Goal: Task Accomplishment & Management: Manage account settings

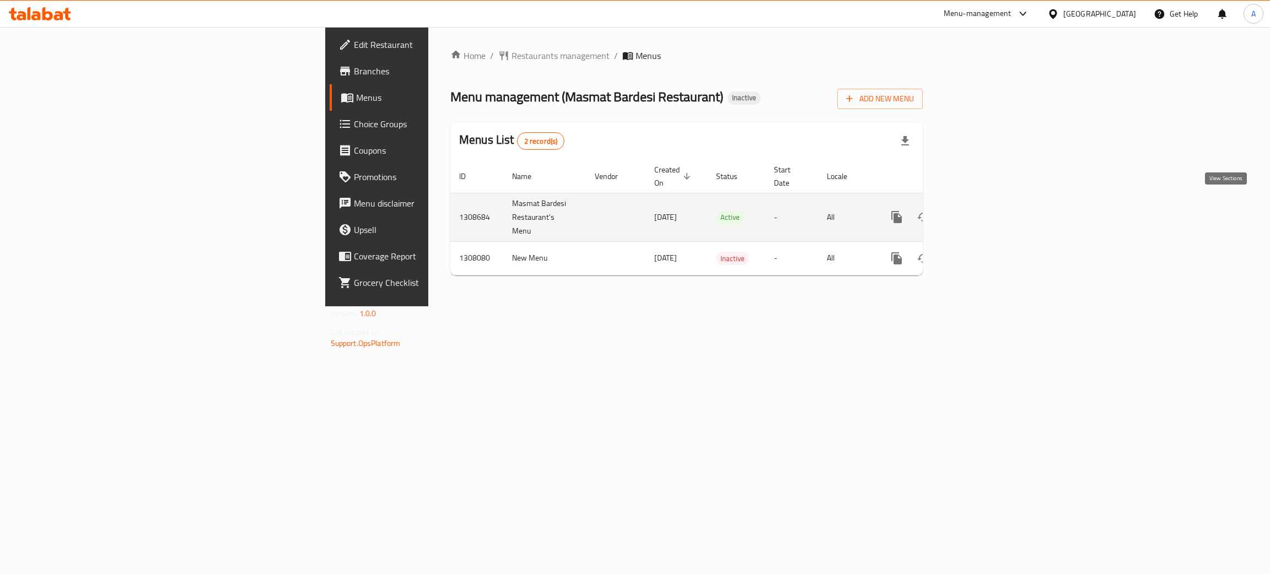
click at [983, 211] on icon "enhanced table" at bounding box center [975, 217] width 13 height 13
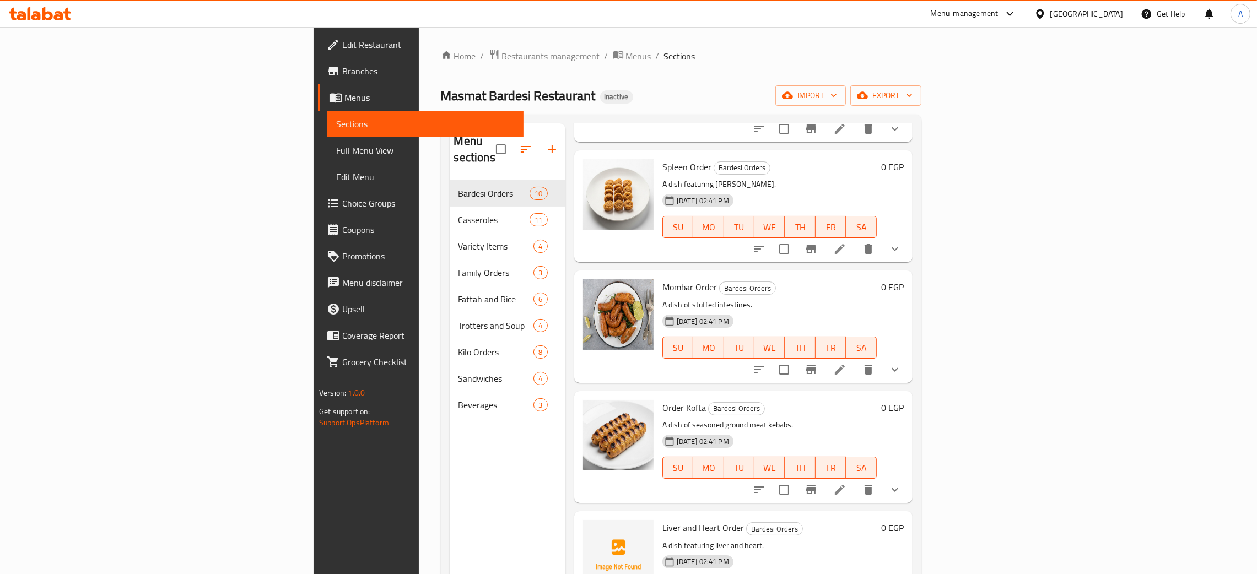
scroll to position [495, 0]
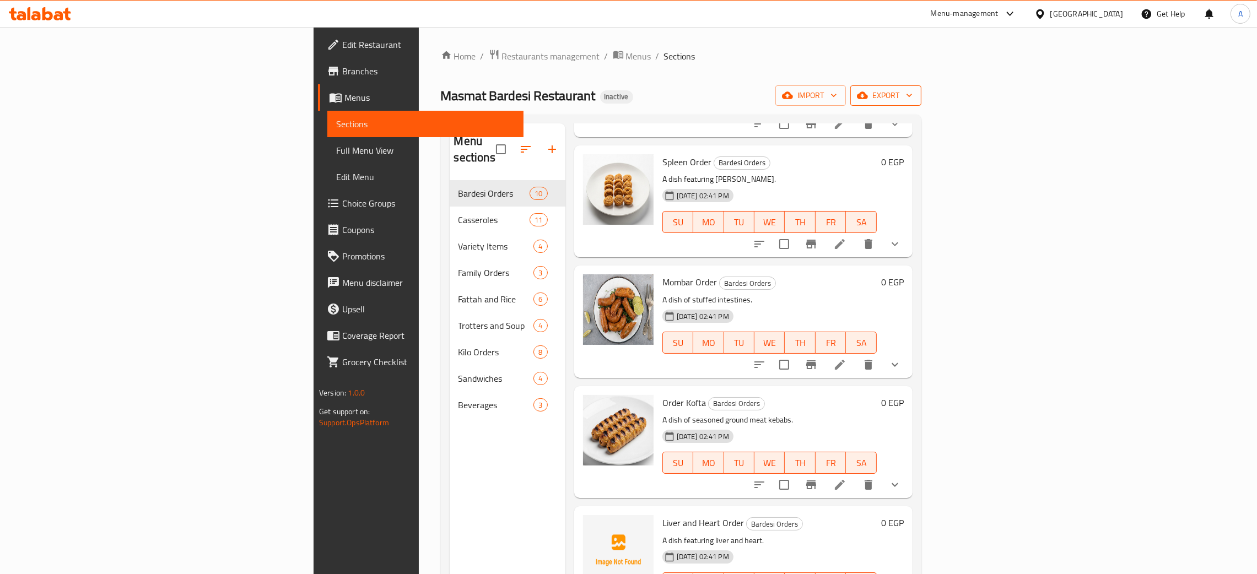
click at [915, 98] on icon "button" at bounding box center [909, 95] width 11 height 11
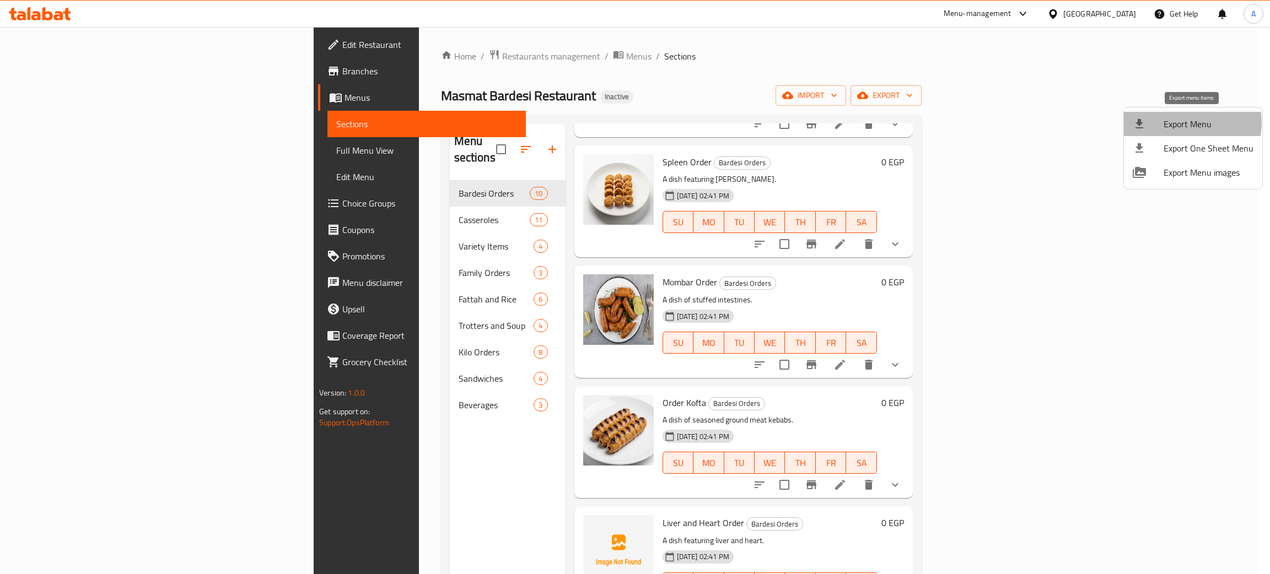
click at [1184, 122] on span "Export Menu" at bounding box center [1208, 123] width 90 height 13
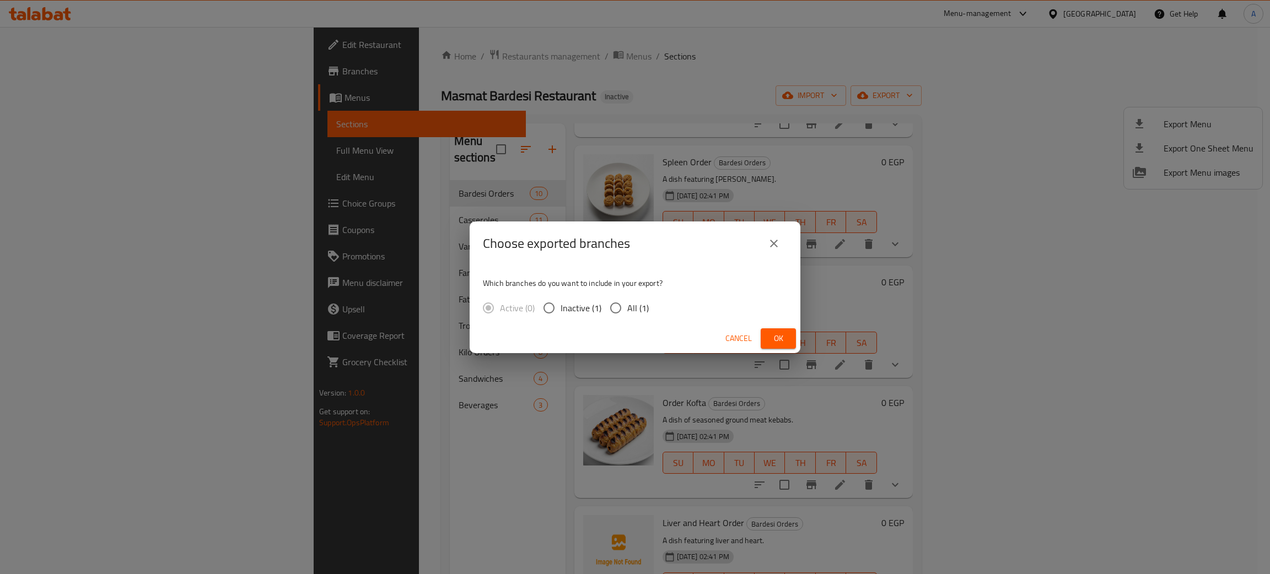
click at [778, 335] on span "Ok" at bounding box center [778, 339] width 18 height 14
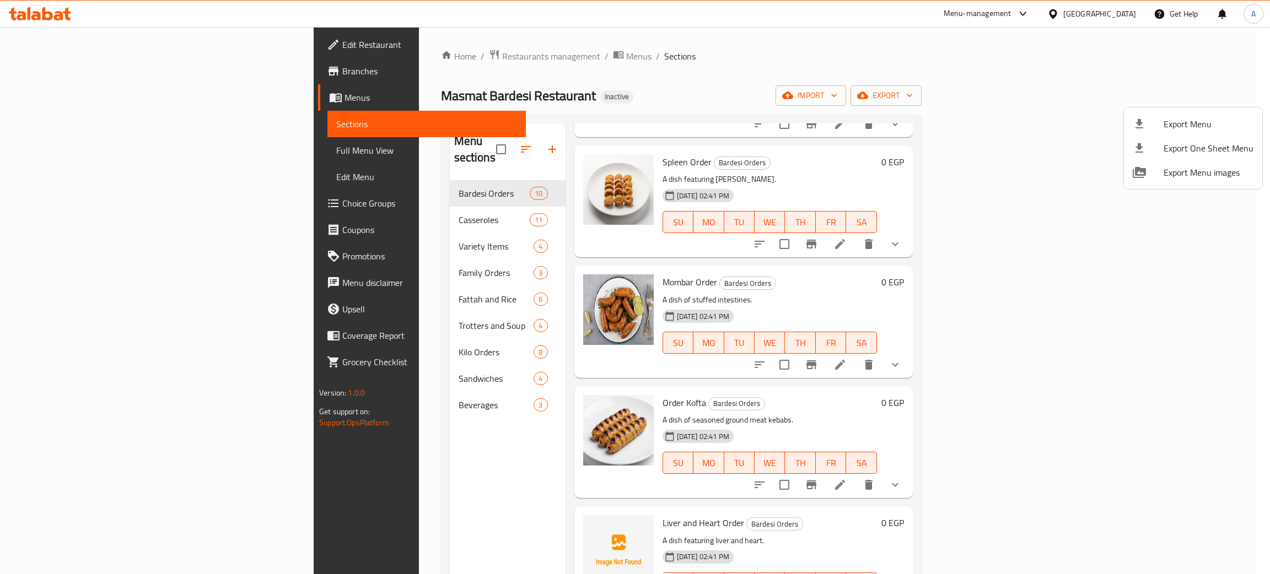
click at [342, 374] on div at bounding box center [635, 287] width 1270 height 574
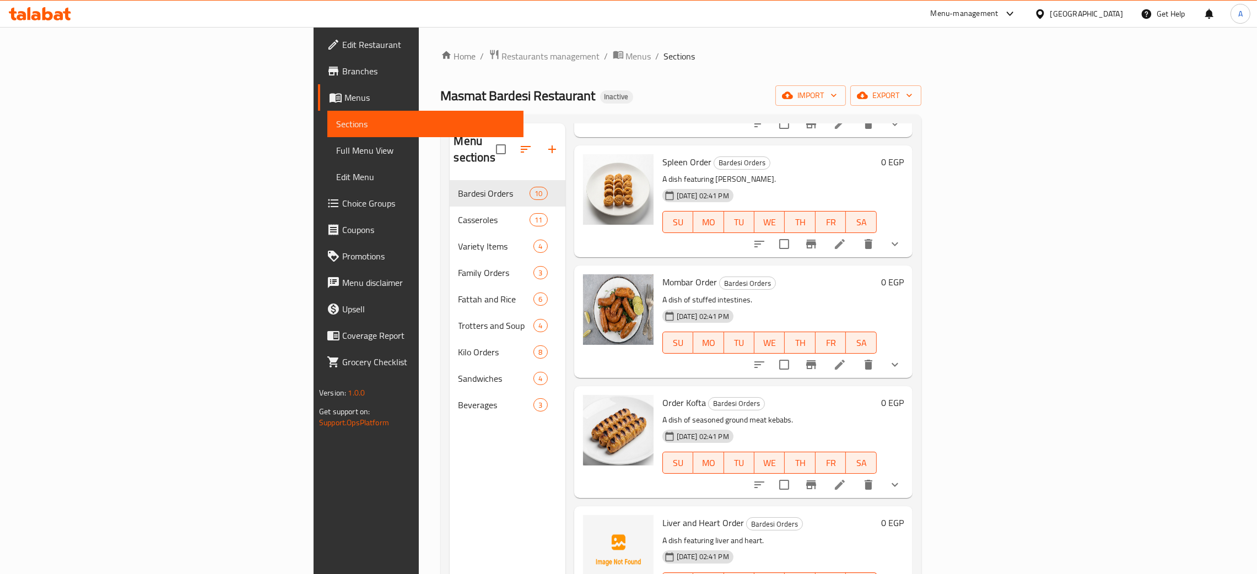
click at [458, 398] on span "Beverages" at bounding box center [495, 404] width 75 height 13
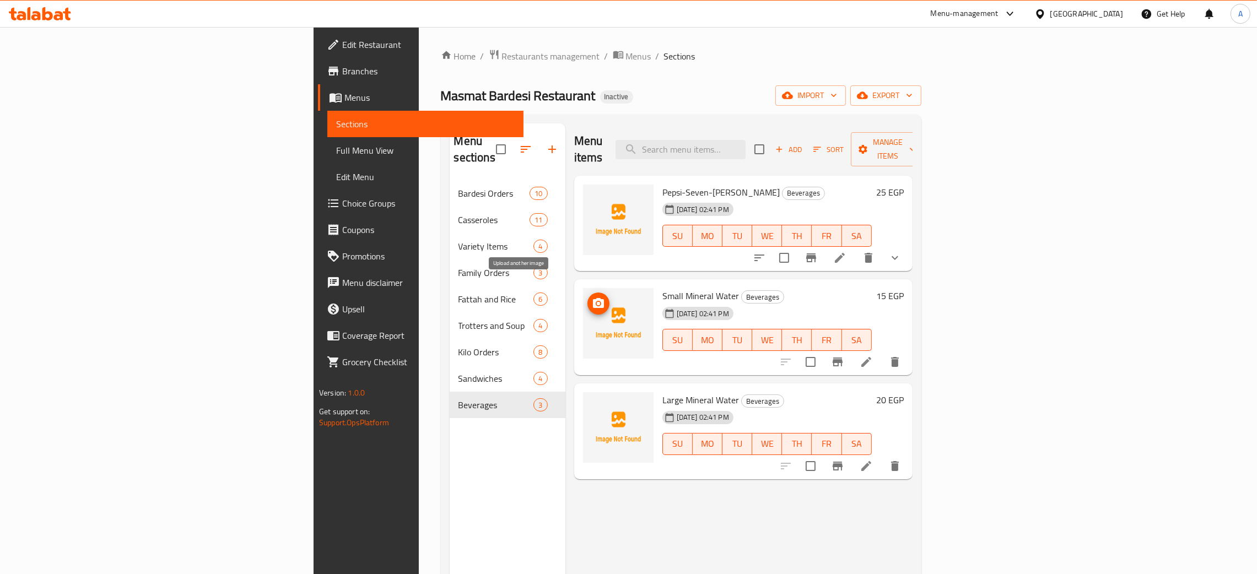
click at [587, 296] on button "upload picture" at bounding box center [598, 304] width 22 height 22
click at [592, 401] on icon "upload picture" at bounding box center [598, 407] width 13 height 13
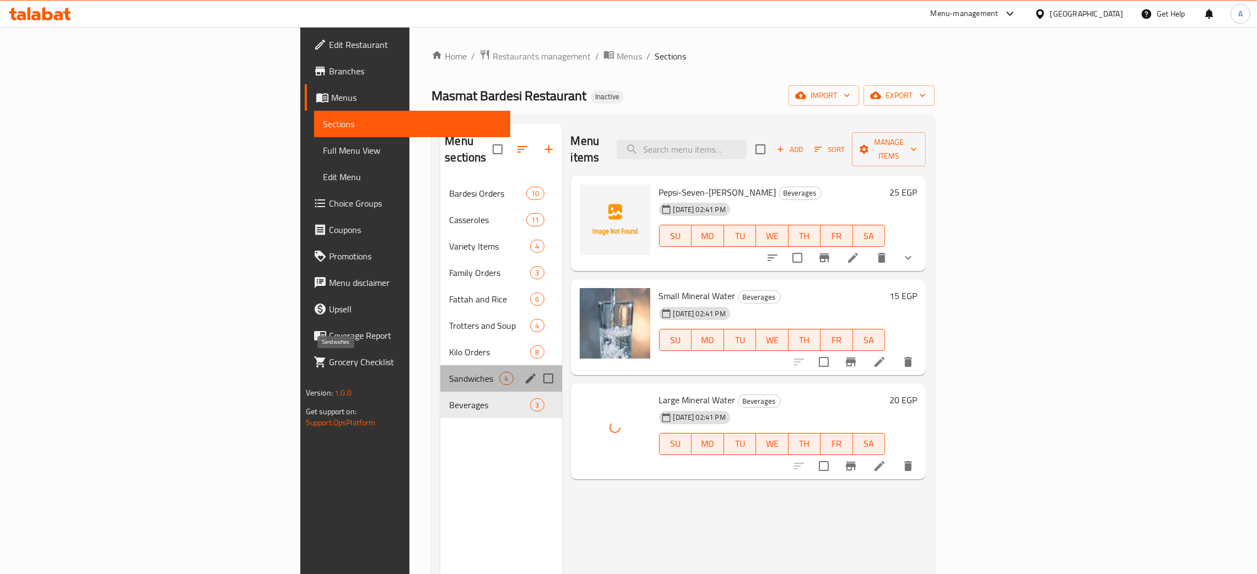
click at [449, 372] on span "Sandwiches" at bounding box center [474, 378] width 50 height 13
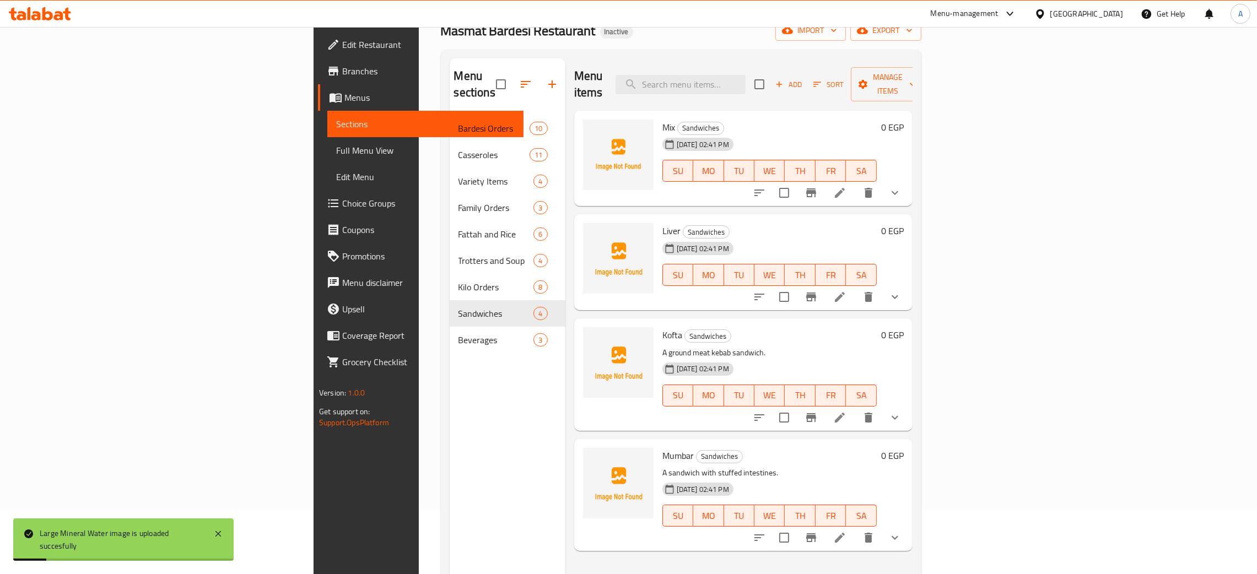
scroll to position [155, 0]
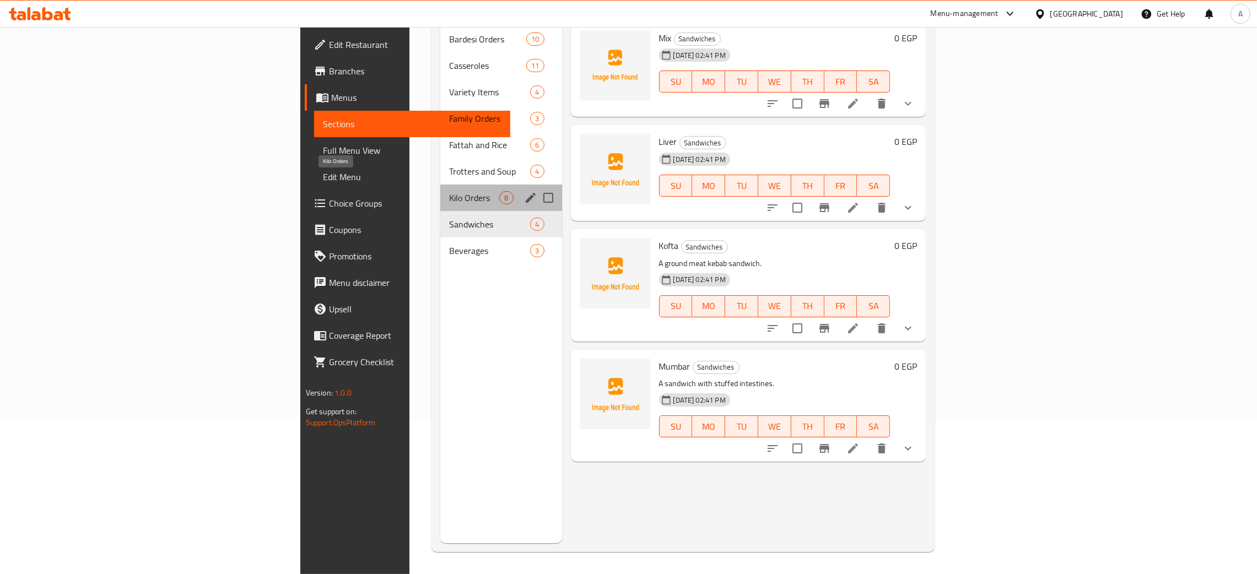
click at [449, 191] on span "Kilo Orders" at bounding box center [474, 197] width 50 height 13
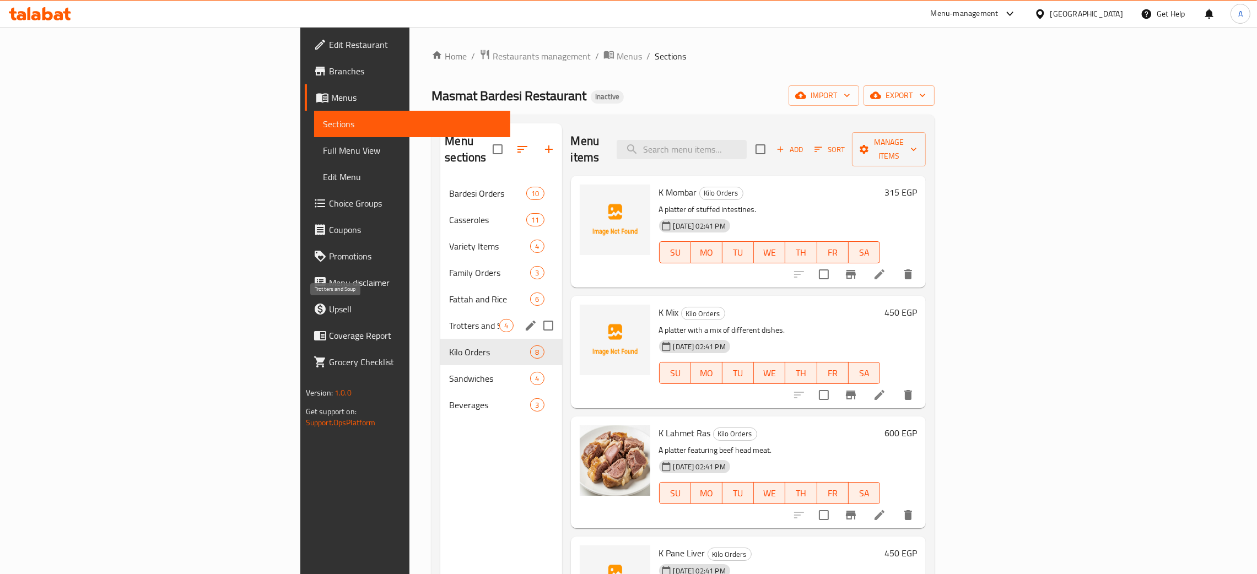
click at [449, 319] on span "Trotters and Soup" at bounding box center [474, 325] width 50 height 13
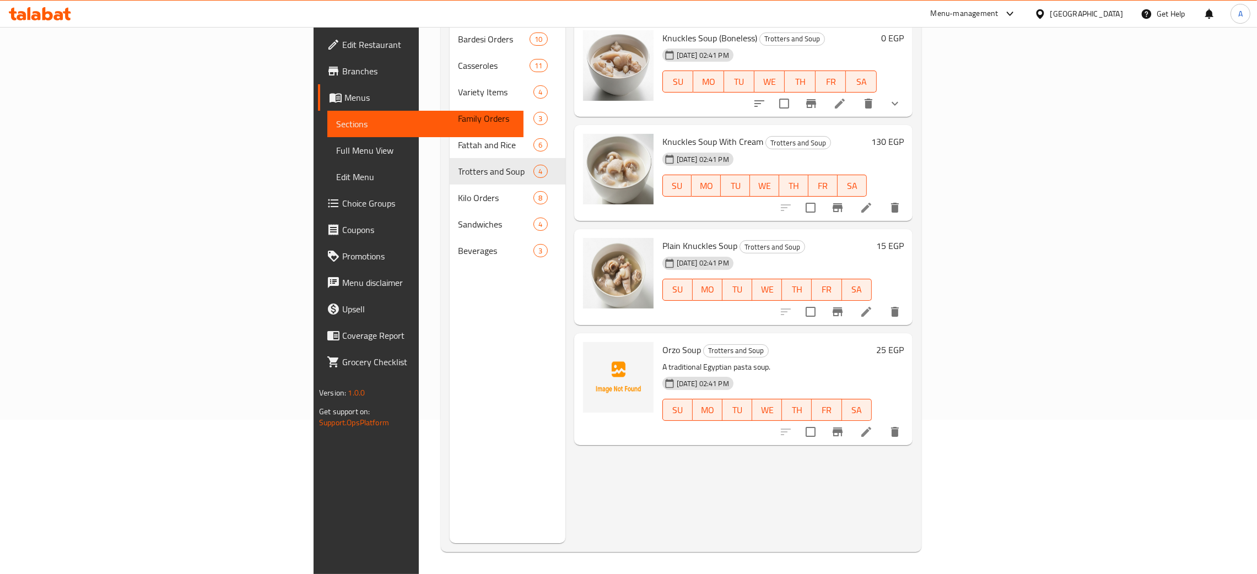
scroll to position [155, 0]
click at [596, 355] on circle "upload picture" at bounding box center [597, 356] width 3 height 3
click at [593, 352] on icon "upload picture" at bounding box center [598, 357] width 11 height 10
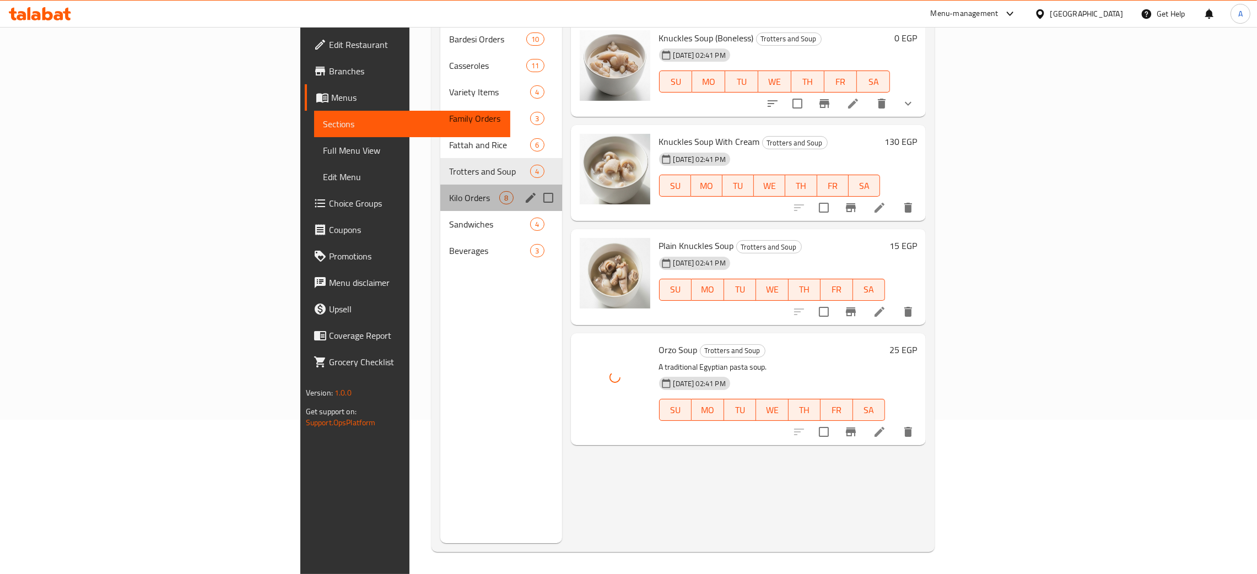
click at [440, 185] on div "Kilo Orders 8" at bounding box center [500, 198] width 121 height 26
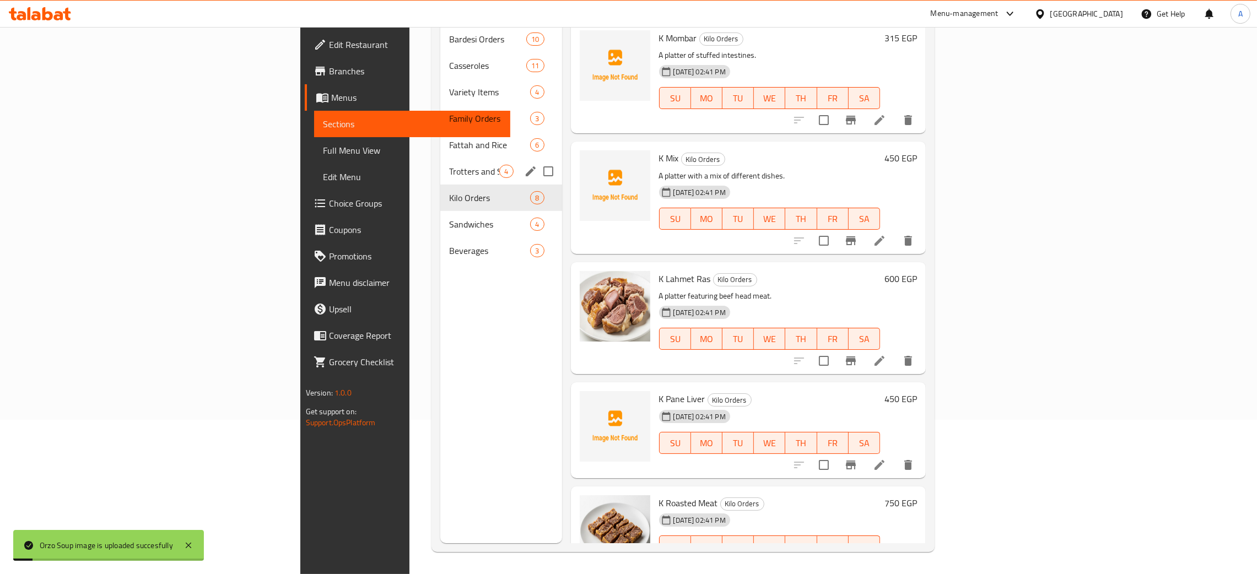
click at [440, 158] on div "Trotters and Soup 4" at bounding box center [500, 171] width 121 height 26
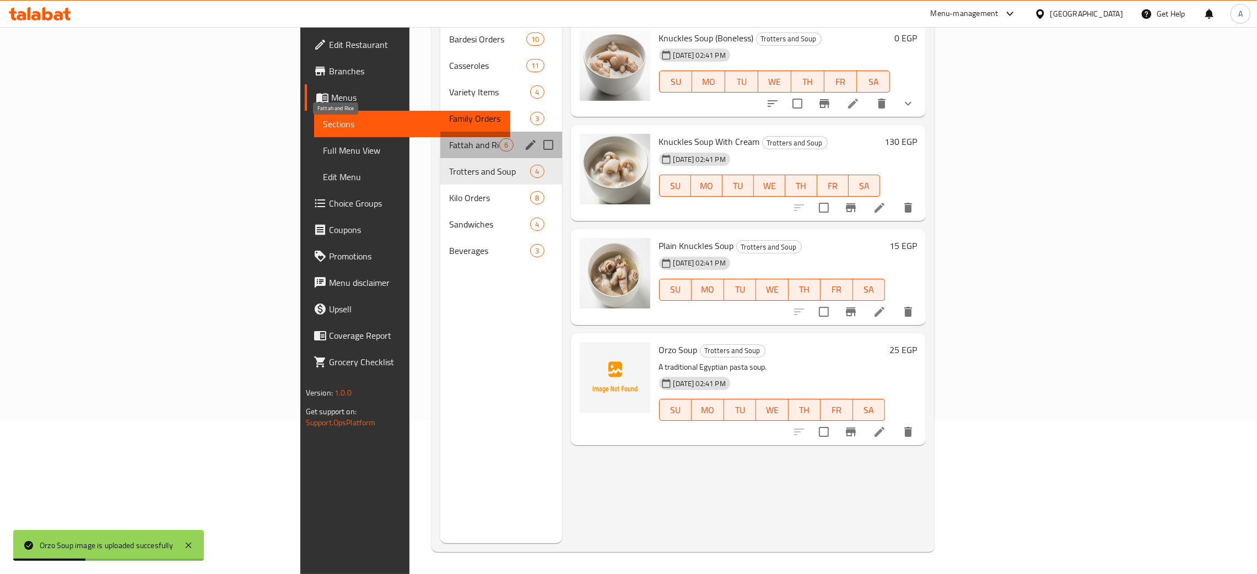
click at [449, 138] on span "Fattah and Rice" at bounding box center [474, 144] width 50 height 13
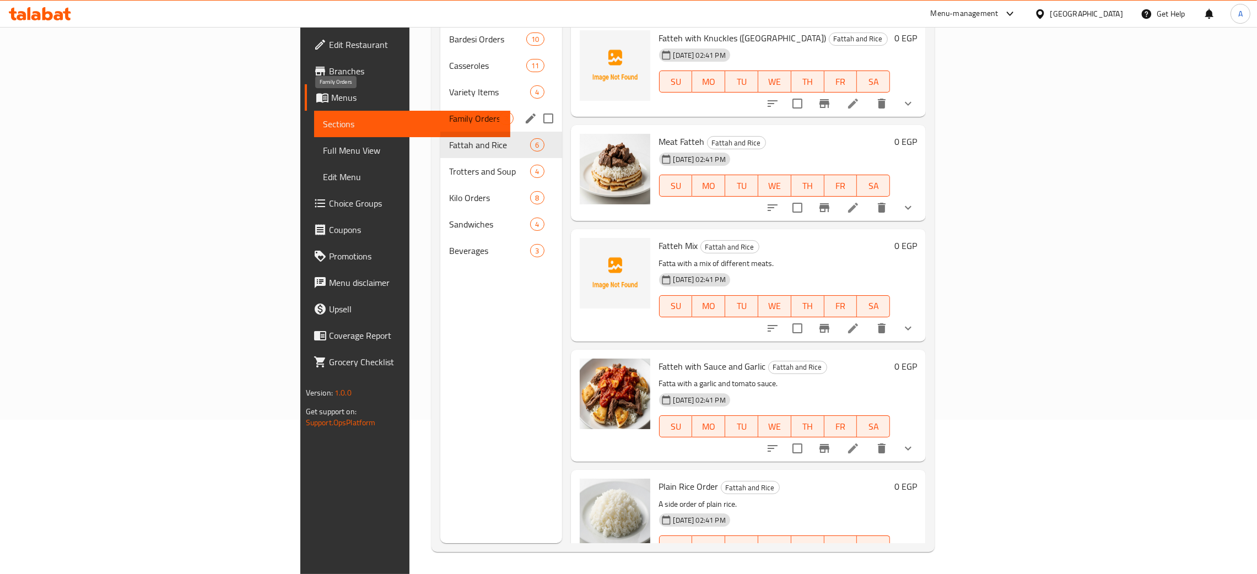
click at [449, 112] on span "Family Orders" at bounding box center [474, 118] width 50 height 13
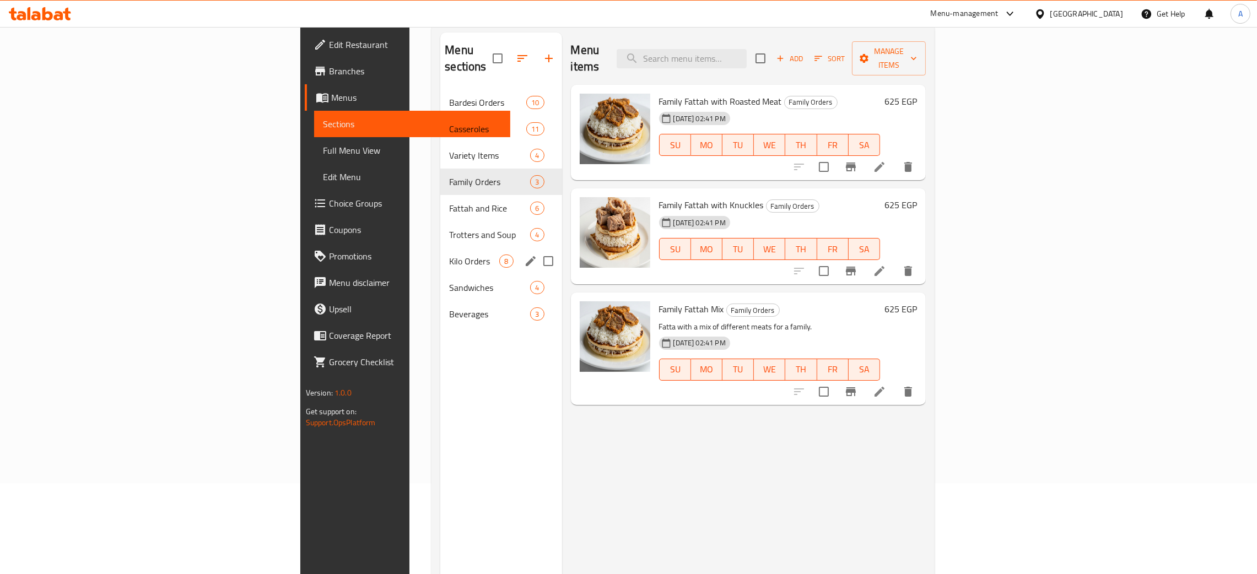
scroll to position [73, 0]
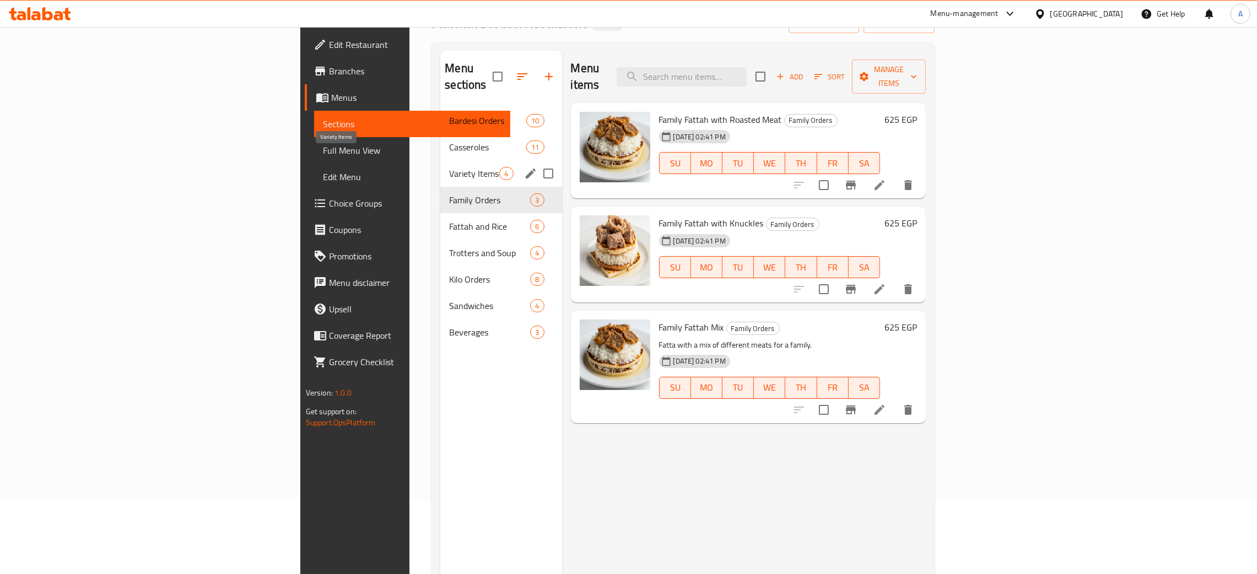
click at [449, 167] on span "Variety Items" at bounding box center [474, 173] width 50 height 13
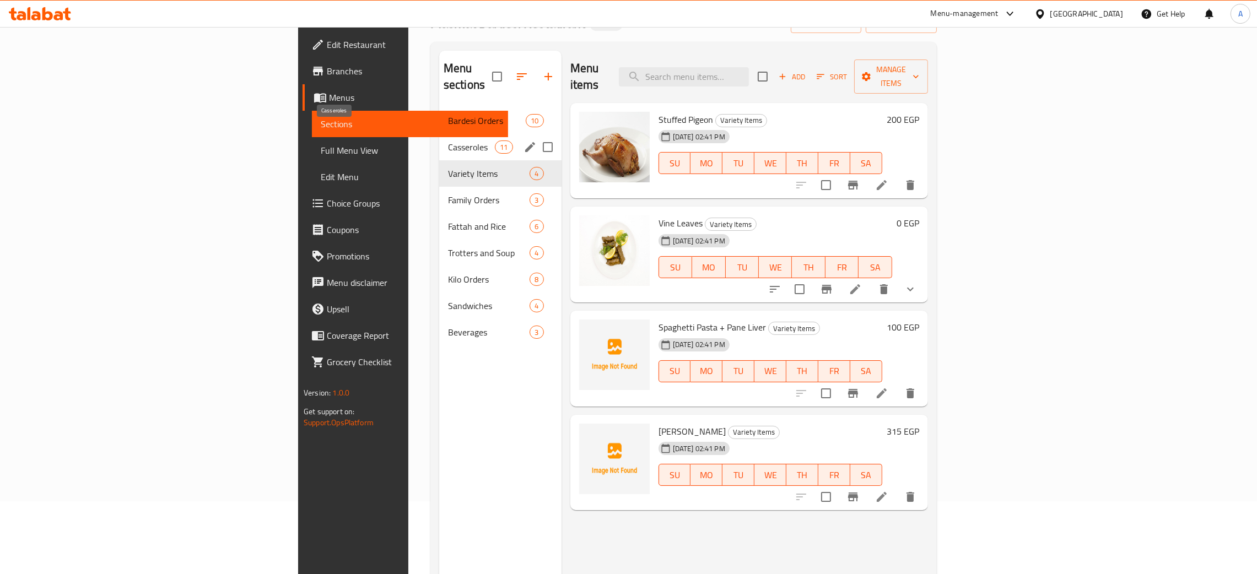
click at [448, 141] on span "Casseroles" at bounding box center [471, 147] width 47 height 13
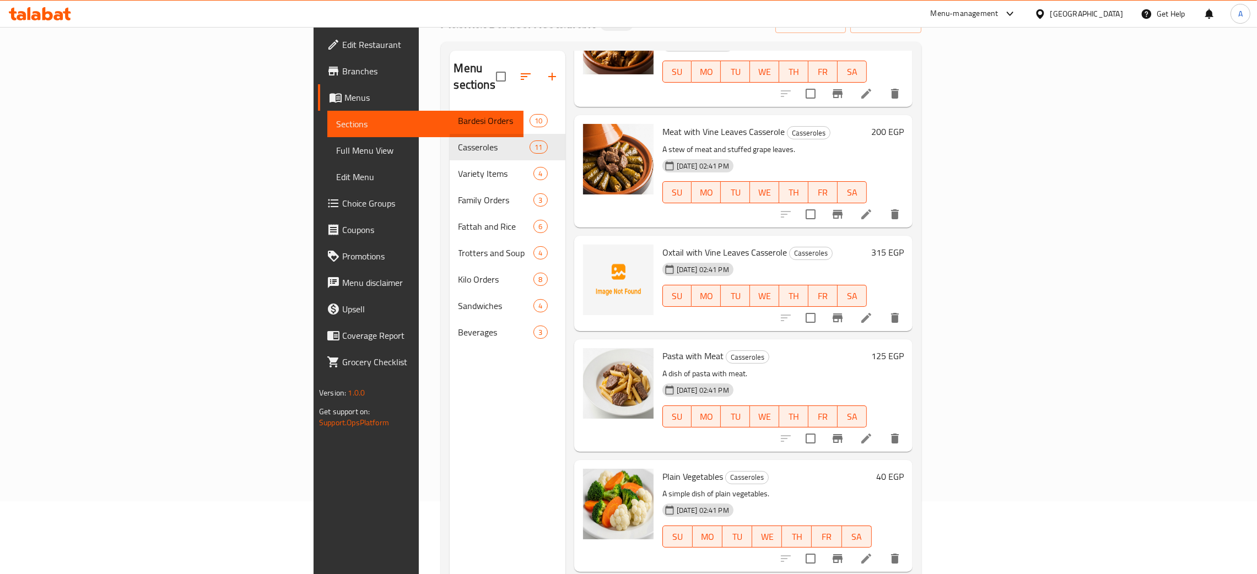
scroll to position [743, 0]
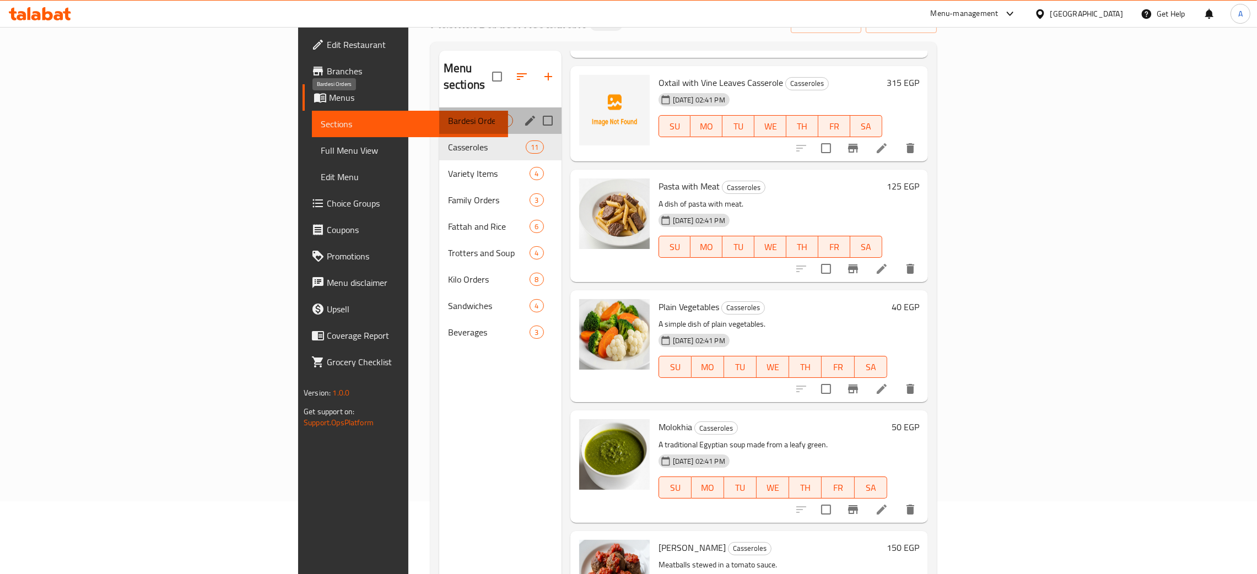
drag, startPoint x: 312, startPoint y: 101, endPoint x: 398, endPoint y: 167, distance: 108.1
click at [448, 114] on span "Bardesi Orders" at bounding box center [471, 120] width 47 height 13
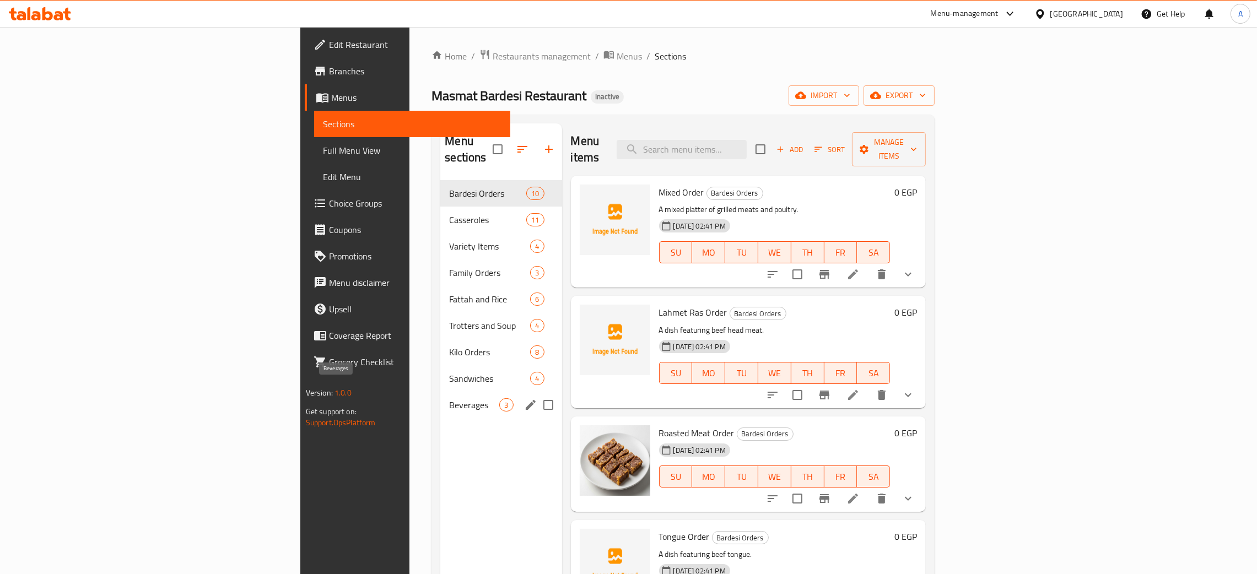
click at [449, 398] on span "Beverages" at bounding box center [474, 404] width 50 height 13
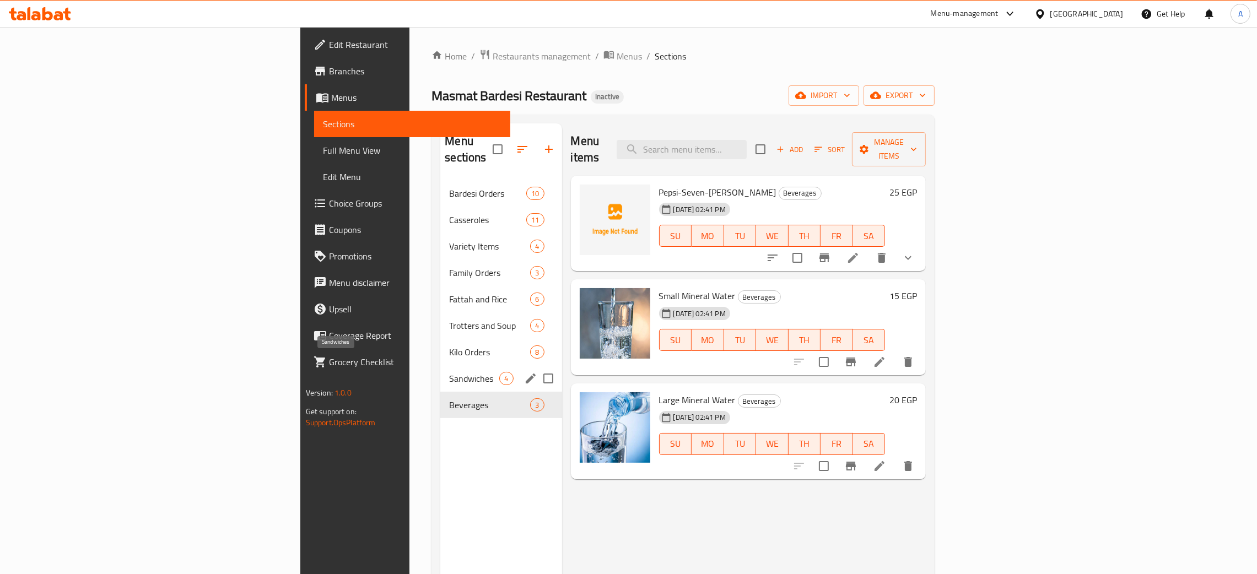
click at [449, 372] on span "Sandwiches" at bounding box center [474, 378] width 50 height 13
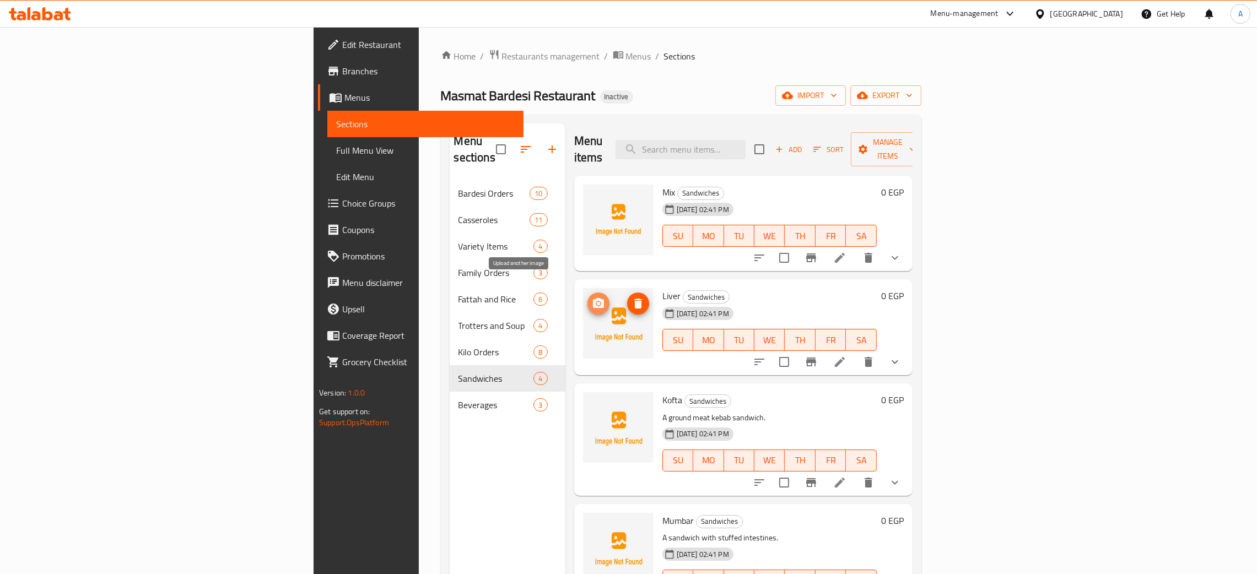
click at [592, 297] on icon "upload picture" at bounding box center [598, 303] width 13 height 13
click at [908, 349] on button "show more" at bounding box center [895, 362] width 26 height 26
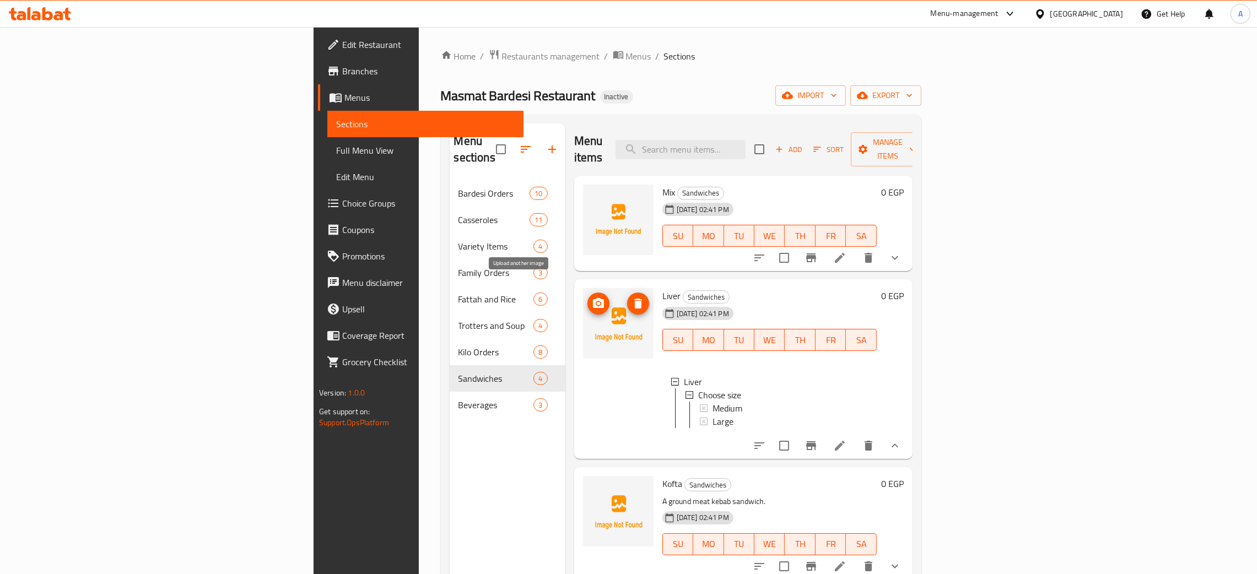
click at [593, 298] on icon "upload picture" at bounding box center [598, 303] width 11 height 10
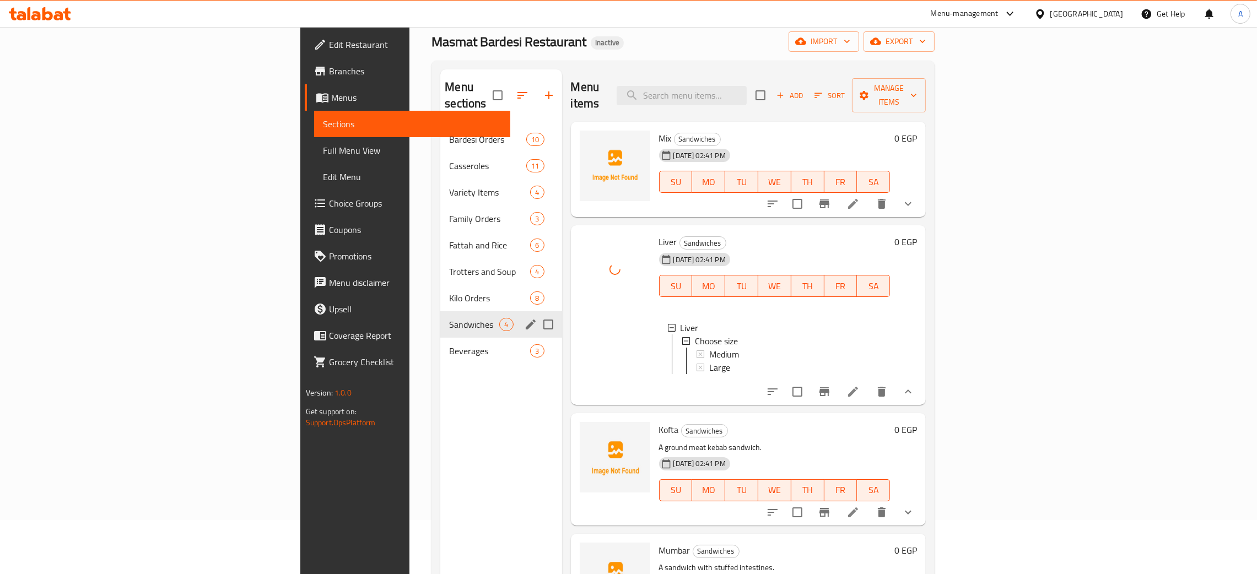
scroll to position [155, 0]
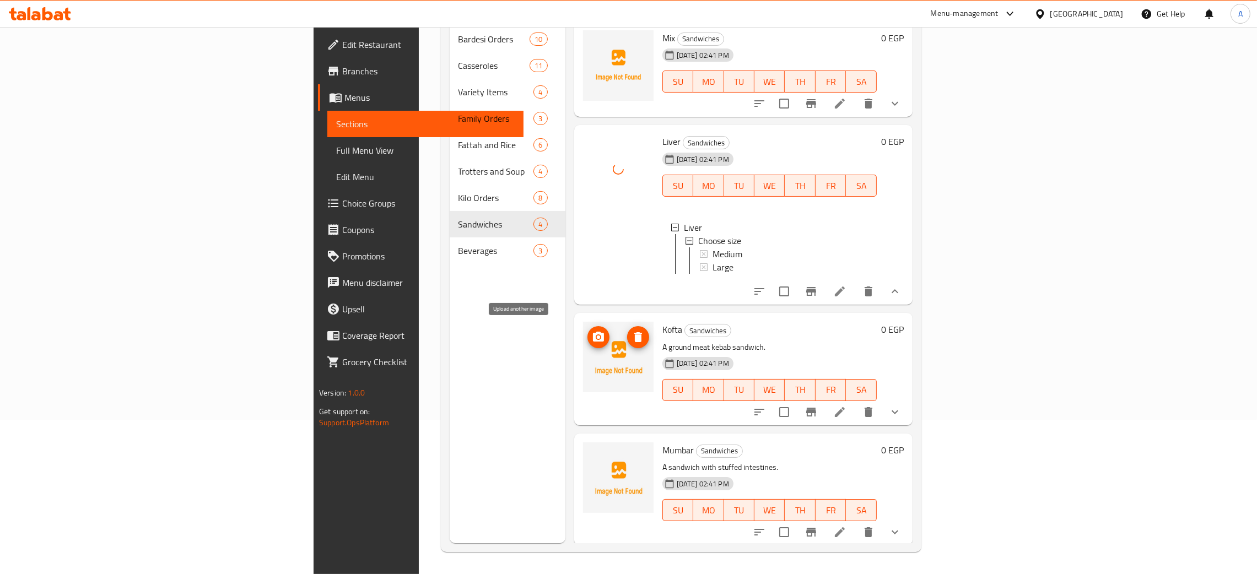
click at [592, 333] on icon "upload picture" at bounding box center [598, 337] width 13 height 13
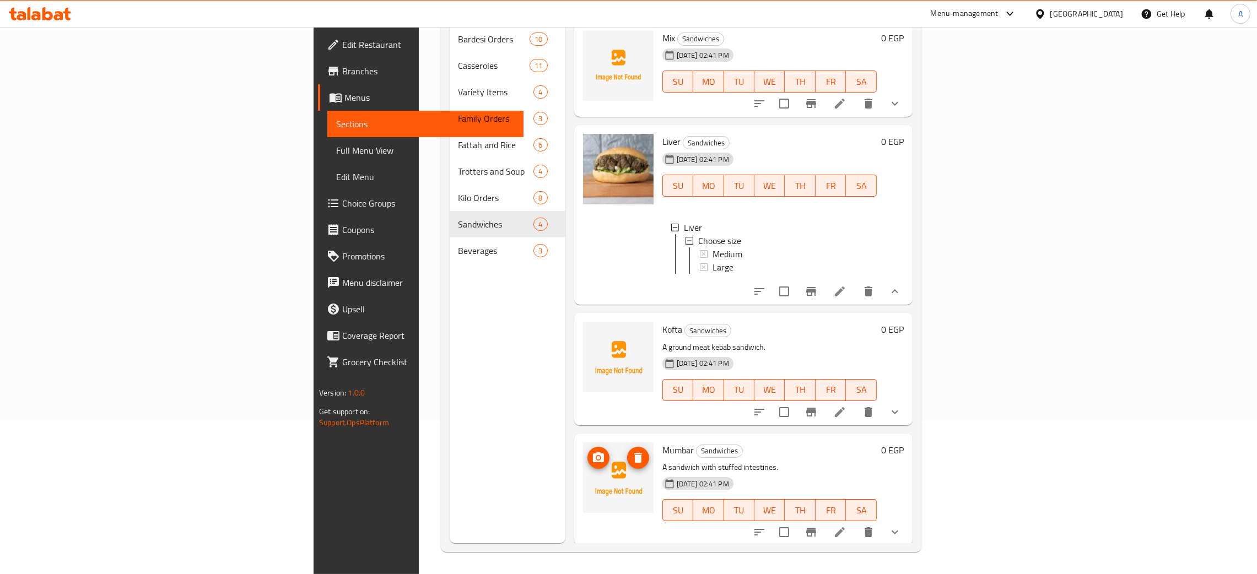
click at [593, 452] on icon "upload picture" at bounding box center [598, 457] width 11 height 10
click at [1115, 12] on div "[GEOGRAPHIC_DATA]" at bounding box center [1086, 14] width 73 height 12
click at [977, 213] on div "[GEOGRAPHIC_DATA]" at bounding box center [1003, 213] width 90 height 25
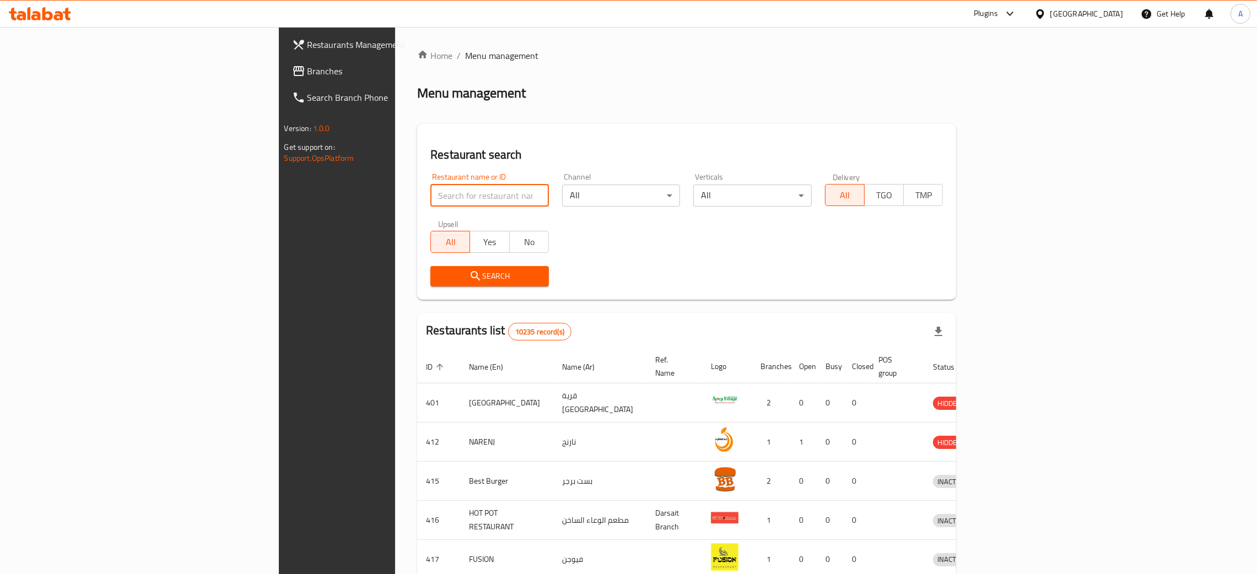
click at [430, 190] on input "search" at bounding box center [489, 196] width 118 height 22
paste input "3 CUP Cafe"
type input "3 CUP Cafe"
click button "Search" at bounding box center [489, 276] width 118 height 20
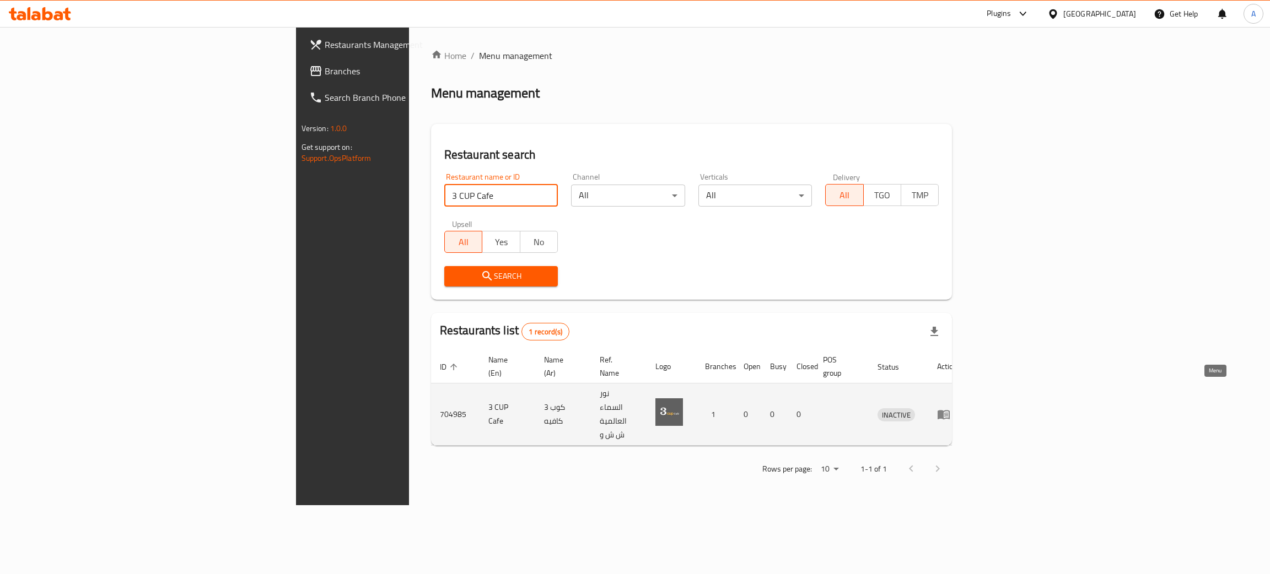
click at [950, 408] on icon "enhanced table" at bounding box center [943, 414] width 13 height 13
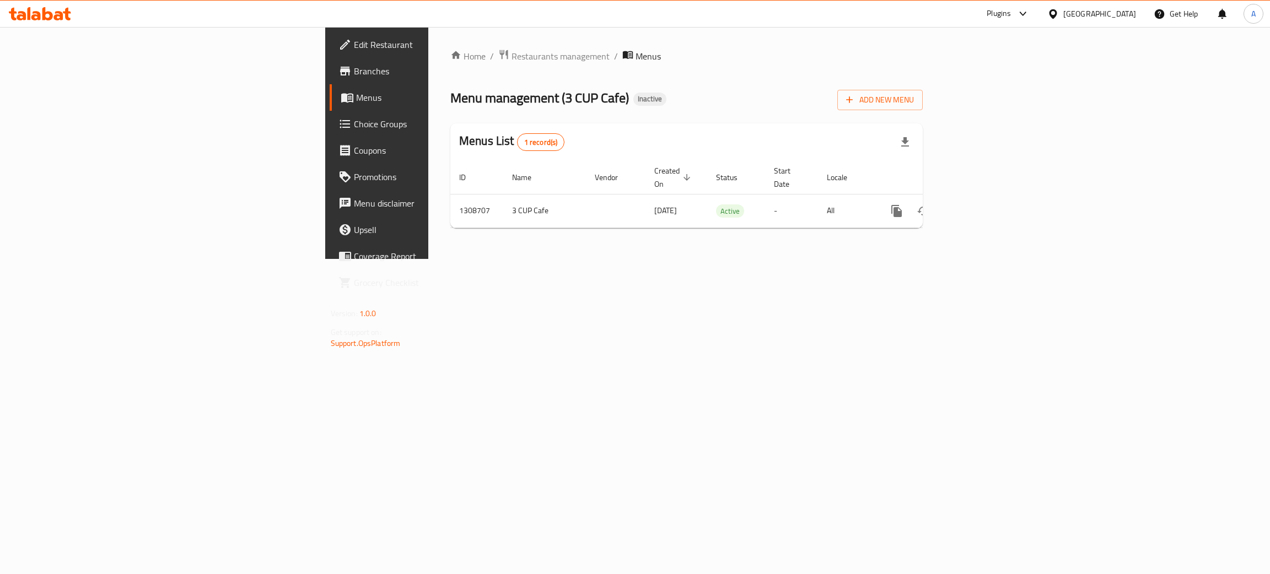
click at [354, 45] on span "Edit Restaurant" at bounding box center [441, 44] width 175 height 13
click at [983, 203] on icon "enhanced table" at bounding box center [975, 209] width 13 height 13
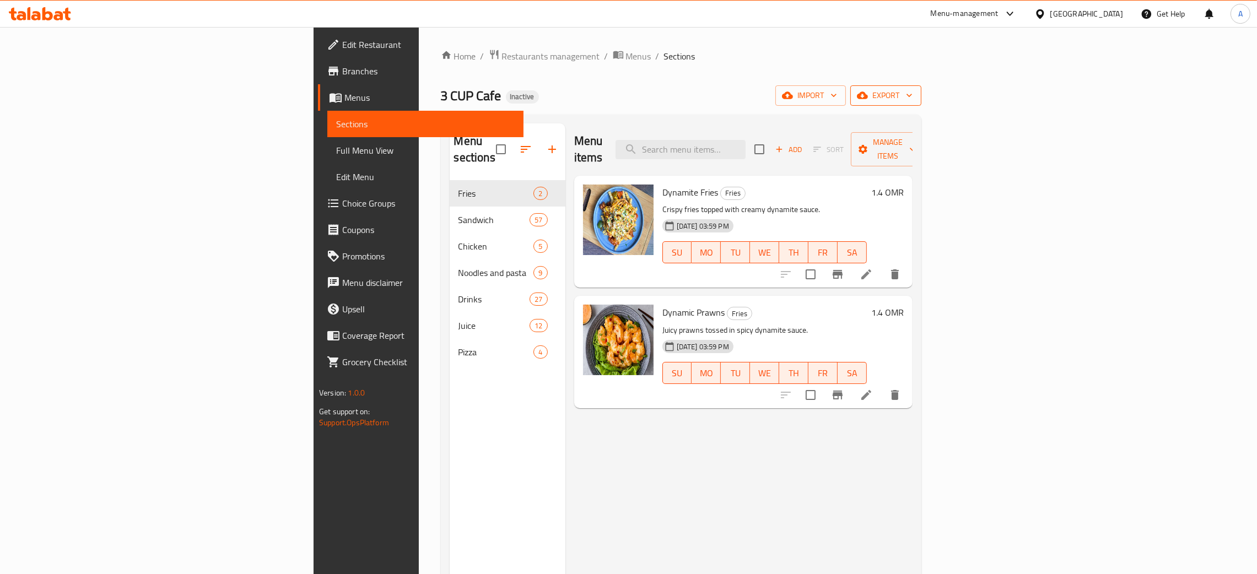
click at [915, 97] on icon "button" at bounding box center [909, 95] width 11 height 11
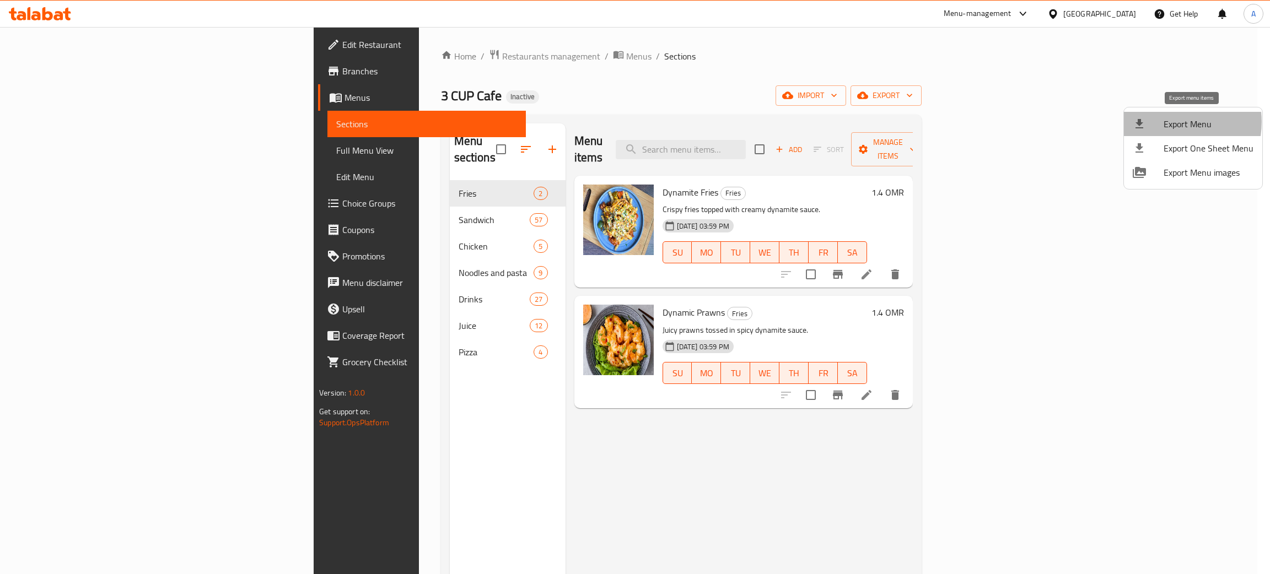
click at [1167, 122] on span "Export Menu" at bounding box center [1208, 123] width 90 height 13
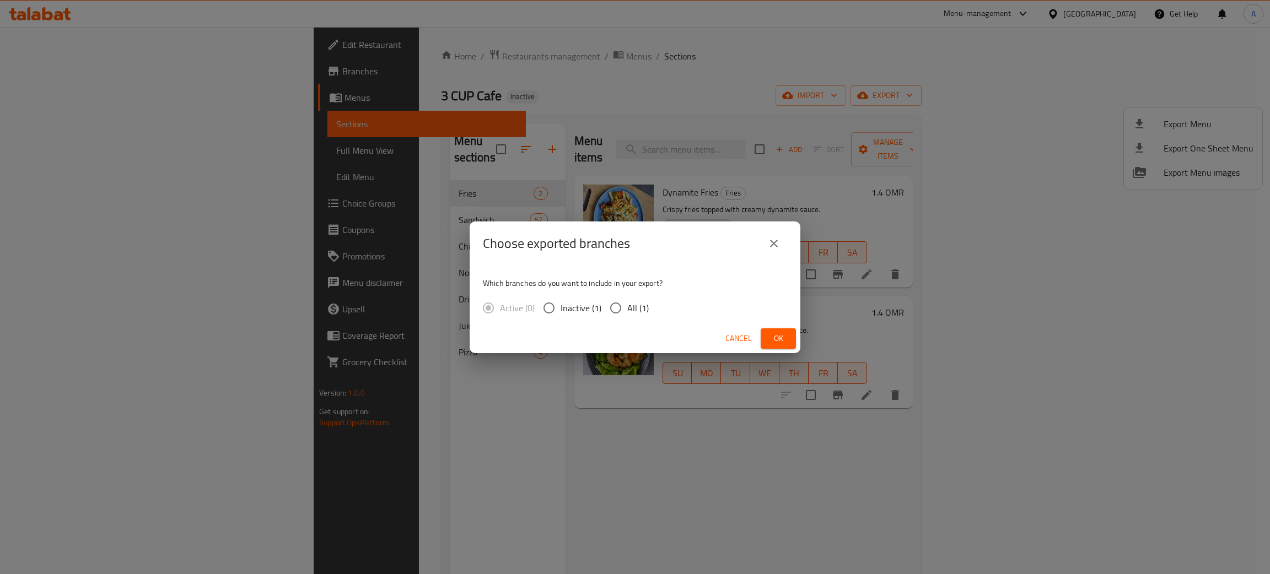
click at [785, 333] on span "Ok" at bounding box center [778, 339] width 18 height 14
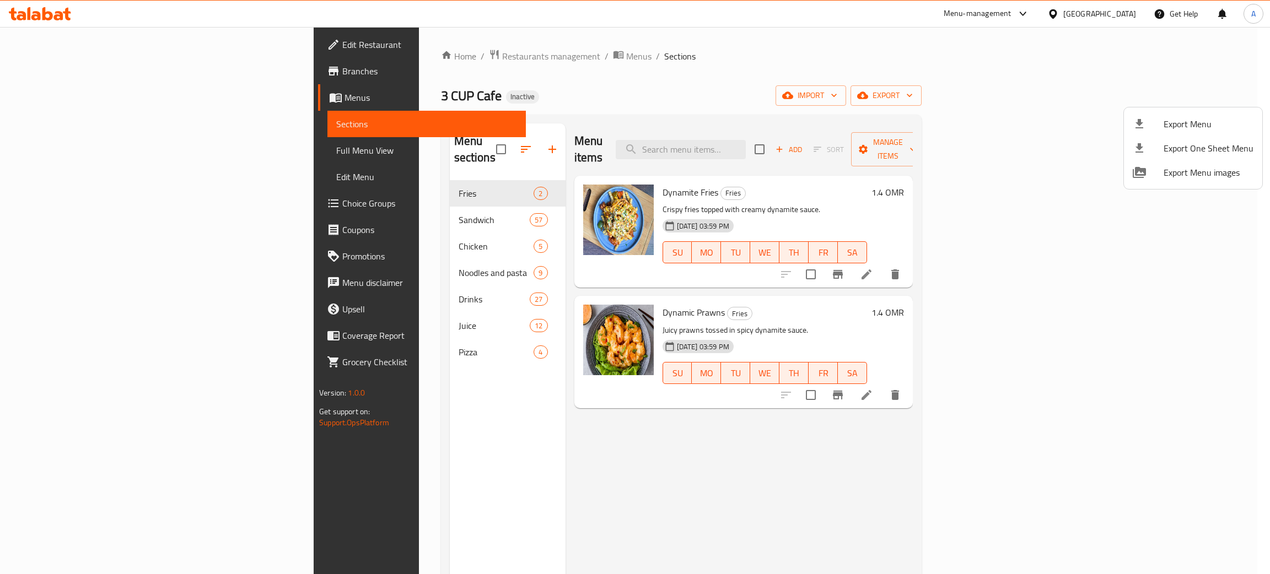
click at [1129, 14] on div at bounding box center [635, 287] width 1270 height 574
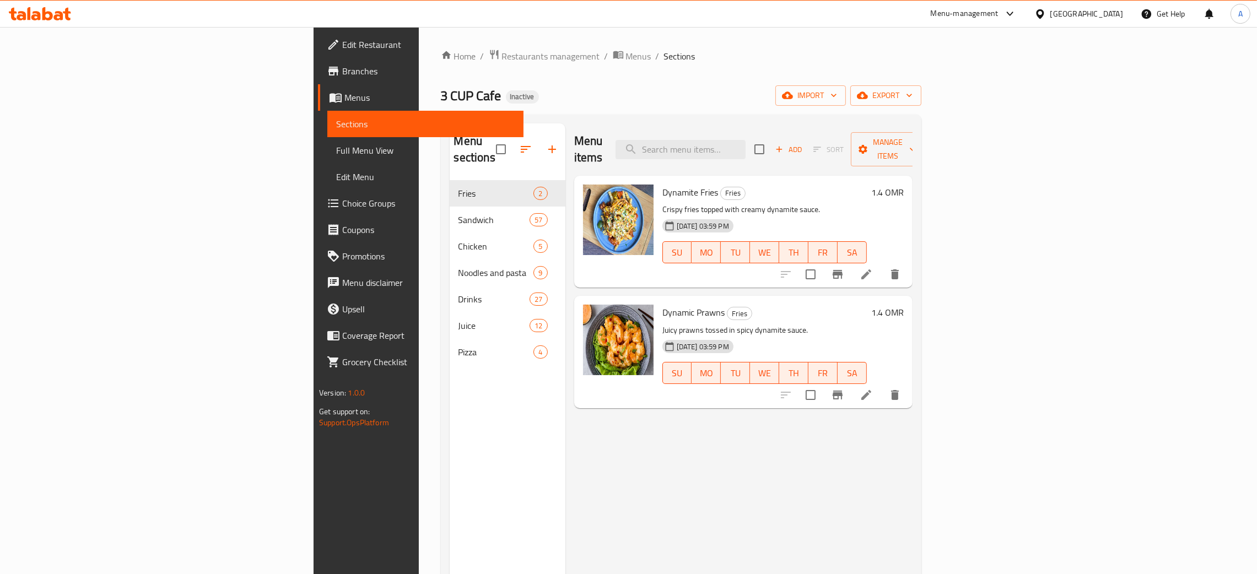
click at [1118, 9] on div "Oman" at bounding box center [1086, 14] width 73 height 12
click at [979, 161] on div "Jordan" at bounding box center [977, 164] width 39 height 25
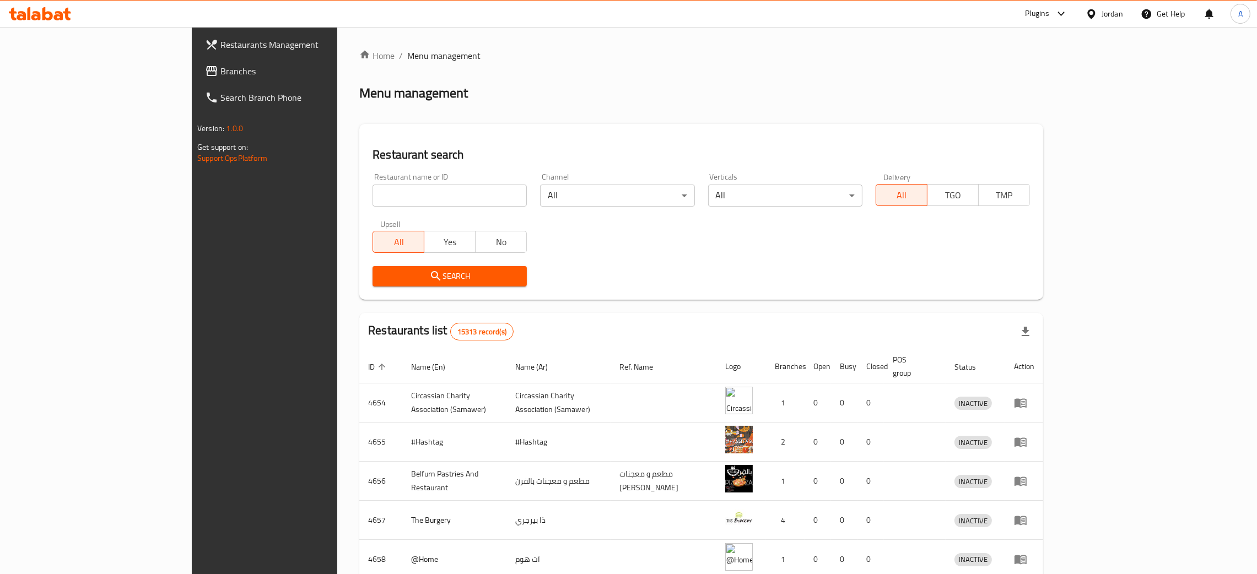
click at [373, 197] on input "search" at bounding box center [450, 196] width 154 height 22
paste input "ملحمة الهنيني"
type input "ملحمة الهنيني"
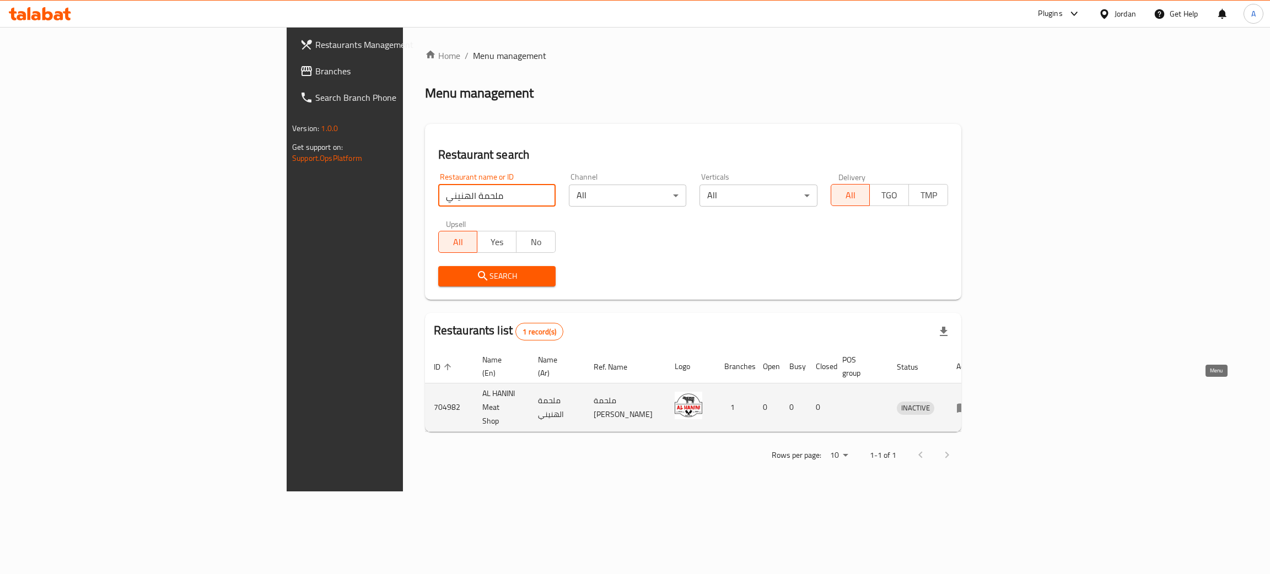
click at [969, 403] on icon "enhanced table" at bounding box center [963, 407] width 12 height 9
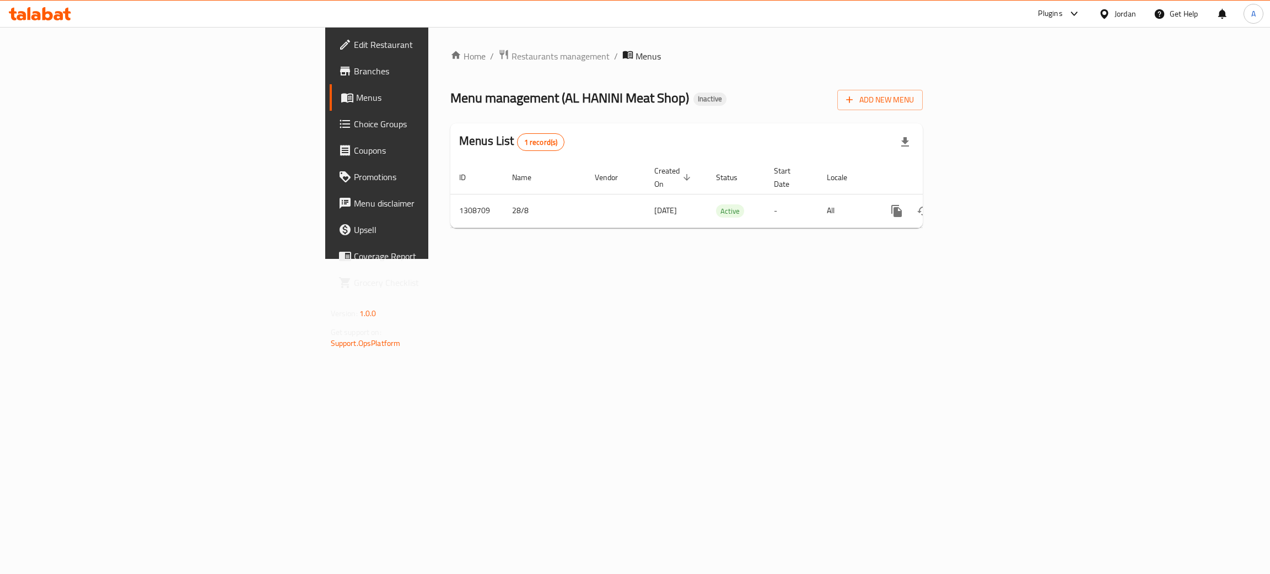
click at [354, 42] on span "Edit Restaurant" at bounding box center [441, 44] width 175 height 13
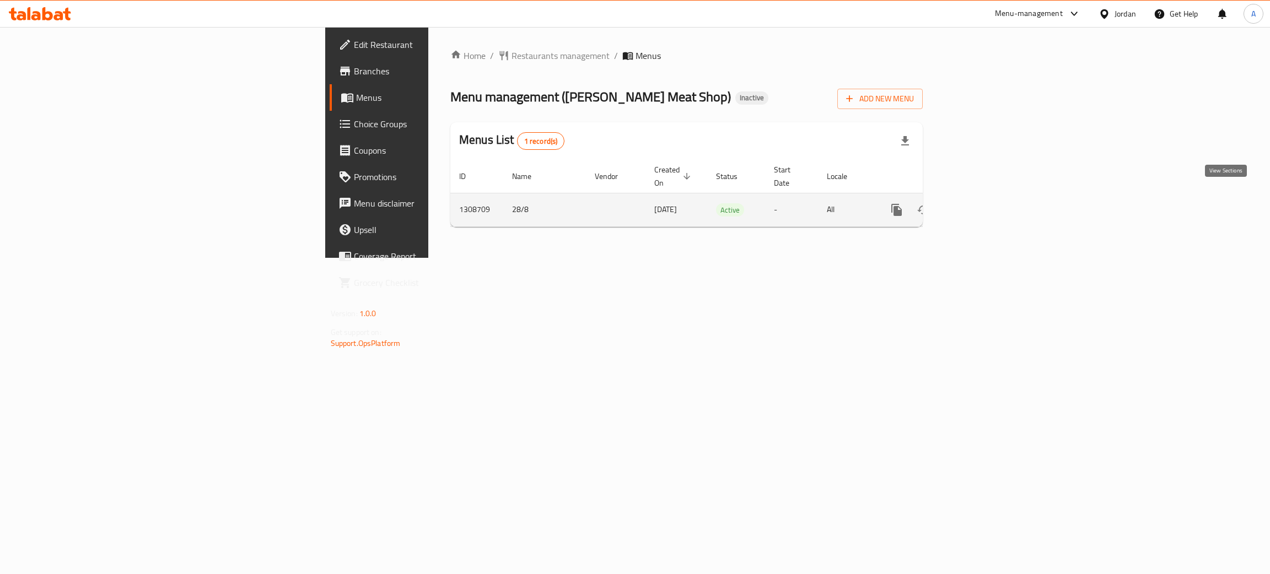
click at [983, 203] on icon "enhanced table" at bounding box center [975, 209] width 13 height 13
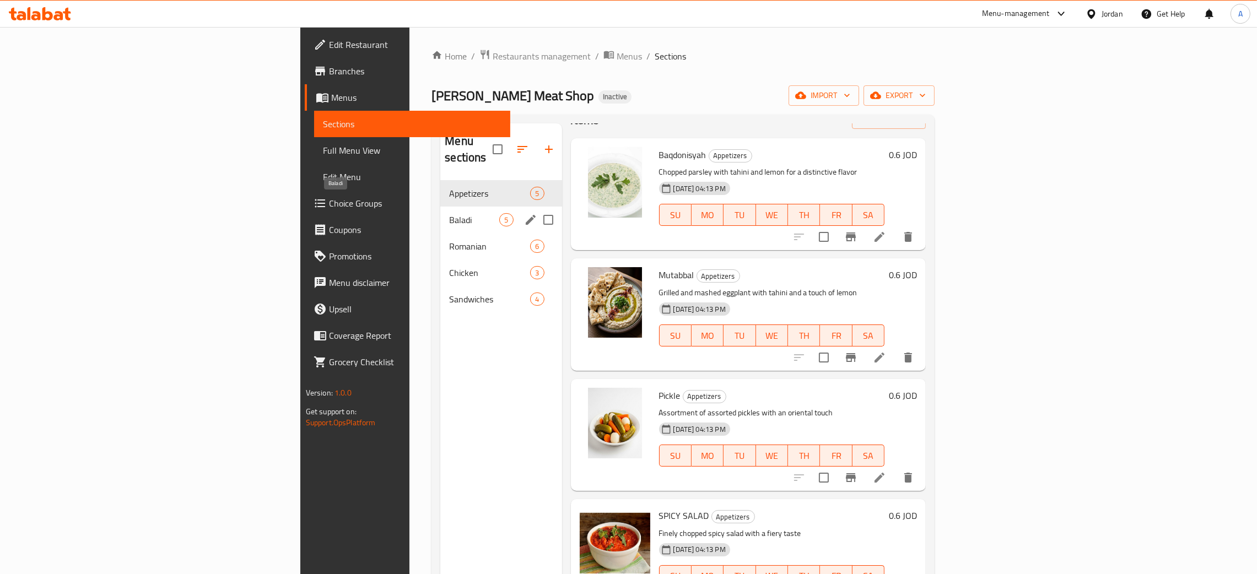
click at [449, 213] on span "Baladi" at bounding box center [474, 219] width 50 height 13
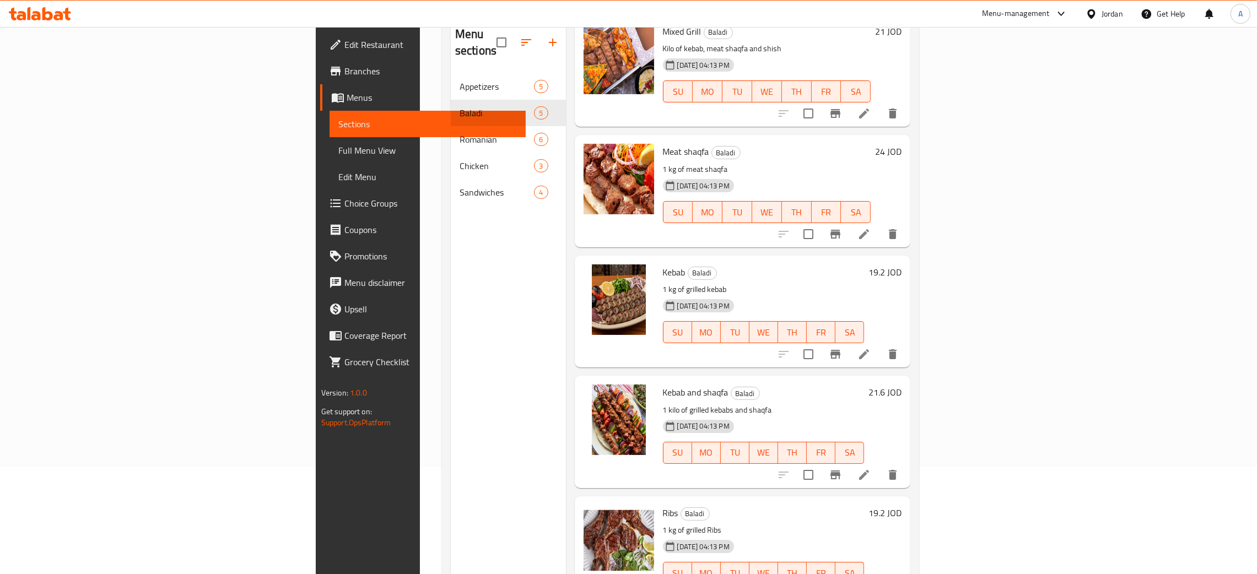
scroll to position [155, 0]
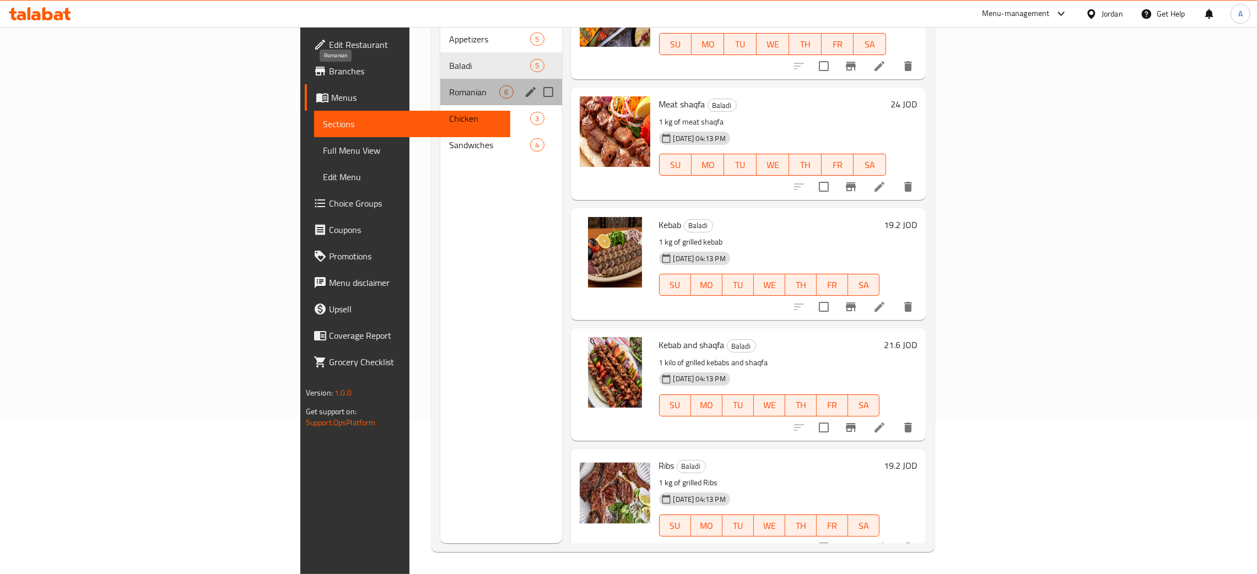
click at [449, 85] on span "Romanian" at bounding box center [474, 91] width 50 height 13
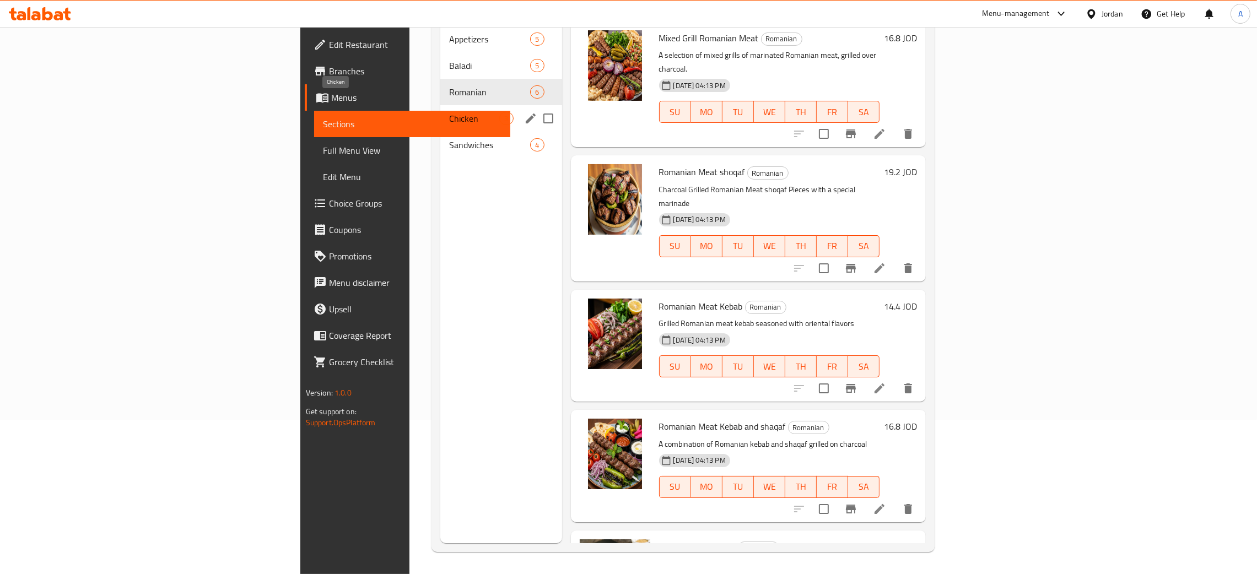
click at [449, 112] on span "Chicken" at bounding box center [474, 118] width 50 height 13
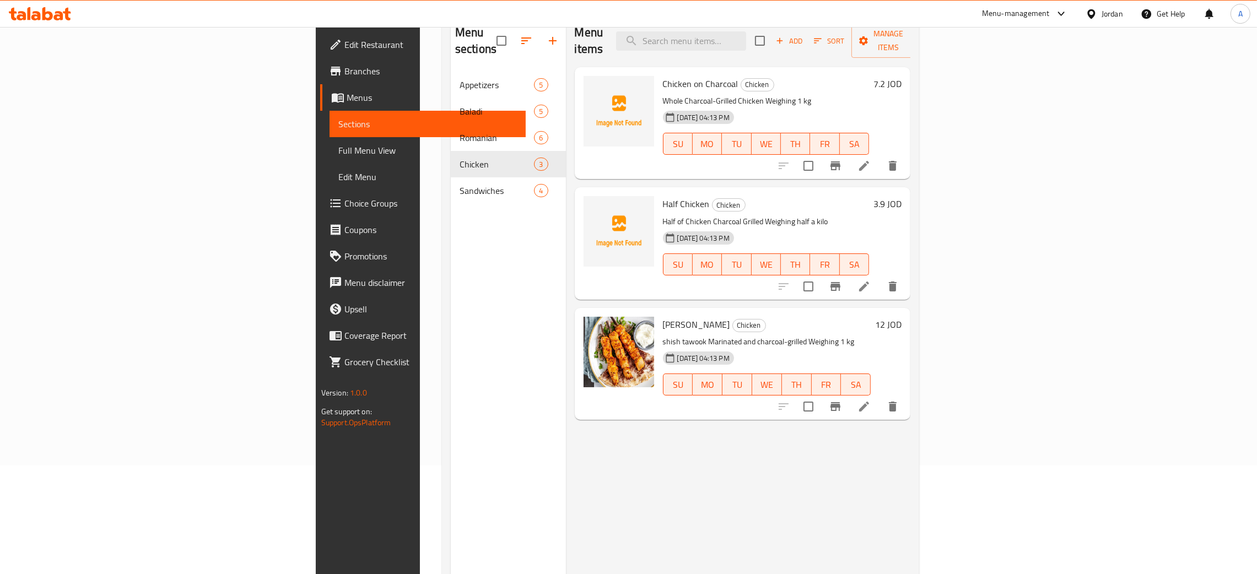
scroll to position [73, 0]
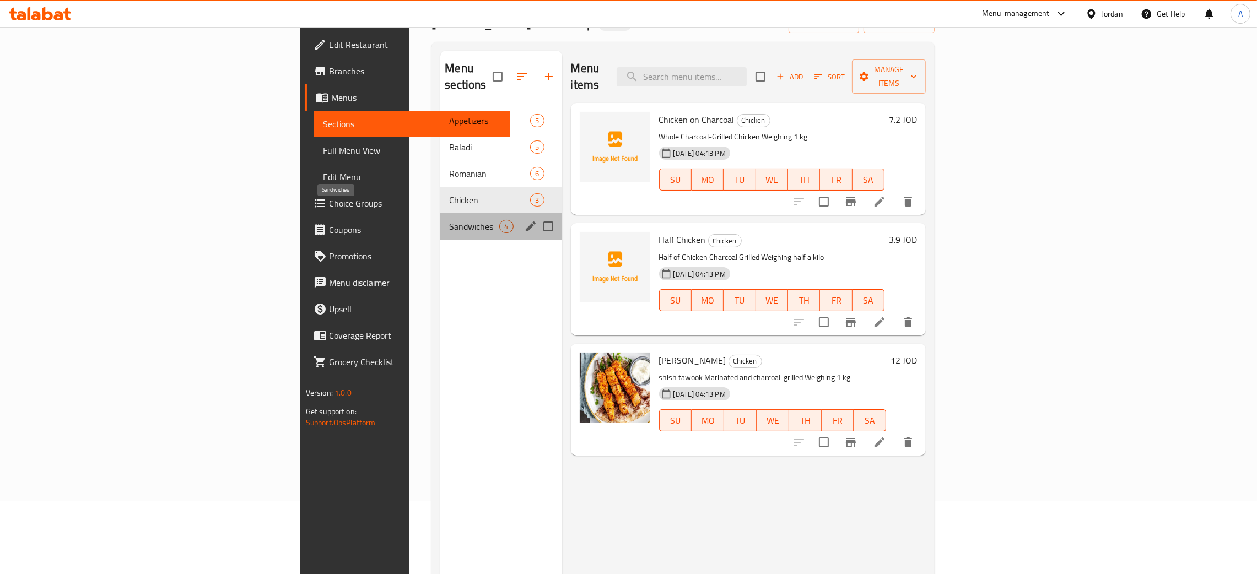
click at [449, 220] on span "Sandwiches" at bounding box center [474, 226] width 50 height 13
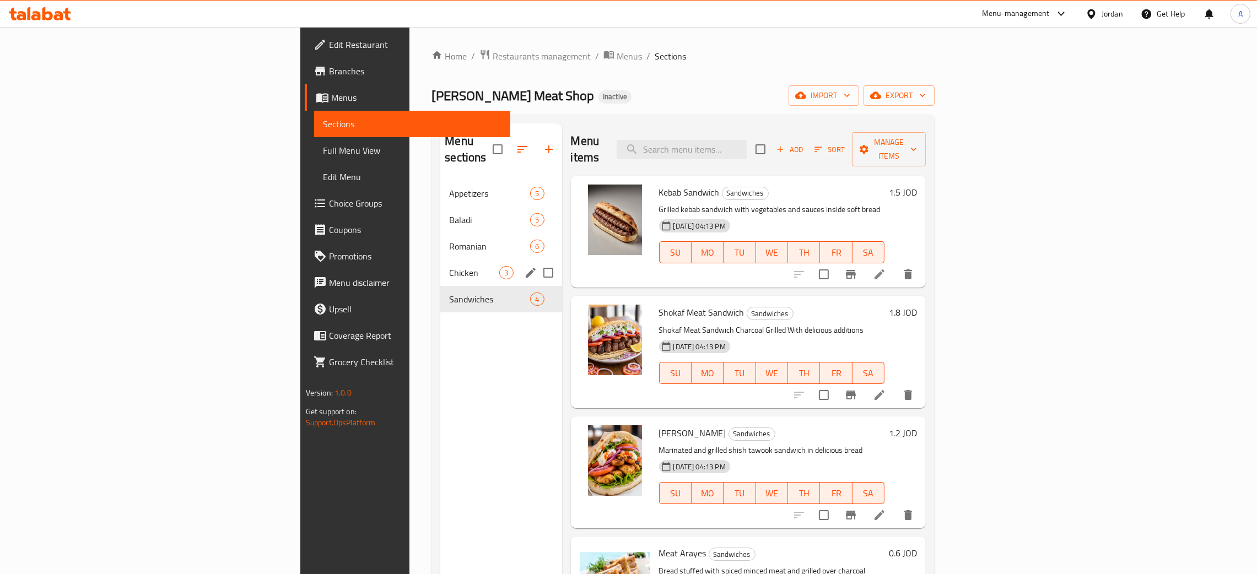
click at [440, 268] on div "Chicken 3" at bounding box center [500, 273] width 121 height 26
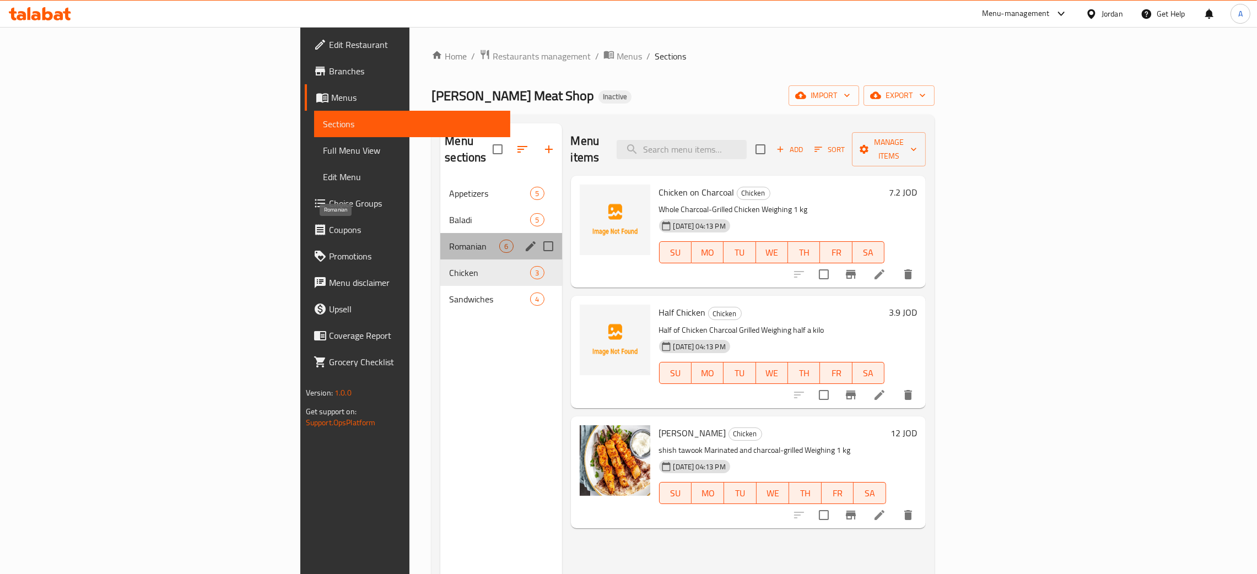
click at [449, 240] on span "Romanian" at bounding box center [474, 246] width 50 height 13
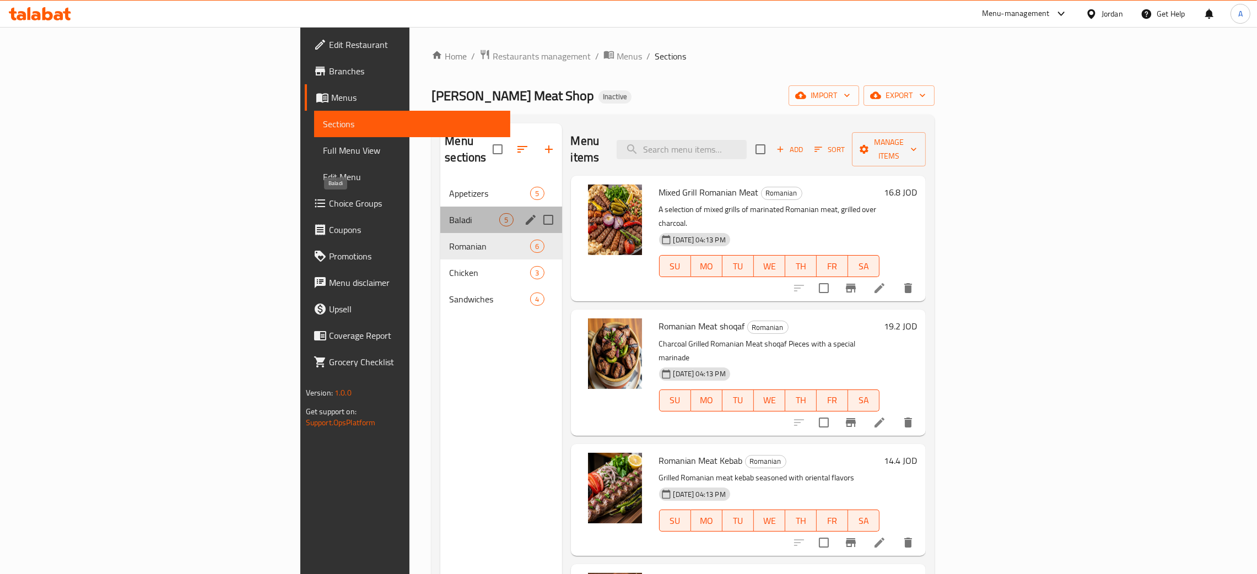
click at [449, 213] on span "Baladi" at bounding box center [474, 219] width 50 height 13
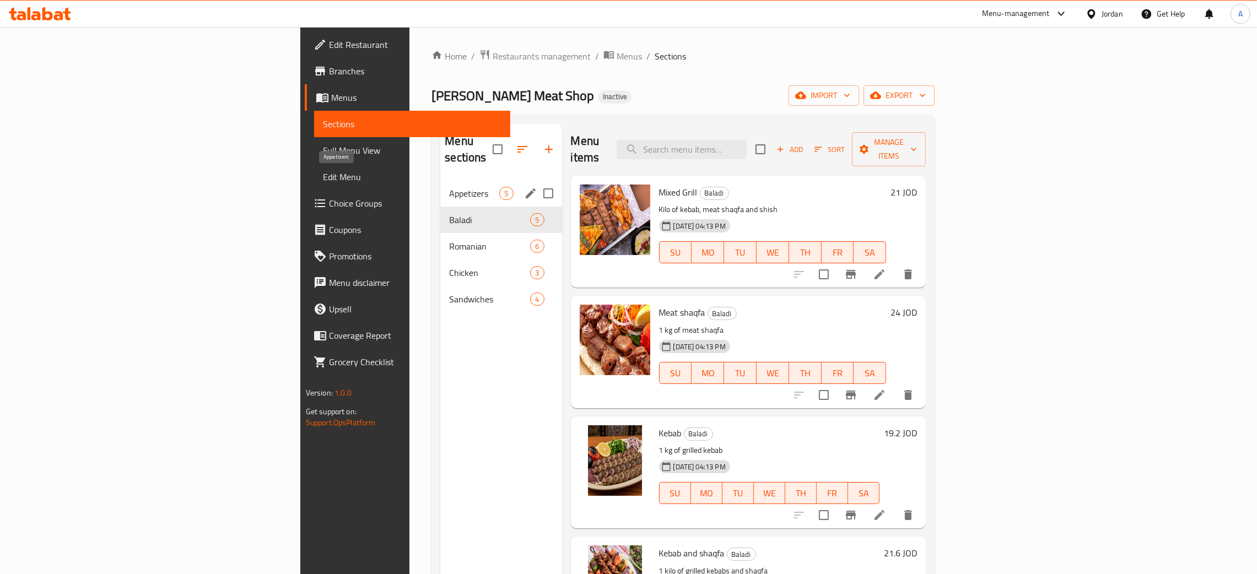
click at [449, 187] on span "Appetizers" at bounding box center [474, 193] width 50 height 13
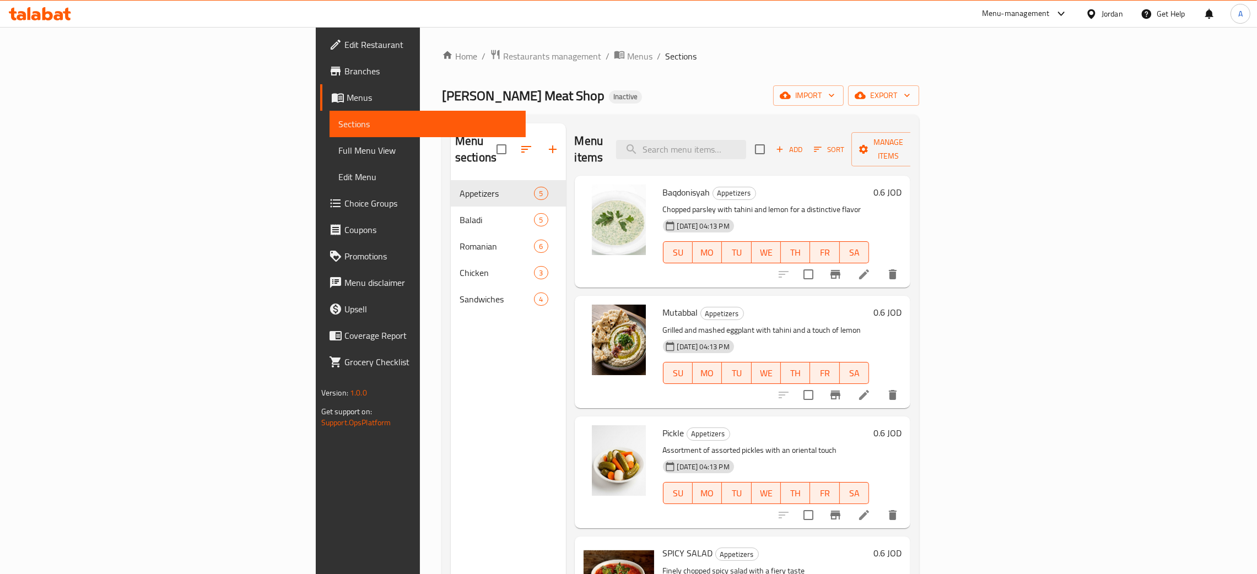
click at [344, 42] on span "Edit Restaurant" at bounding box center [430, 44] width 172 height 13
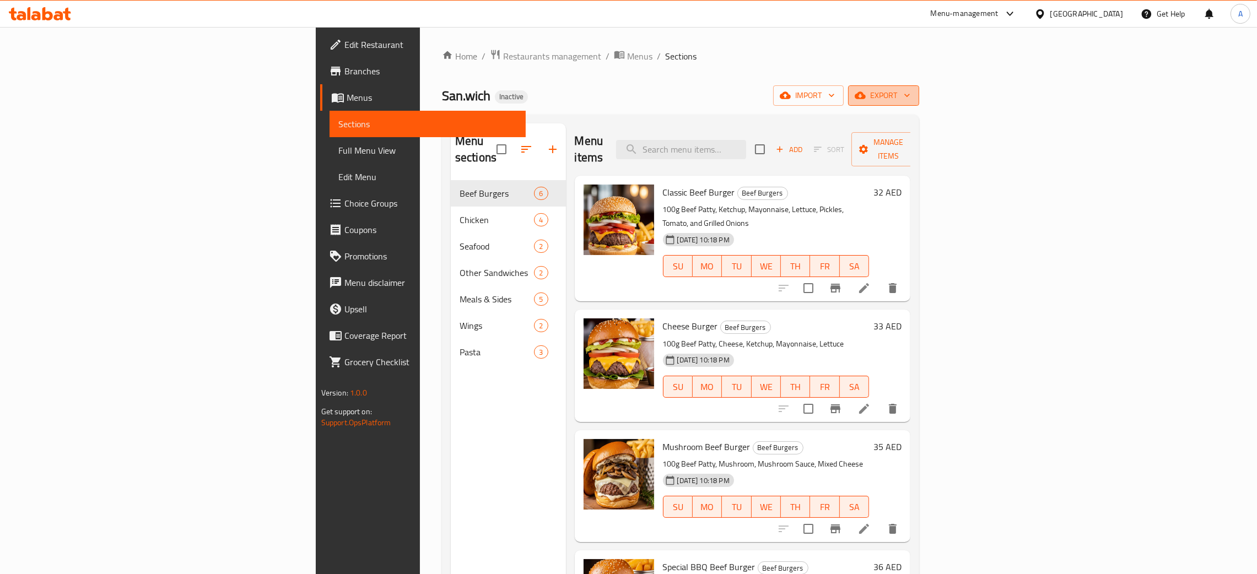
click at [913, 94] on icon "button" at bounding box center [907, 95] width 11 height 11
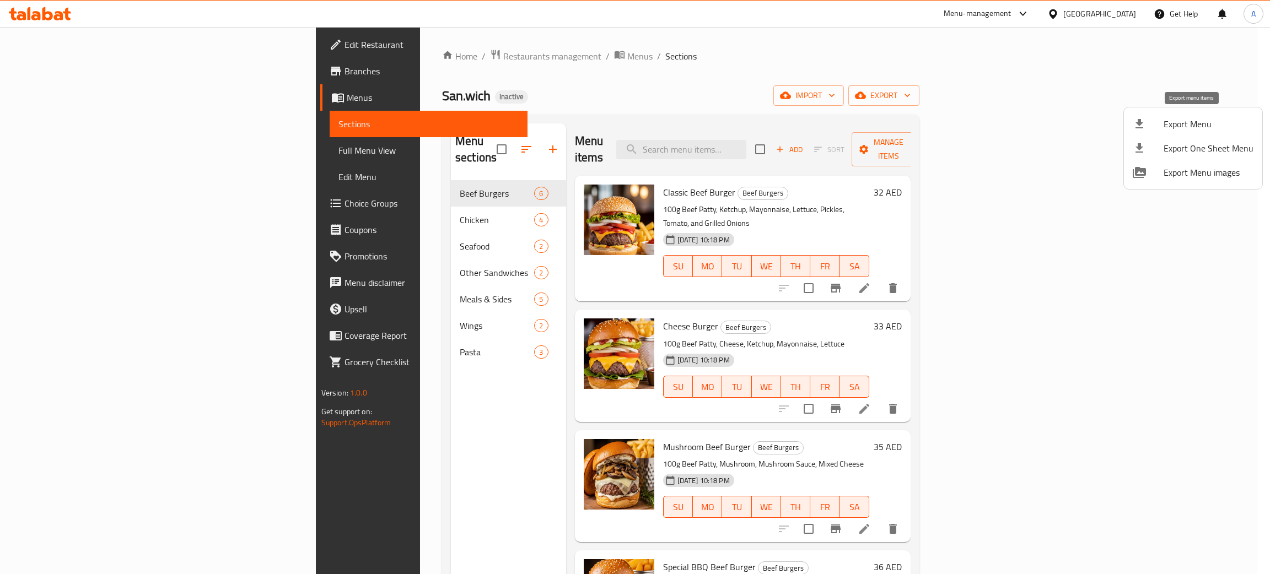
click at [1188, 125] on span "Export Menu" at bounding box center [1208, 123] width 90 height 13
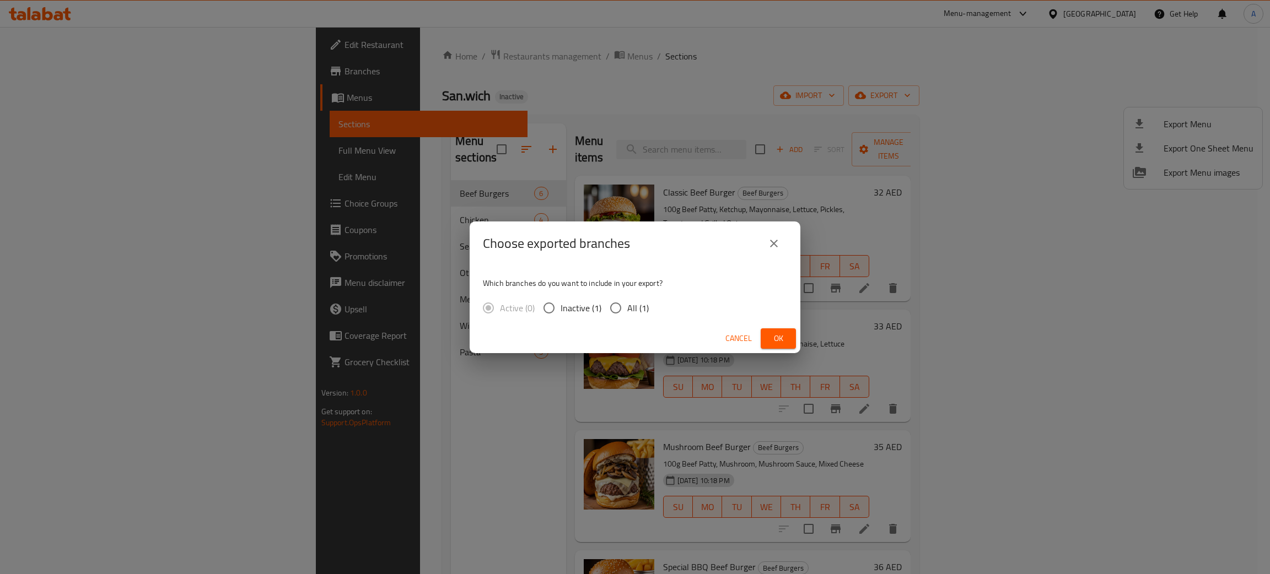
click at [785, 334] on span "Ok" at bounding box center [778, 339] width 18 height 14
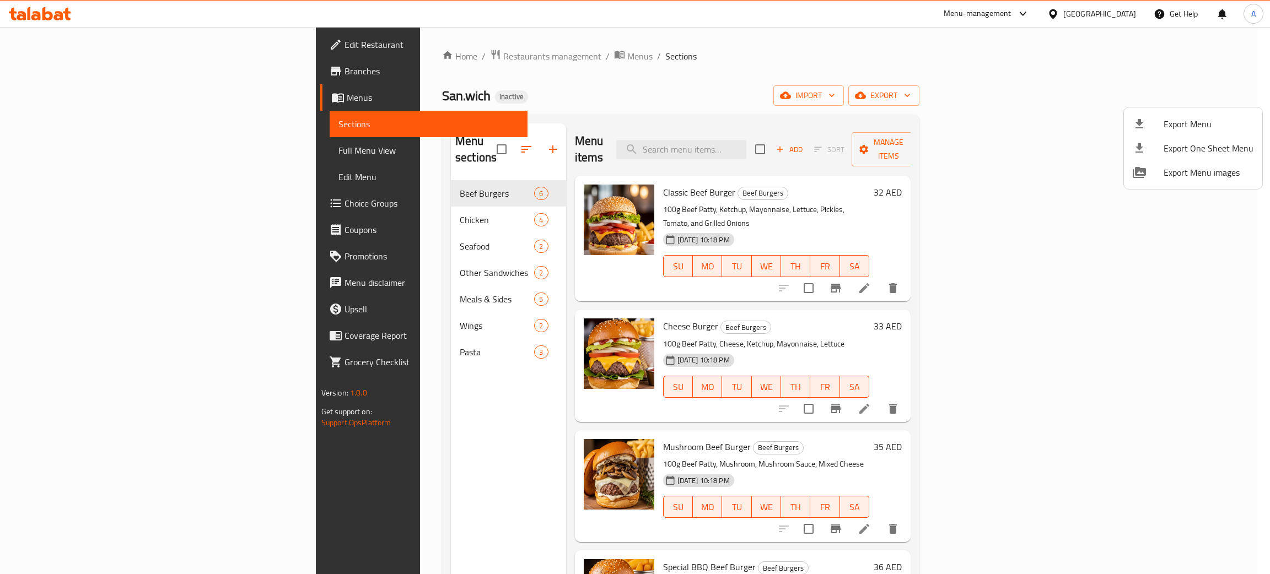
click at [317, 340] on div at bounding box center [635, 287] width 1270 height 574
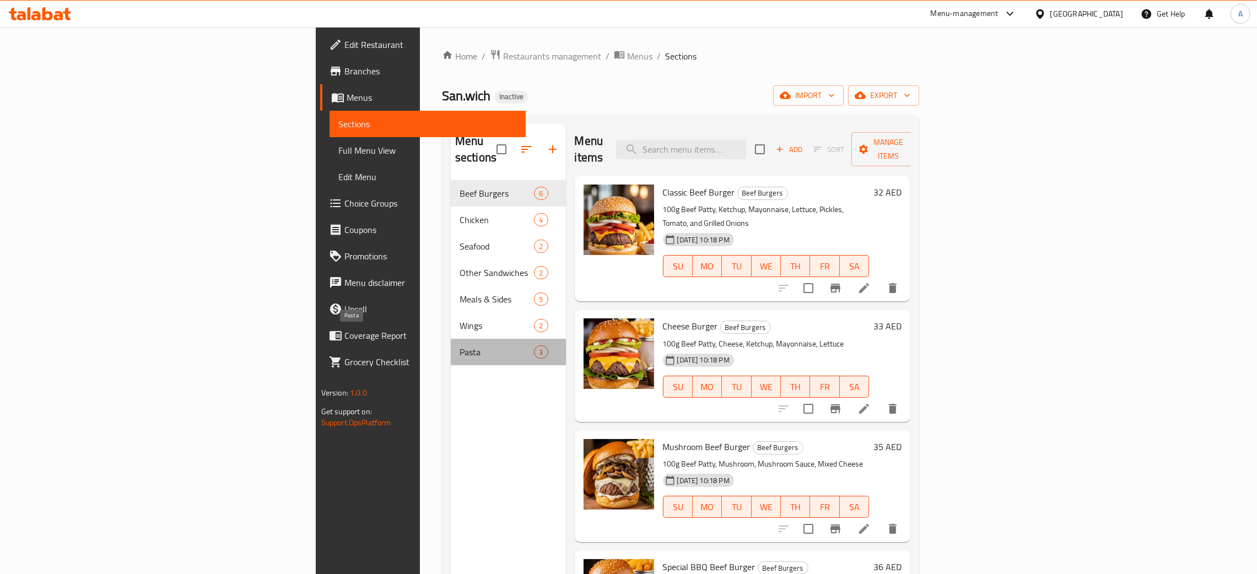
click at [460, 346] on span "Pasta" at bounding box center [497, 352] width 74 height 13
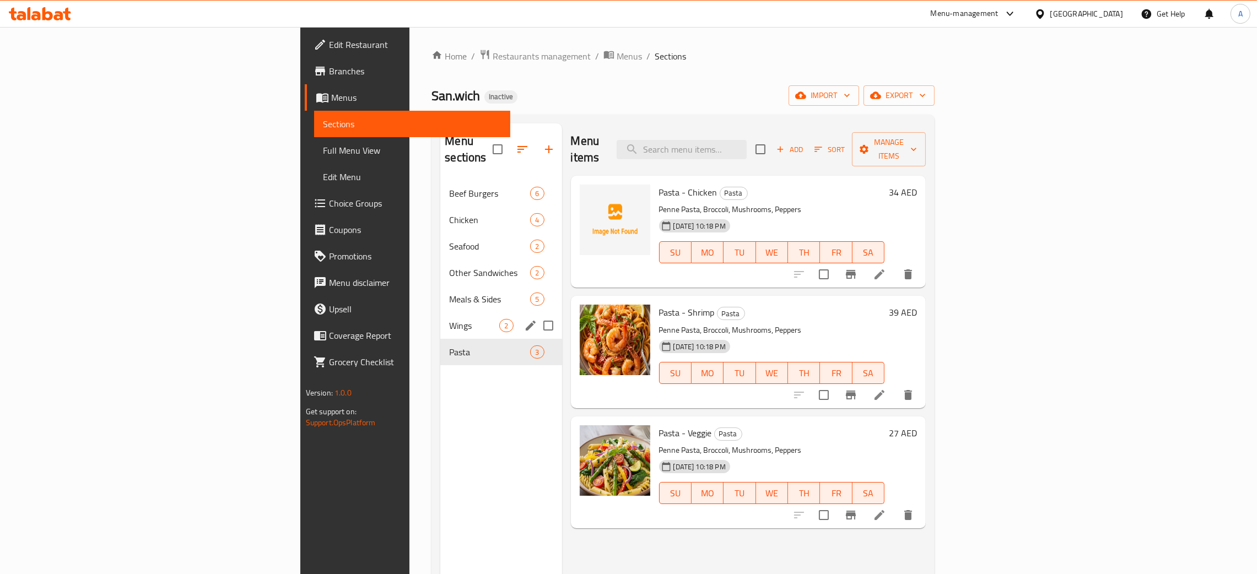
click at [440, 316] on div "Wings 2" at bounding box center [500, 325] width 121 height 26
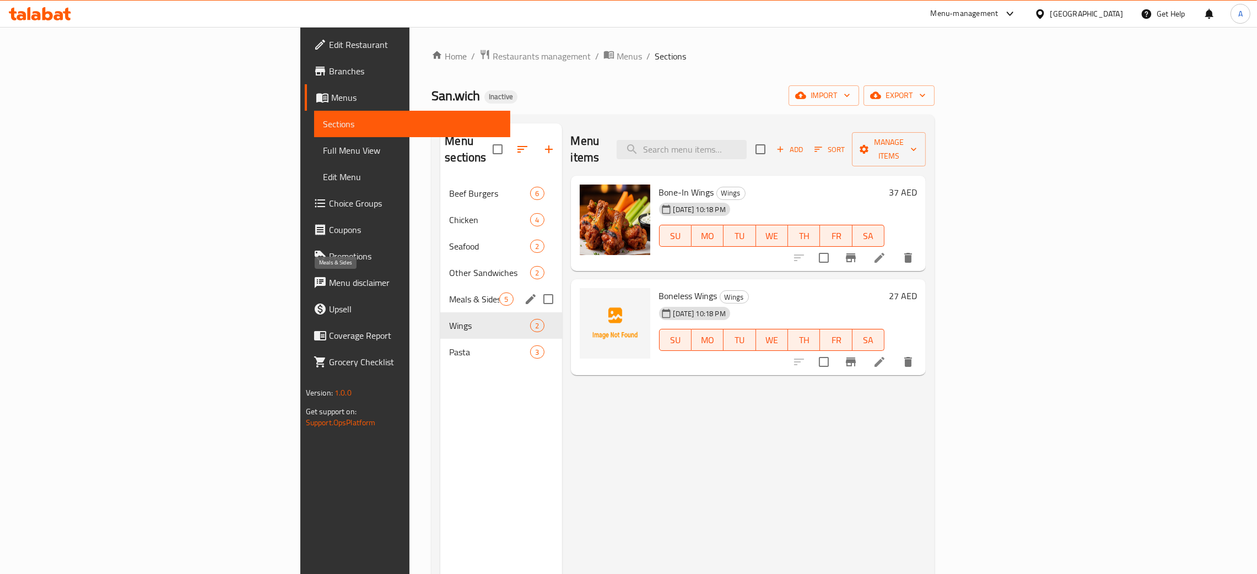
click at [449, 293] on span "Meals & Sides" at bounding box center [474, 299] width 50 height 13
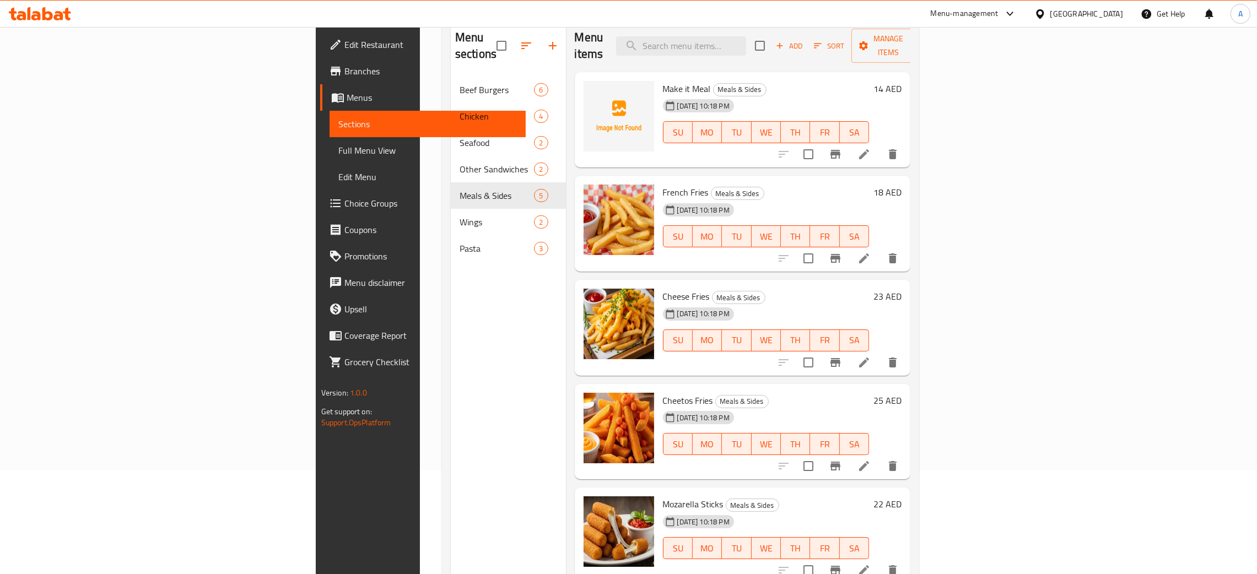
scroll to position [155, 0]
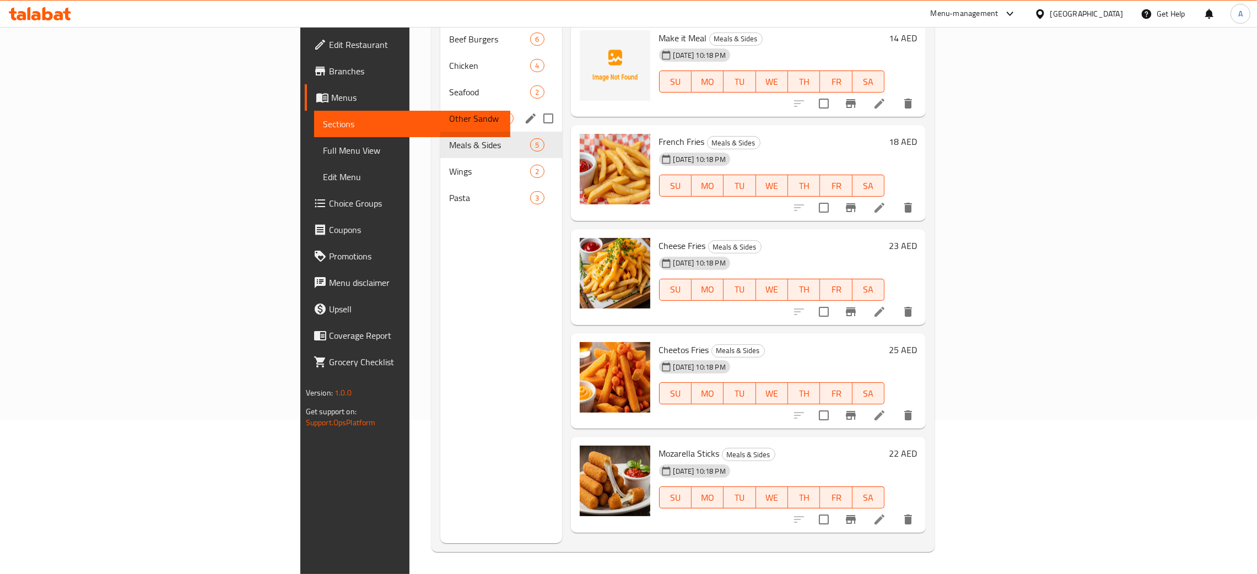
click at [449, 112] on span "Other Sandwiches" at bounding box center [474, 118] width 50 height 13
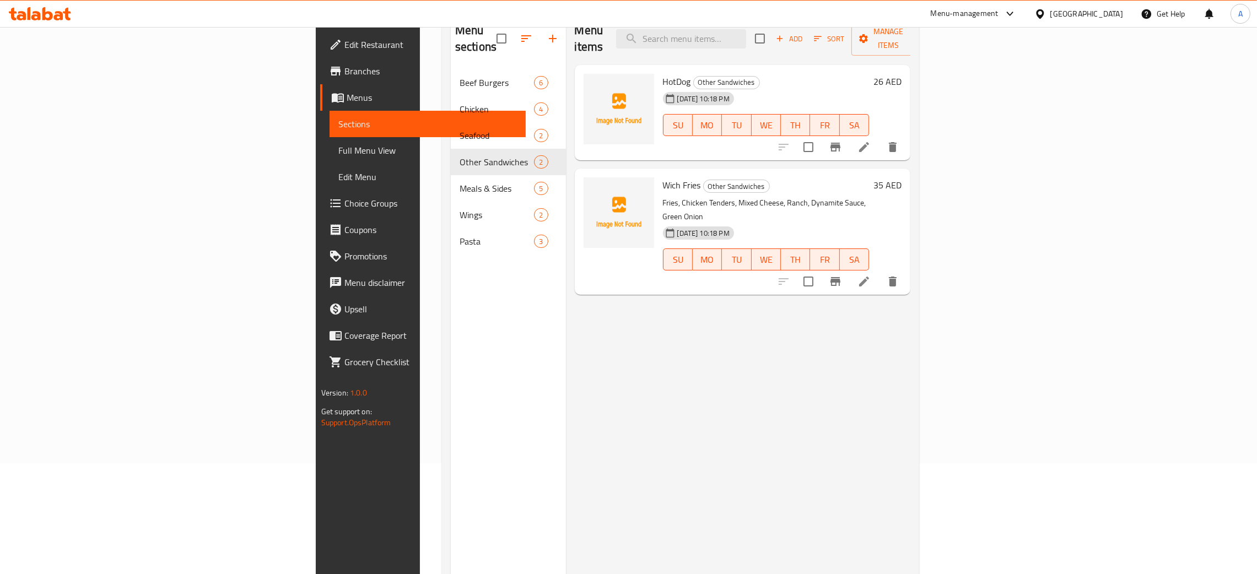
scroll to position [73, 0]
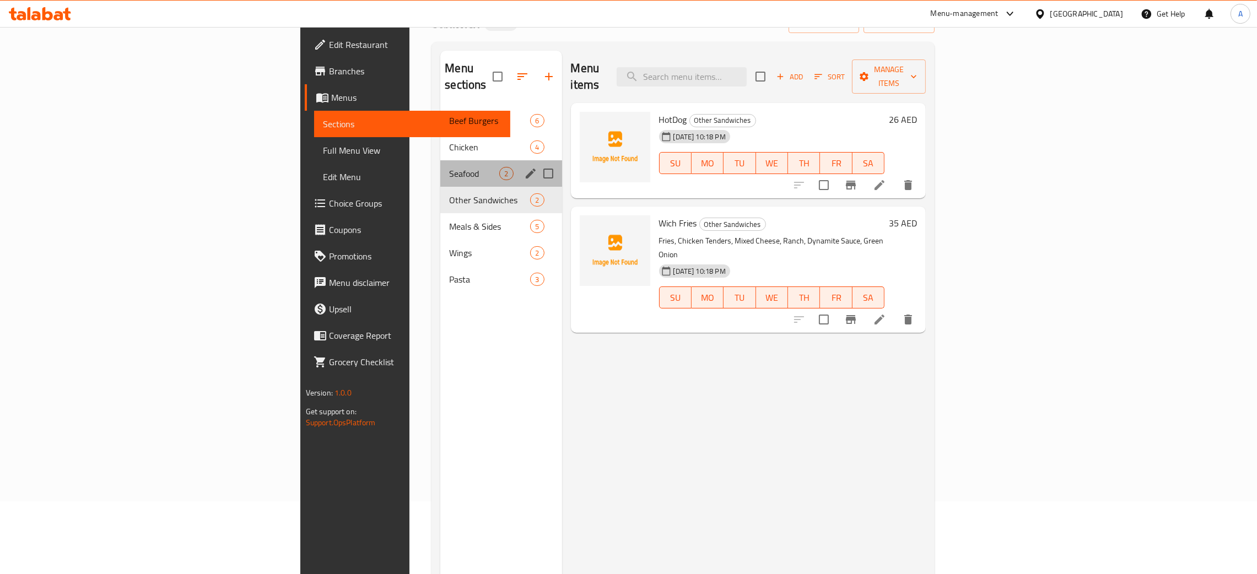
click at [440, 160] on div "Seafood 2" at bounding box center [500, 173] width 121 height 26
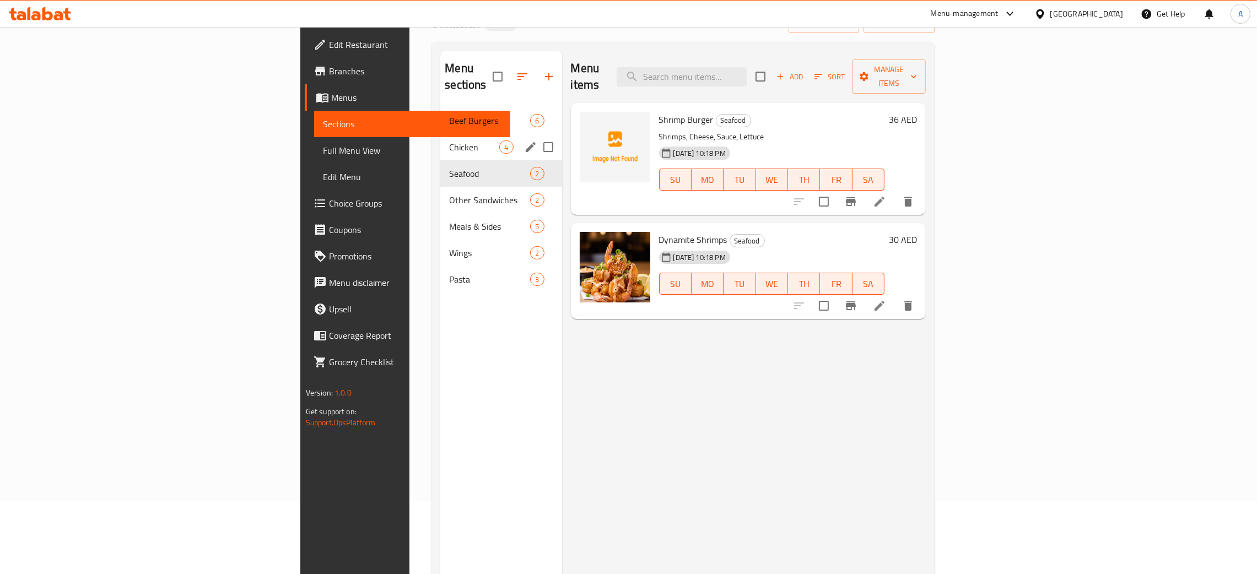
click at [440, 134] on div "Chicken 4" at bounding box center [500, 147] width 121 height 26
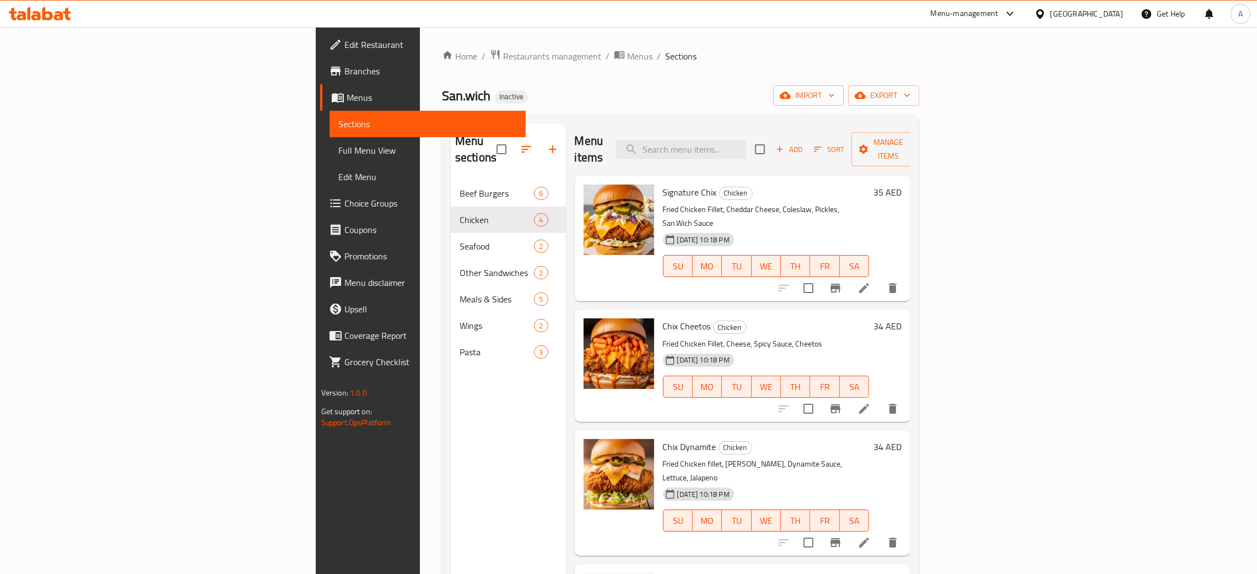
click at [1089, 12] on div "United Arab Emirates" at bounding box center [1086, 14] width 73 height 12
click at [977, 222] on div "Oman" at bounding box center [1003, 215] width 90 height 25
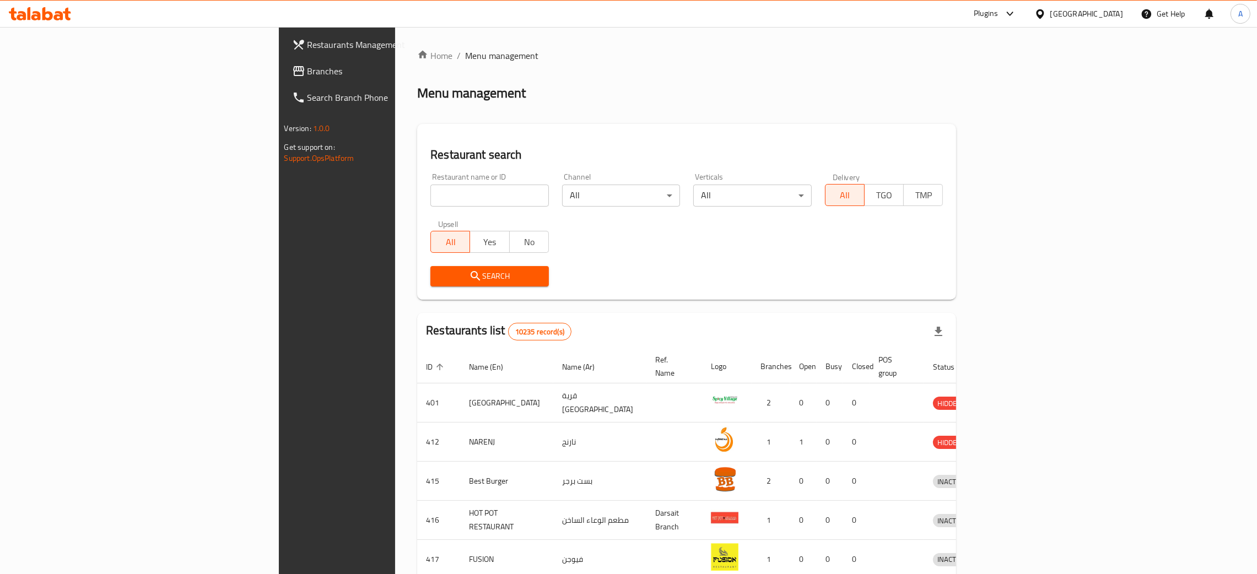
click at [430, 194] on input "search" at bounding box center [489, 196] width 118 height 22
paste input "Crispy Hut"
type input "Crispy Hut"
click button "Search" at bounding box center [489, 276] width 118 height 20
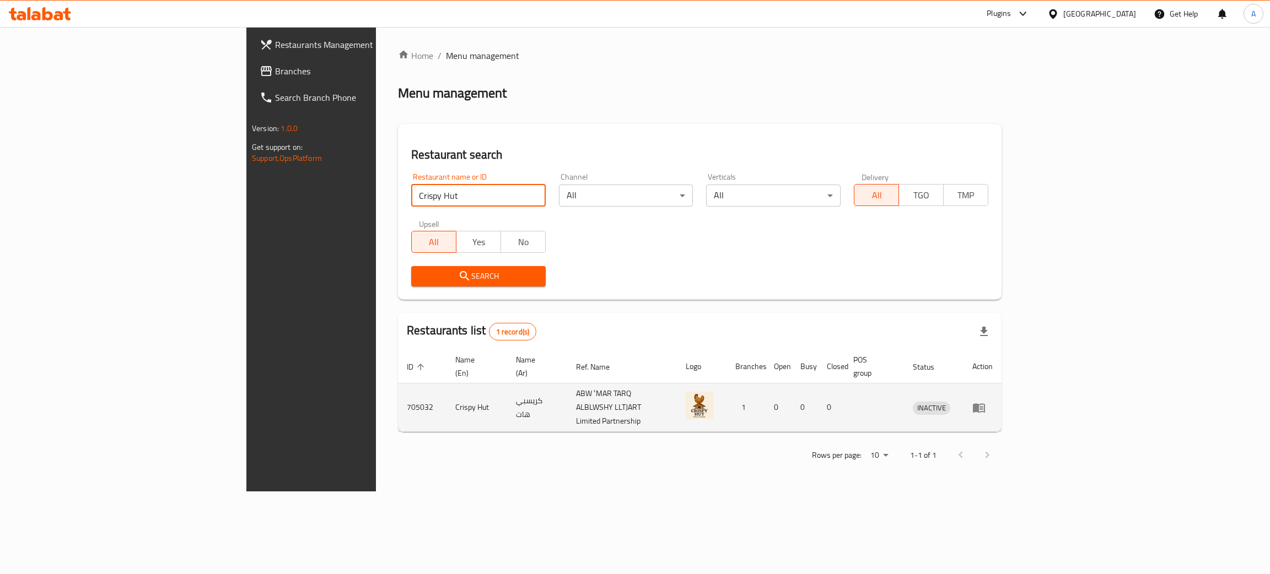
click at [985, 403] on icon "enhanced table" at bounding box center [979, 407] width 12 height 9
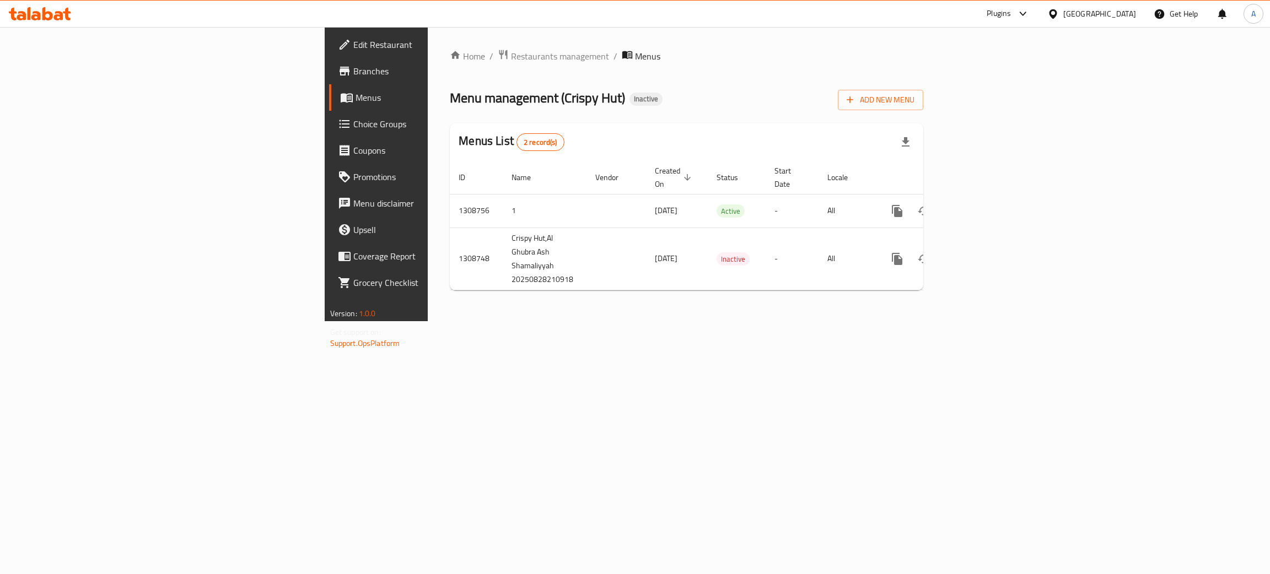
click at [353, 44] on span "Edit Restaurant" at bounding box center [440, 44] width 175 height 13
click at [990, 197] on link "enhanced table" at bounding box center [976, 210] width 26 height 26
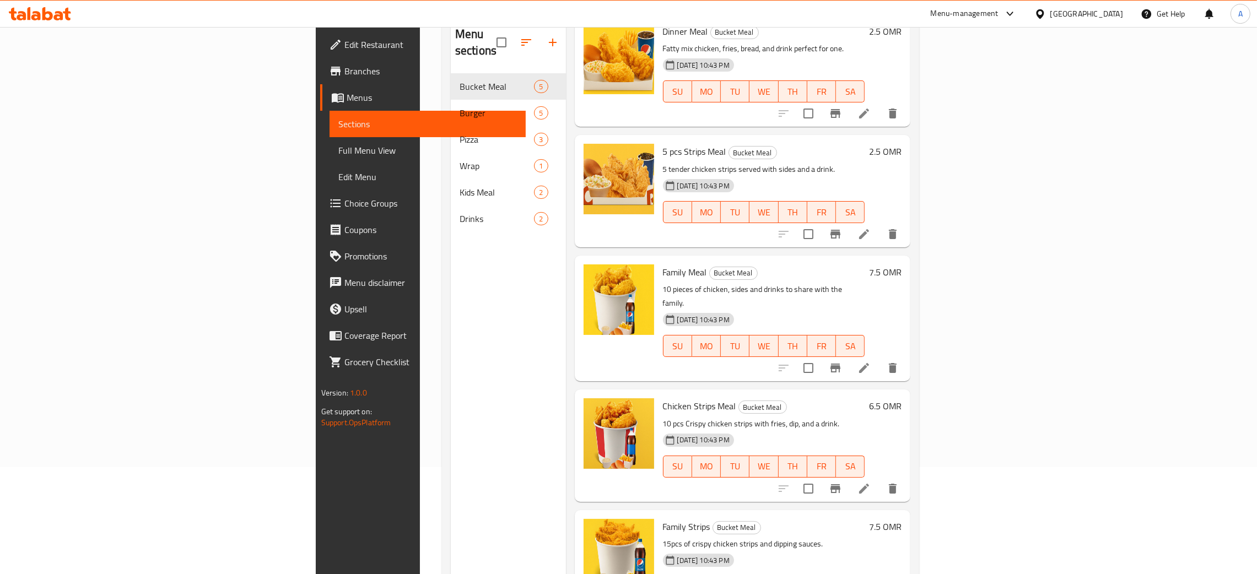
scroll to position [155, 0]
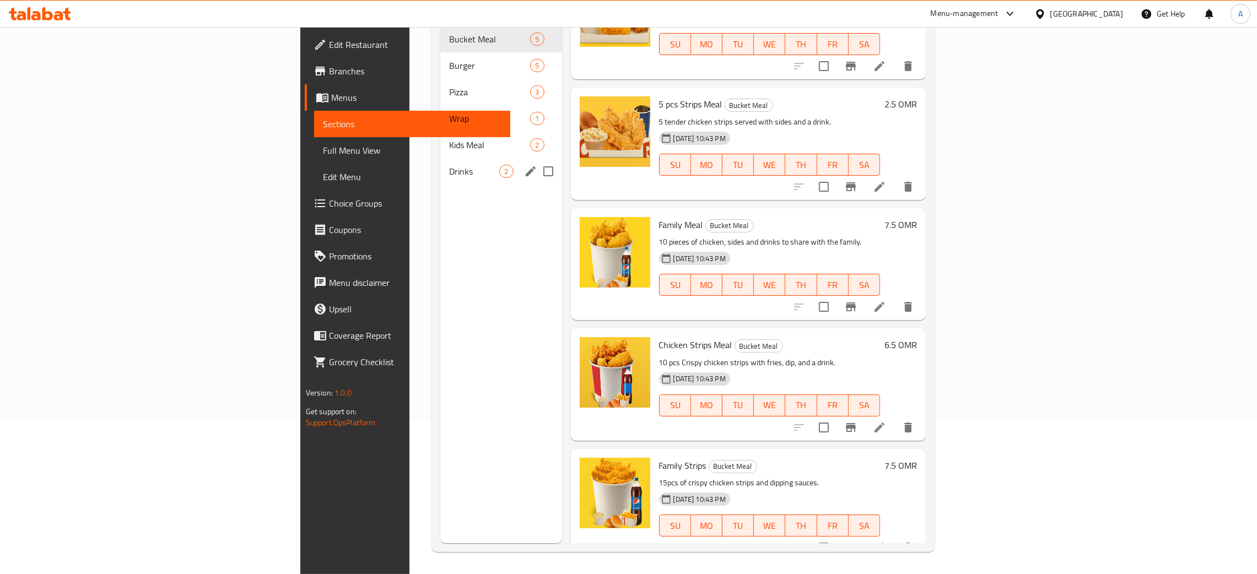
click at [449, 165] on span "Drinks" at bounding box center [474, 171] width 50 height 13
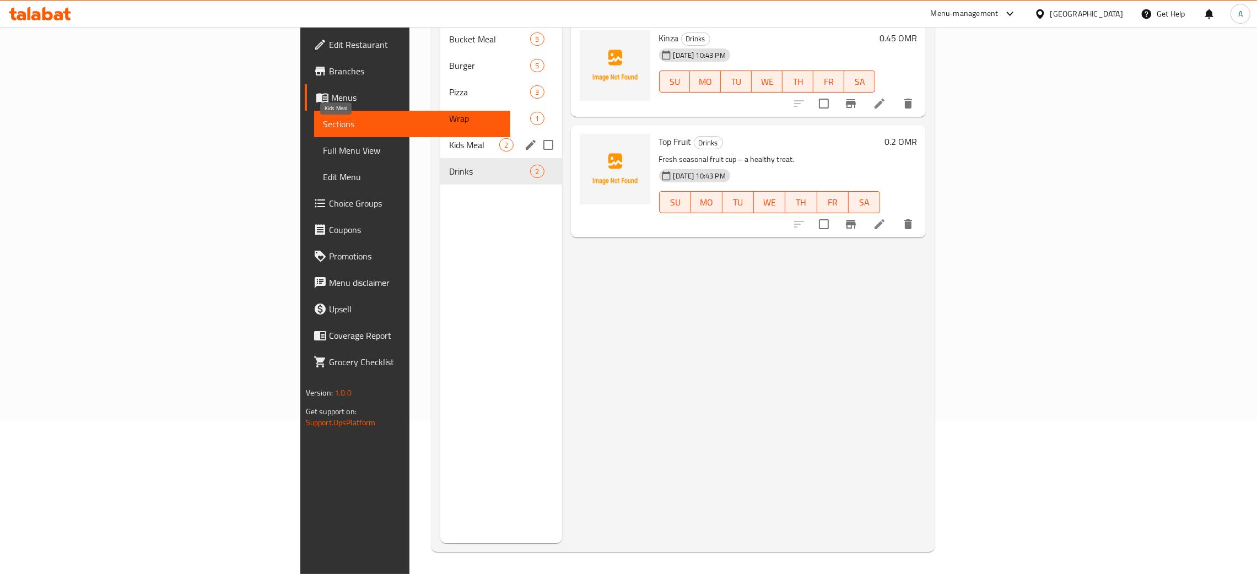
click at [449, 138] on span "Kids Meal" at bounding box center [474, 144] width 50 height 13
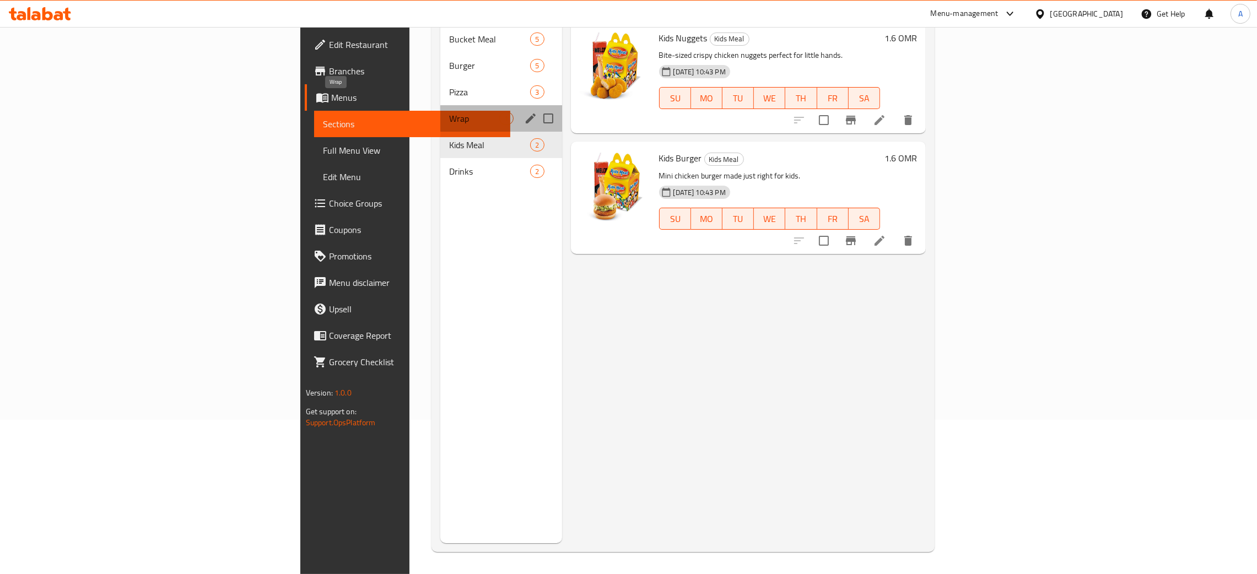
click at [449, 112] on span "Wrap" at bounding box center [474, 118] width 50 height 13
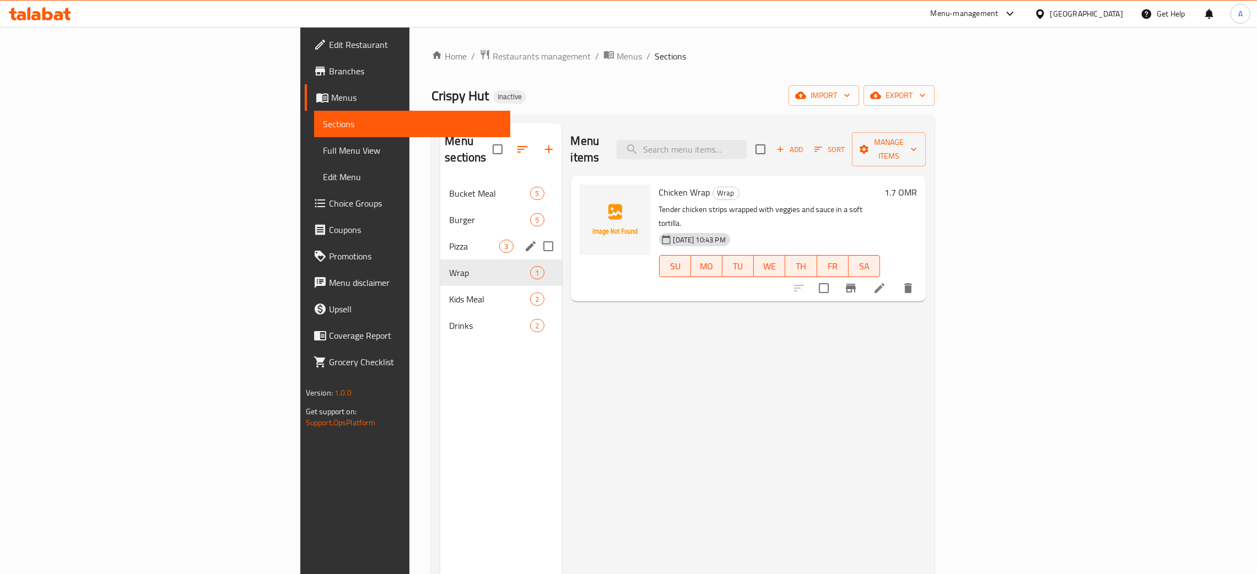
click at [440, 233] on div "Pizza 3" at bounding box center [500, 246] width 121 height 26
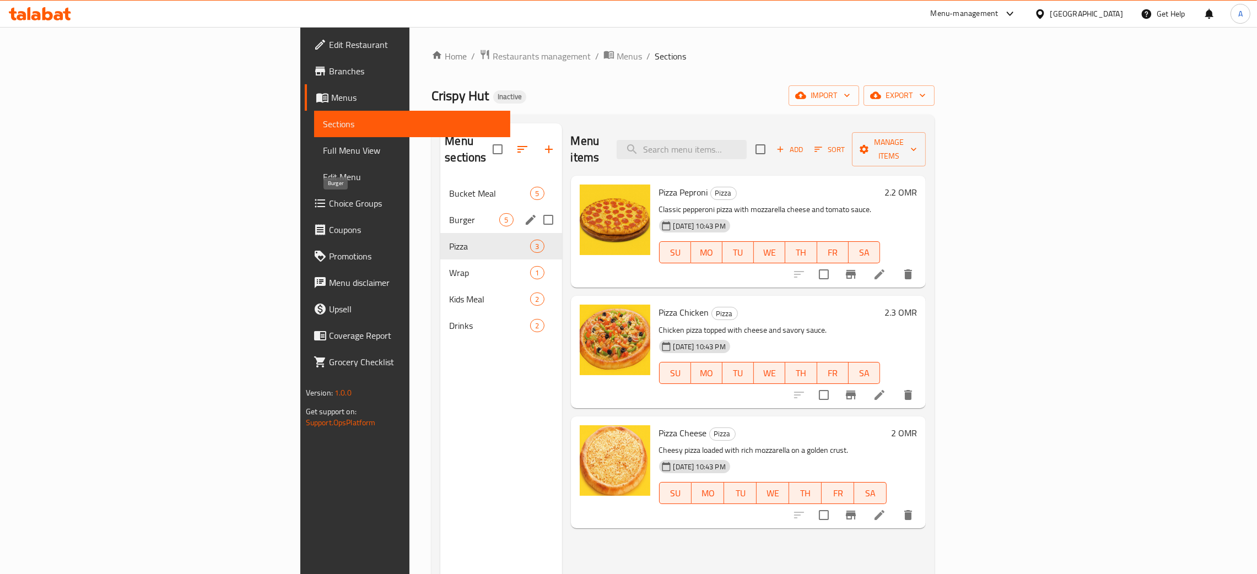
click at [449, 213] on span "Burger" at bounding box center [474, 219] width 50 height 13
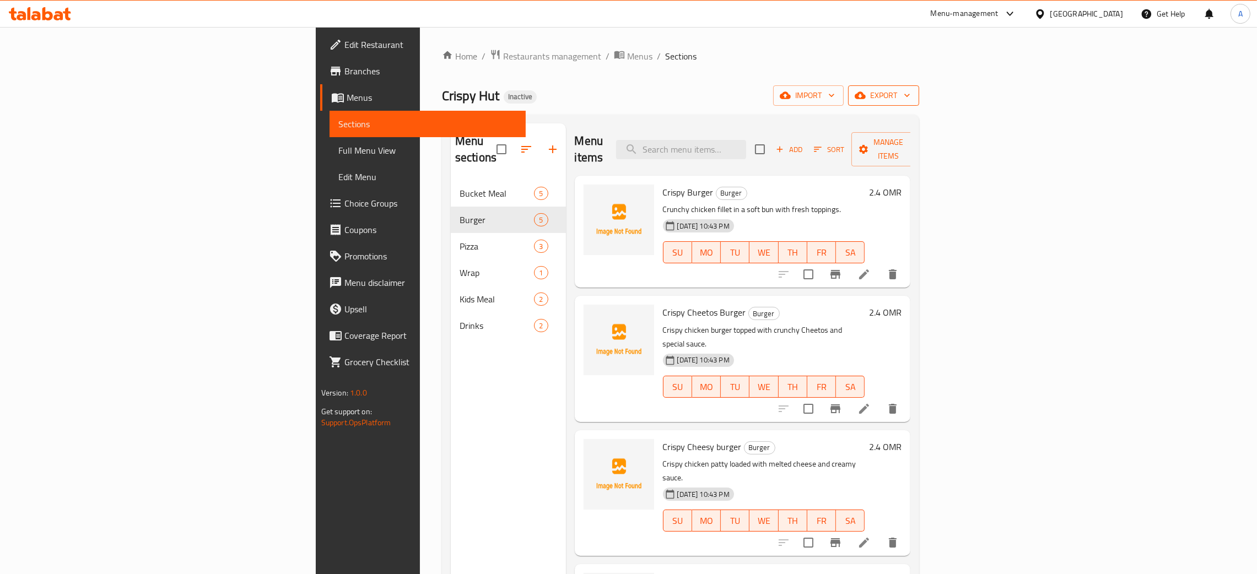
click at [913, 91] on icon "button" at bounding box center [907, 95] width 11 height 11
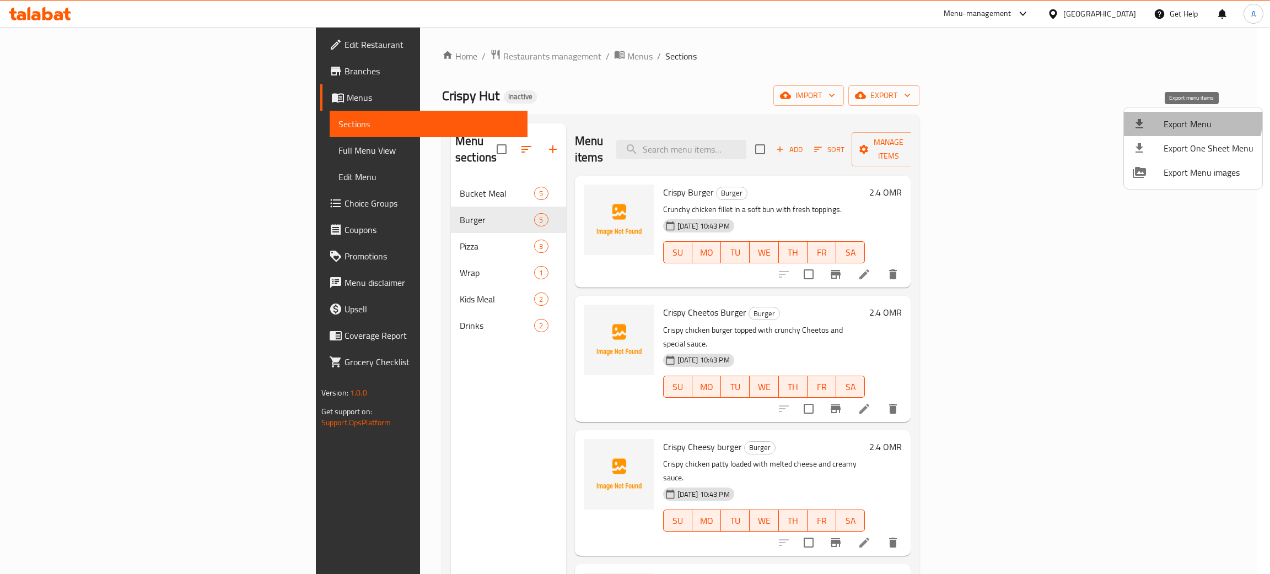
click at [1188, 118] on span "Export Menu" at bounding box center [1208, 123] width 90 height 13
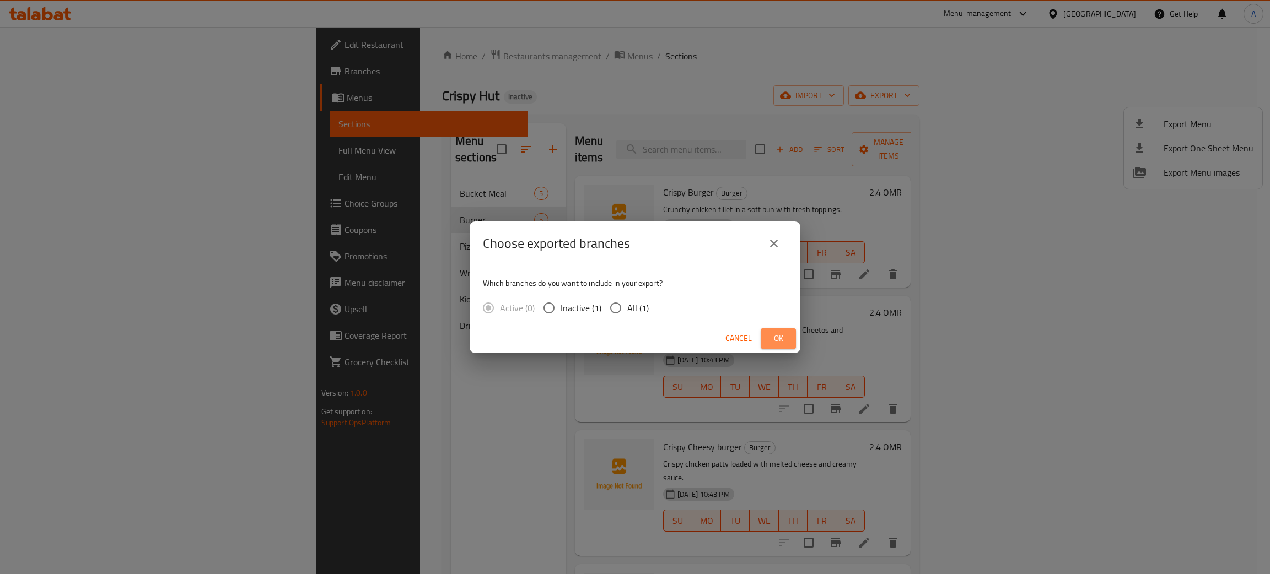
click at [784, 342] on span "Ok" at bounding box center [778, 339] width 18 height 14
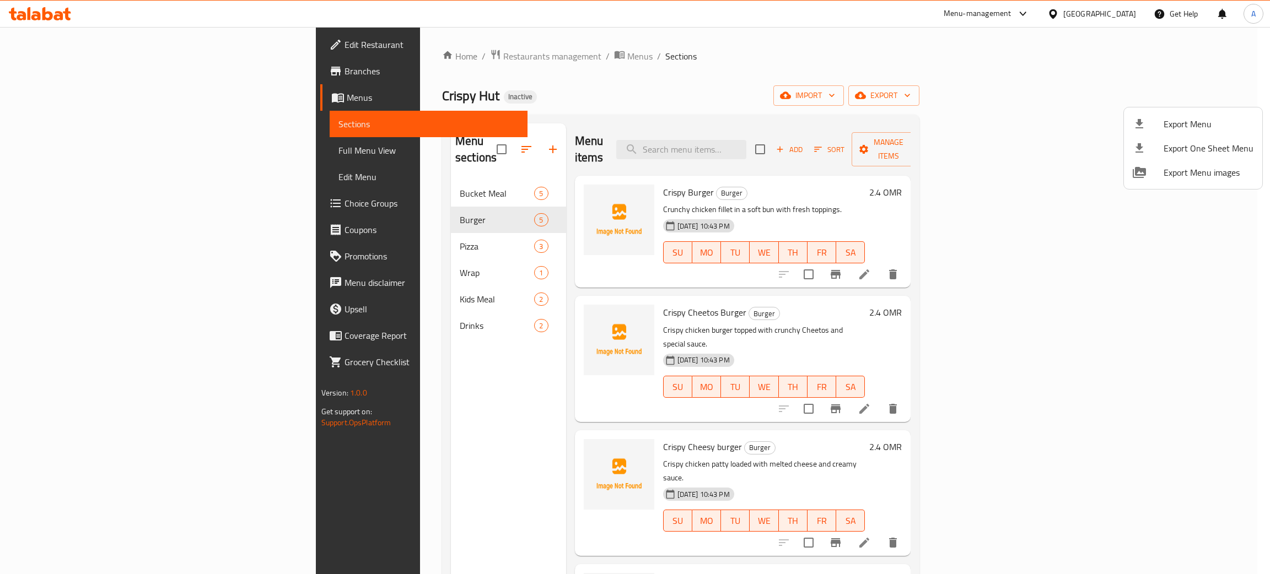
click at [522, 180] on div at bounding box center [635, 287] width 1270 height 574
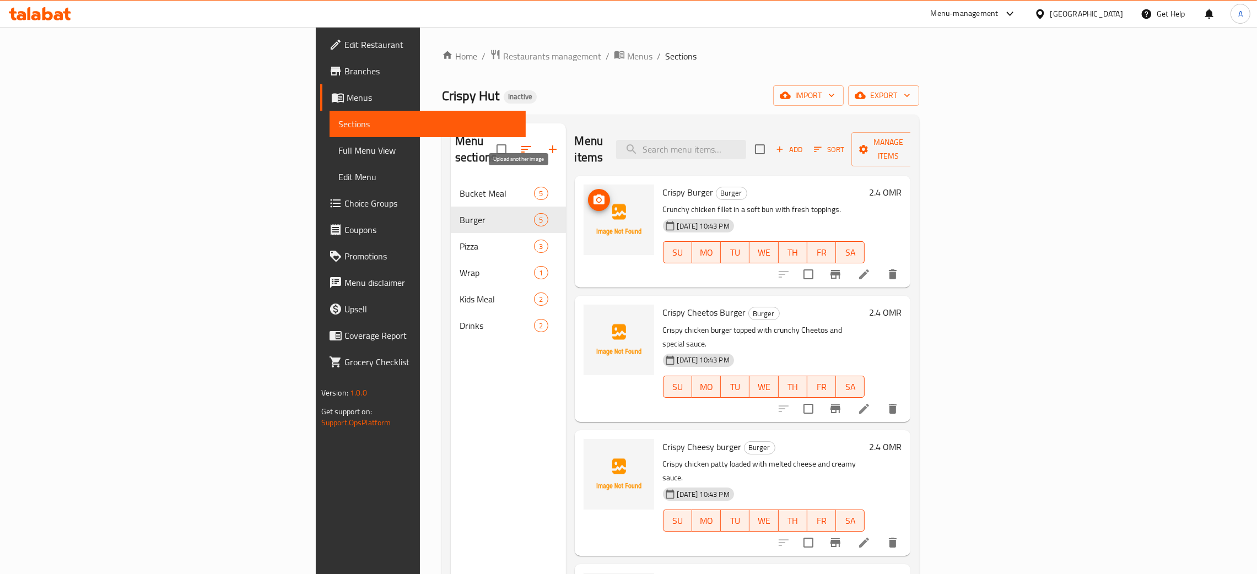
click at [592, 193] on icon "upload picture" at bounding box center [598, 199] width 13 height 13
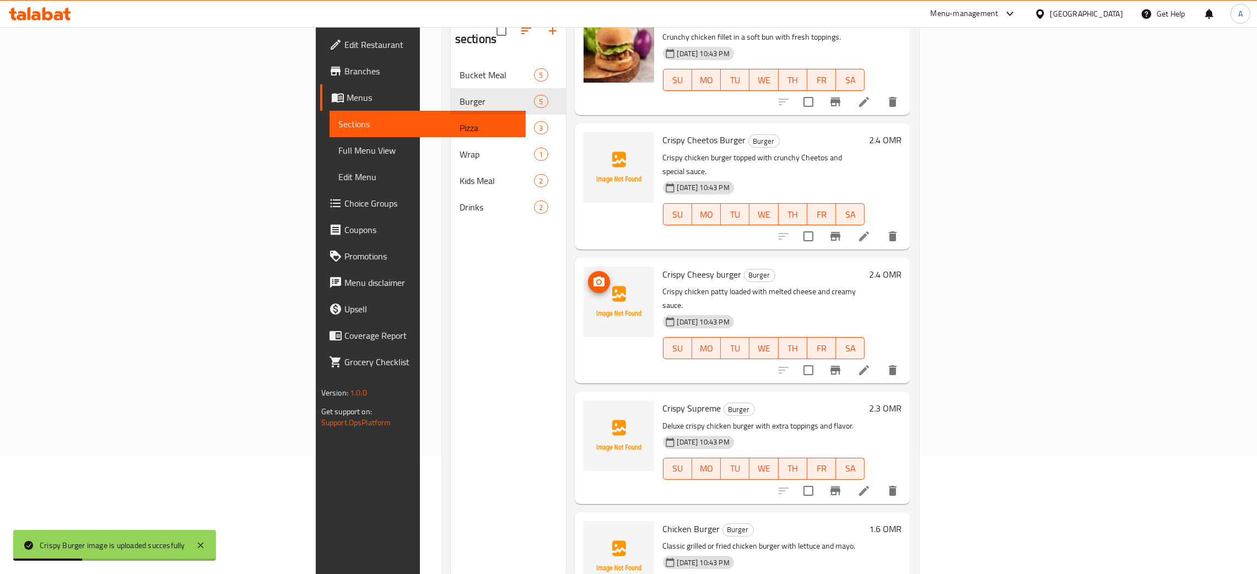
scroll to position [155, 0]
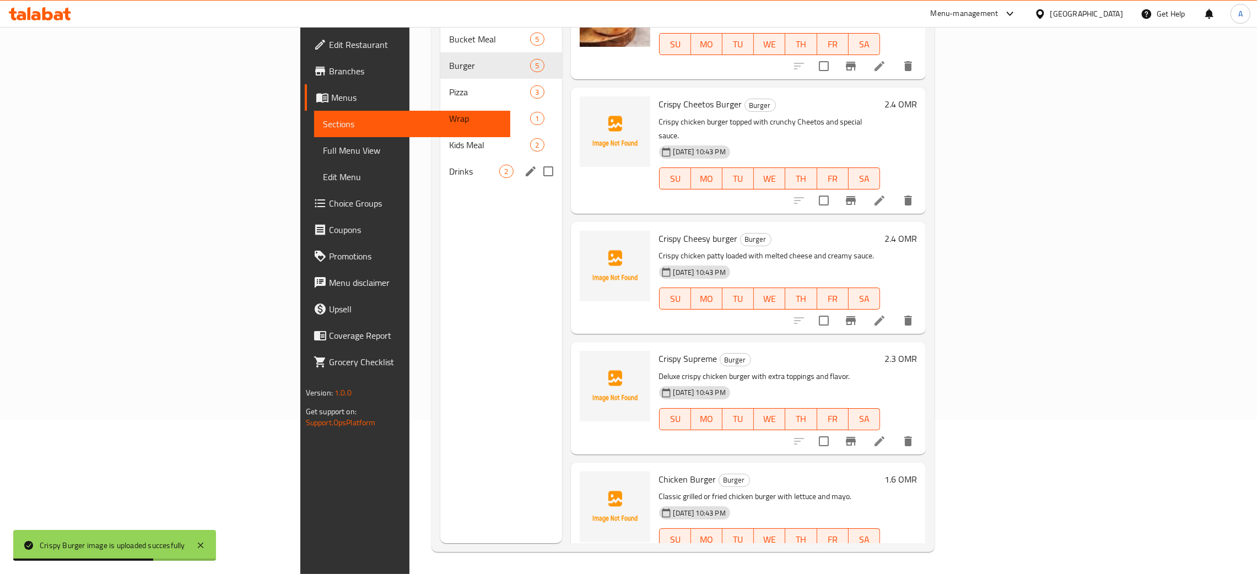
click at [449, 165] on span "Drinks" at bounding box center [474, 171] width 50 height 13
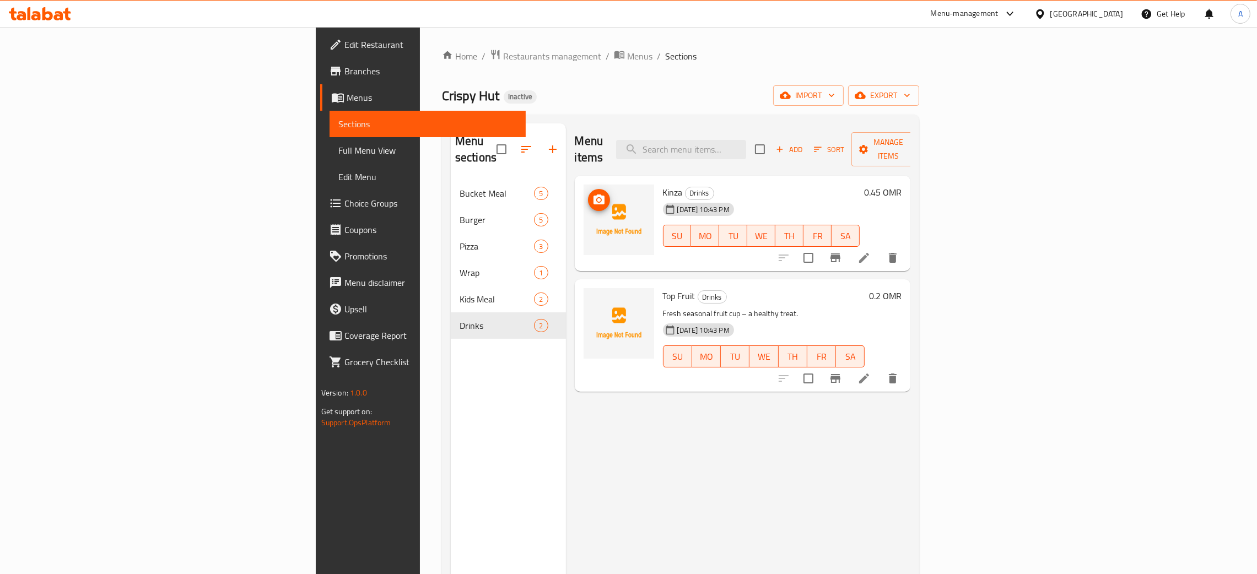
click at [593, 195] on icon "upload picture" at bounding box center [598, 200] width 11 height 10
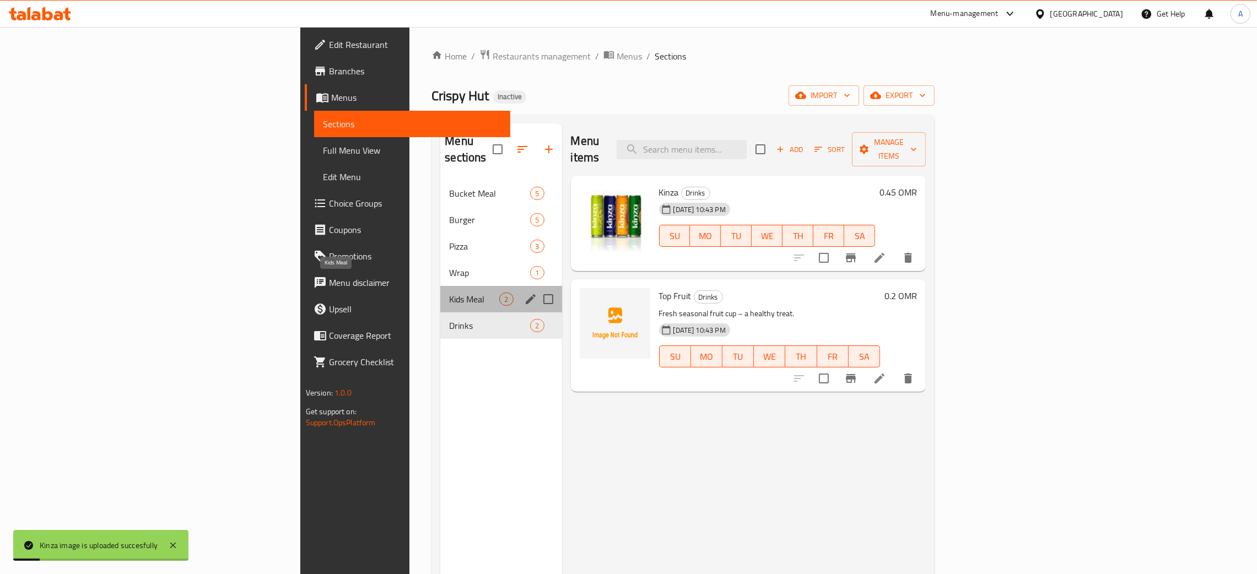
click at [449, 293] on span "Kids Meal" at bounding box center [474, 299] width 50 height 13
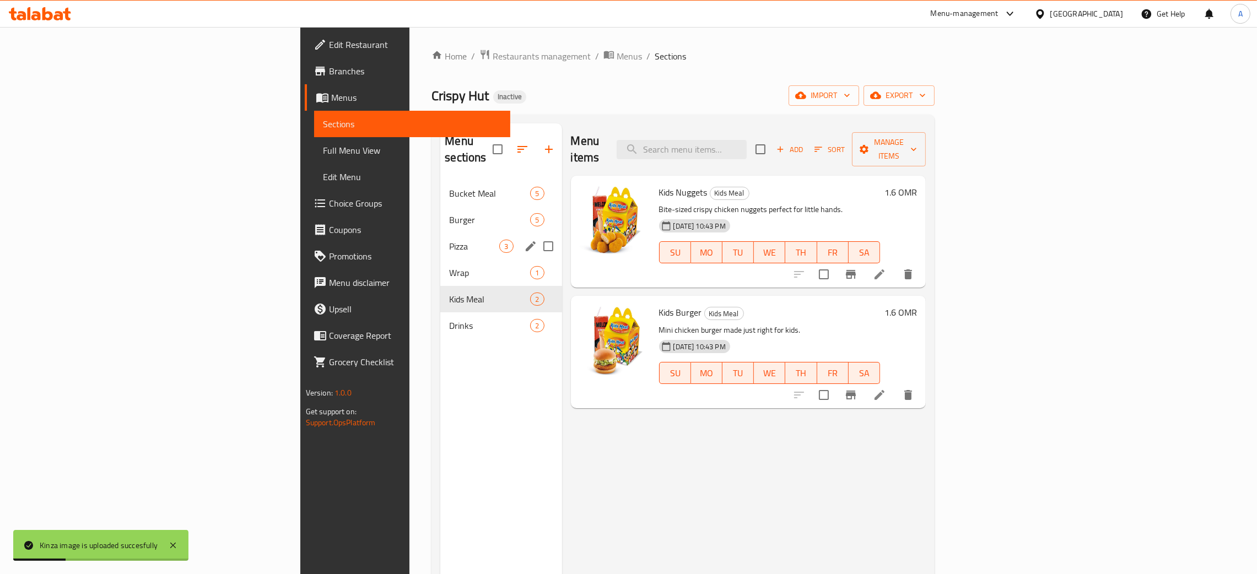
click at [440, 242] on div "Pizza 3" at bounding box center [500, 246] width 121 height 26
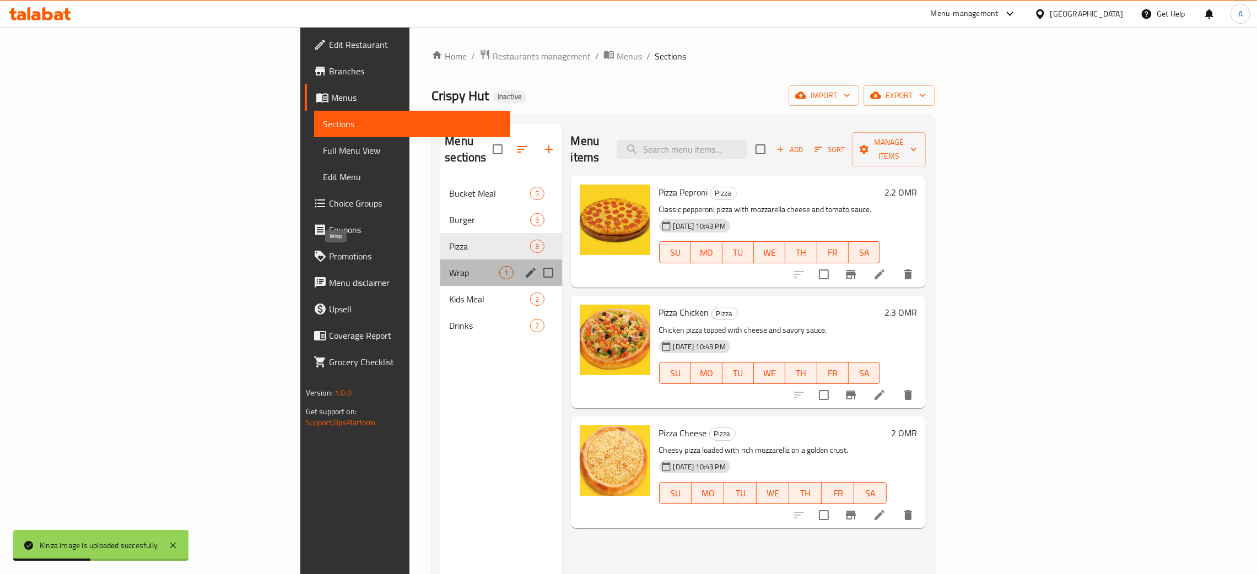
click at [449, 266] on span "Wrap" at bounding box center [474, 272] width 50 height 13
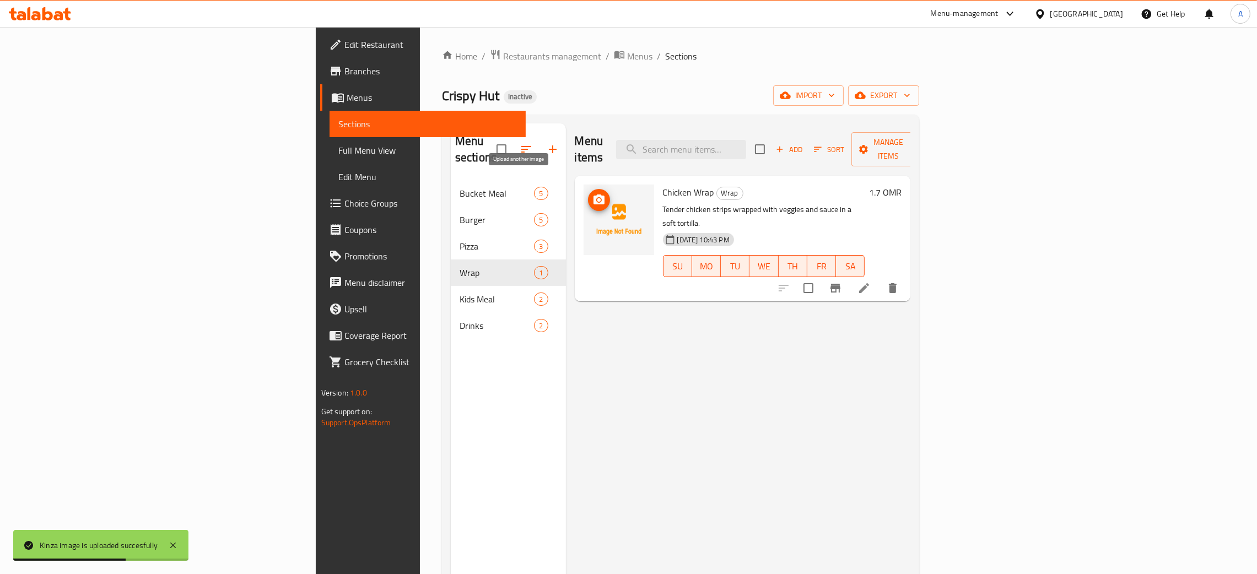
click at [593, 195] on icon "upload picture" at bounding box center [598, 200] width 11 height 10
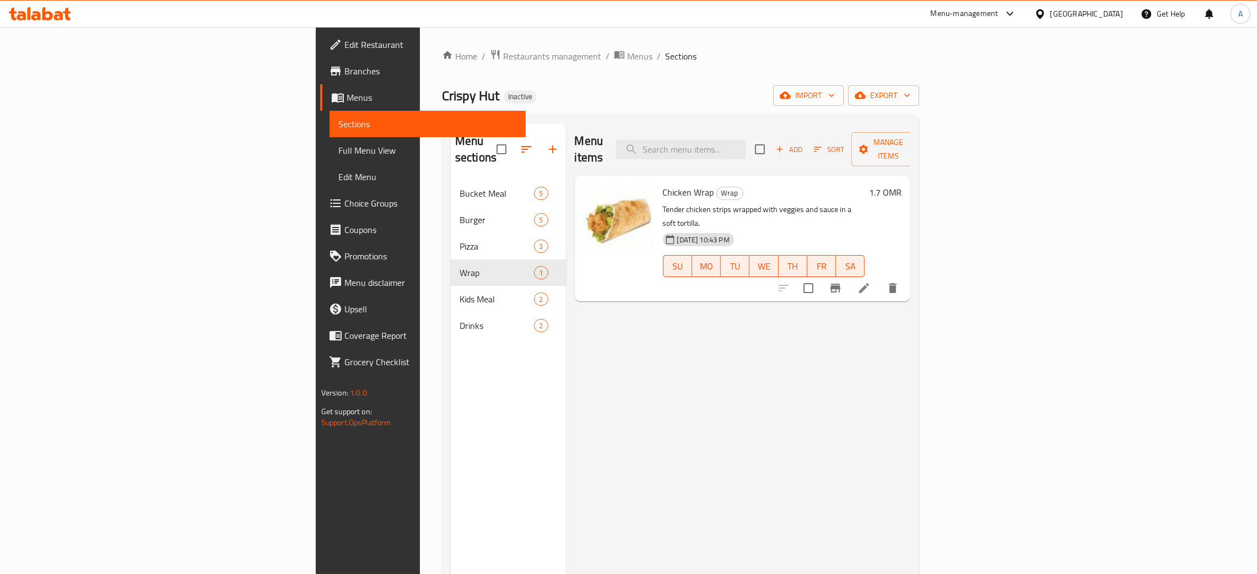
click at [1106, 15] on div "[GEOGRAPHIC_DATA]" at bounding box center [1086, 14] width 73 height 12
click at [1014, 284] on div "[GEOGRAPHIC_DATA]" at bounding box center [1003, 289] width 73 height 12
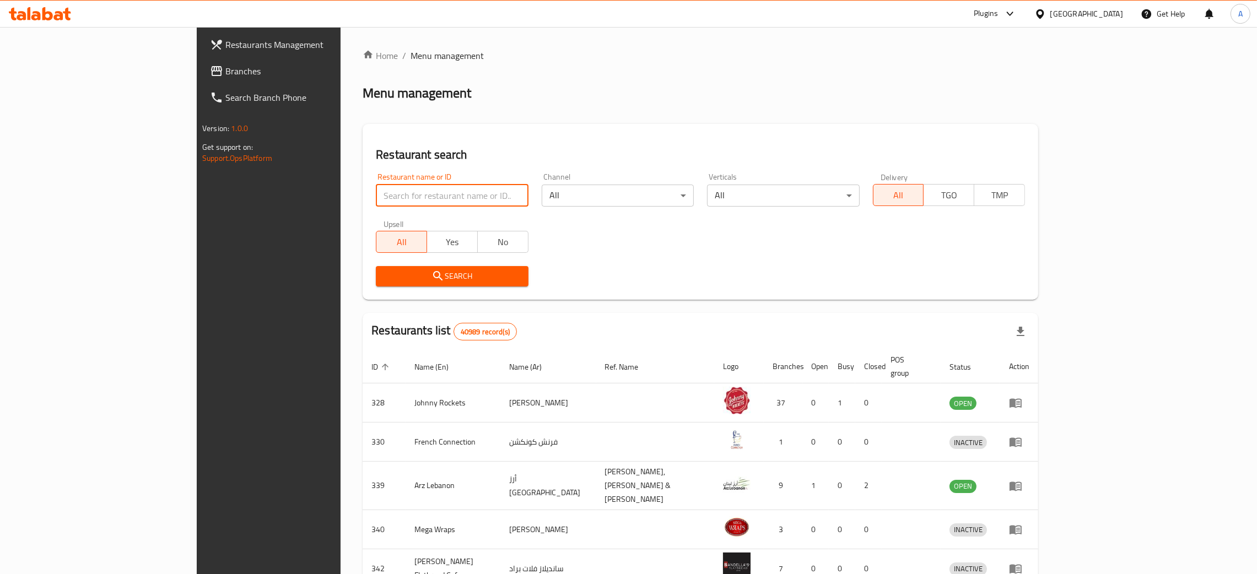
click at [376, 195] on input "search" at bounding box center [452, 196] width 152 height 22
paste input "Al Toot Albary juices"
type input "Al Toot Albary juices"
click button "Search" at bounding box center [452, 276] width 152 height 20
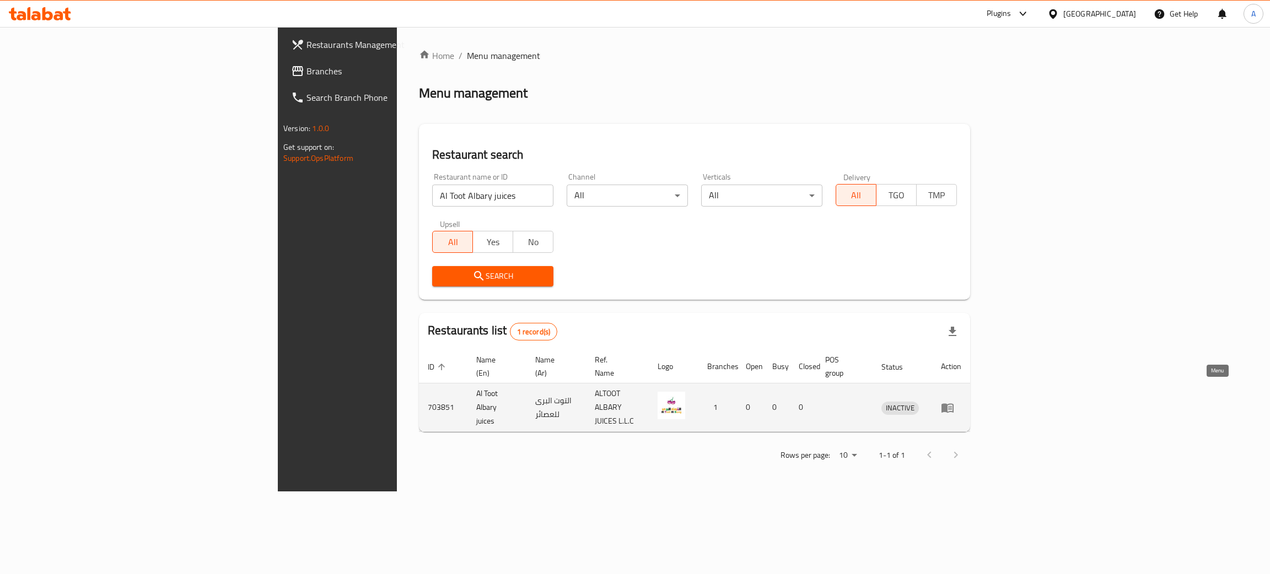
click at [954, 401] on icon "enhanced table" at bounding box center [947, 407] width 13 height 13
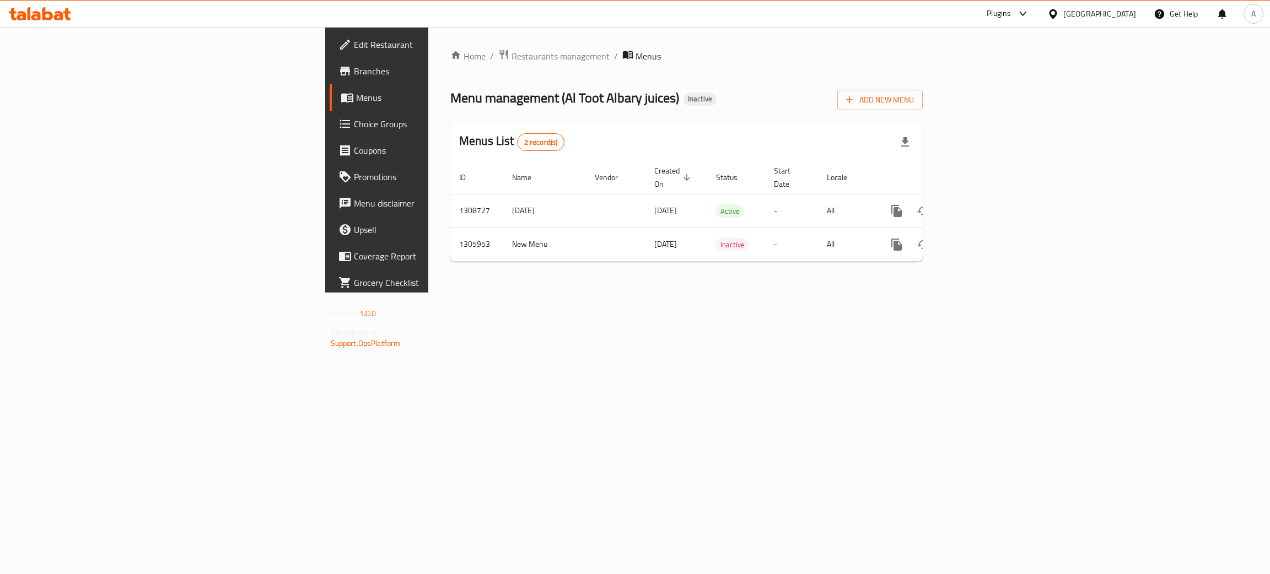
click at [354, 42] on span "Edit Restaurant" at bounding box center [441, 44] width 175 height 13
click at [981, 205] on icon "enhanced table" at bounding box center [976, 210] width 10 height 10
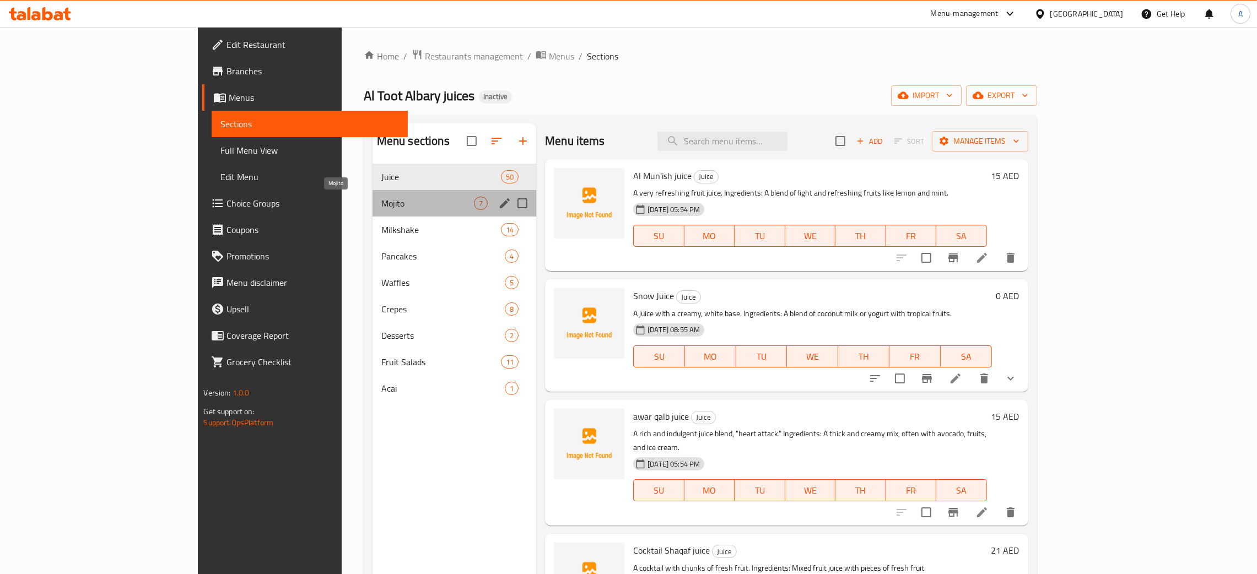
click at [381, 207] on span "Mojito" at bounding box center [427, 203] width 93 height 13
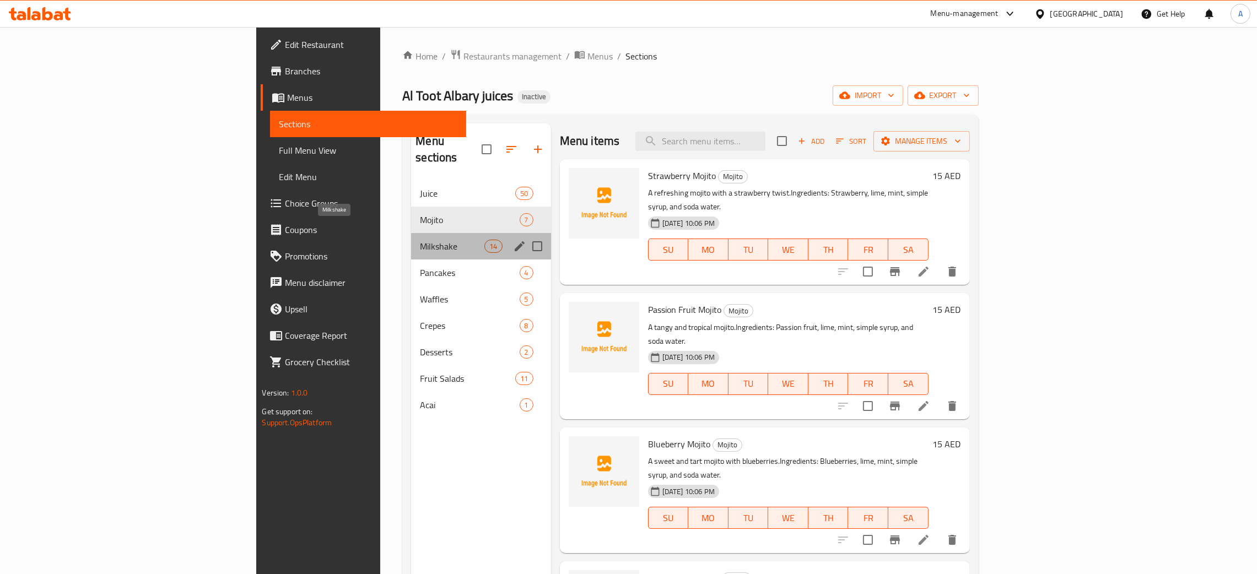
click at [420, 240] on span "Milkshake" at bounding box center [452, 246] width 64 height 13
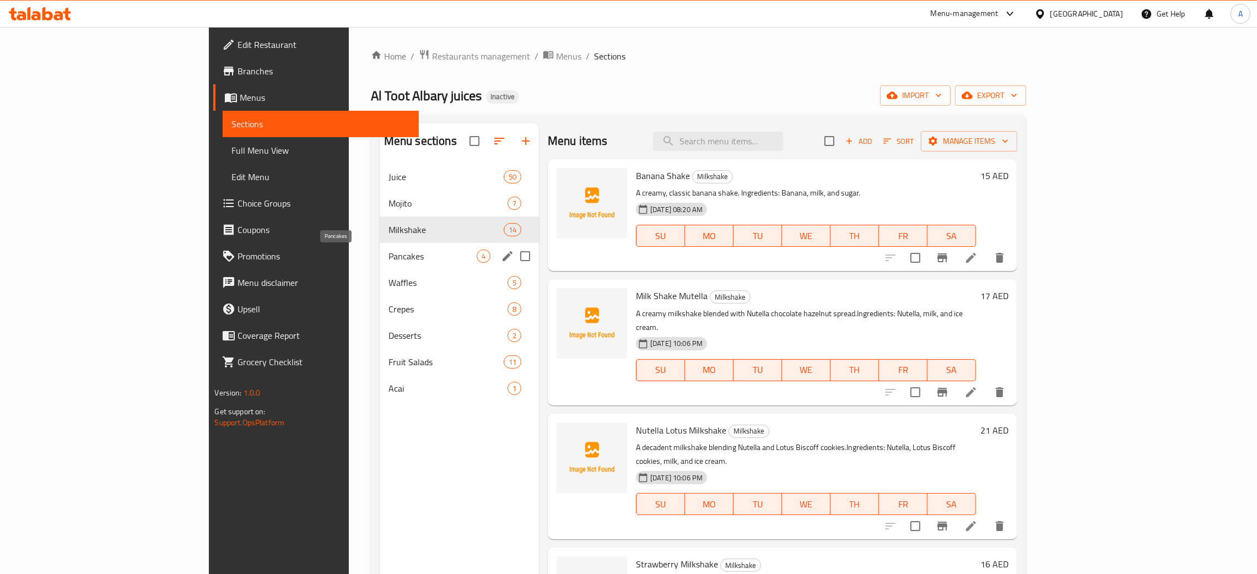
click at [388, 260] on span "Pancakes" at bounding box center [432, 256] width 88 height 13
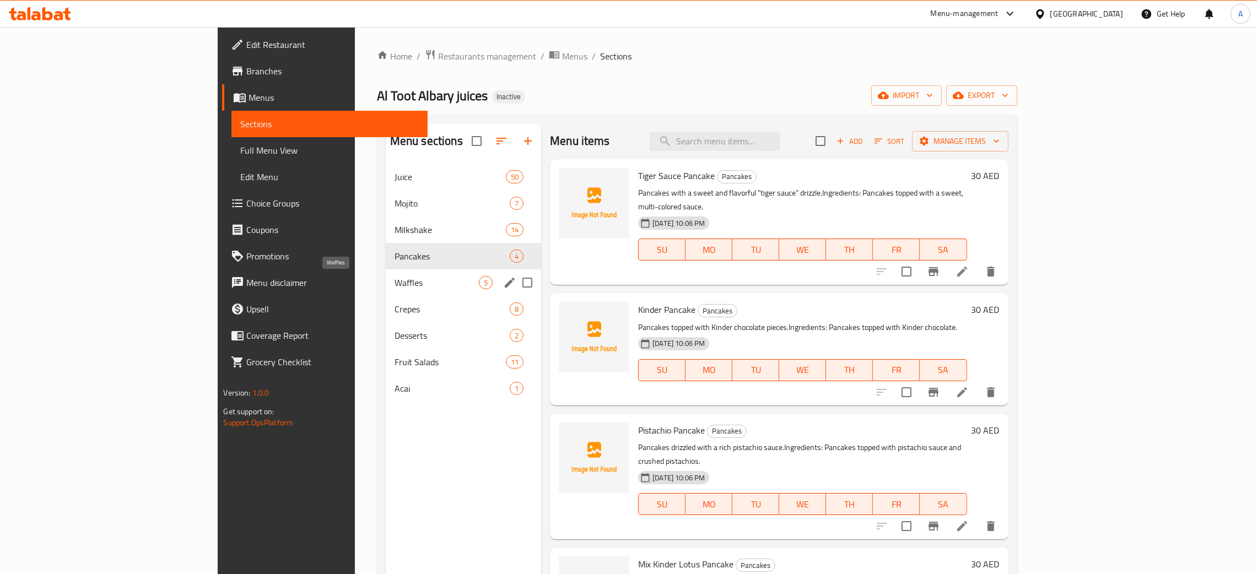
click at [395, 277] on span "Waffles" at bounding box center [437, 282] width 84 height 13
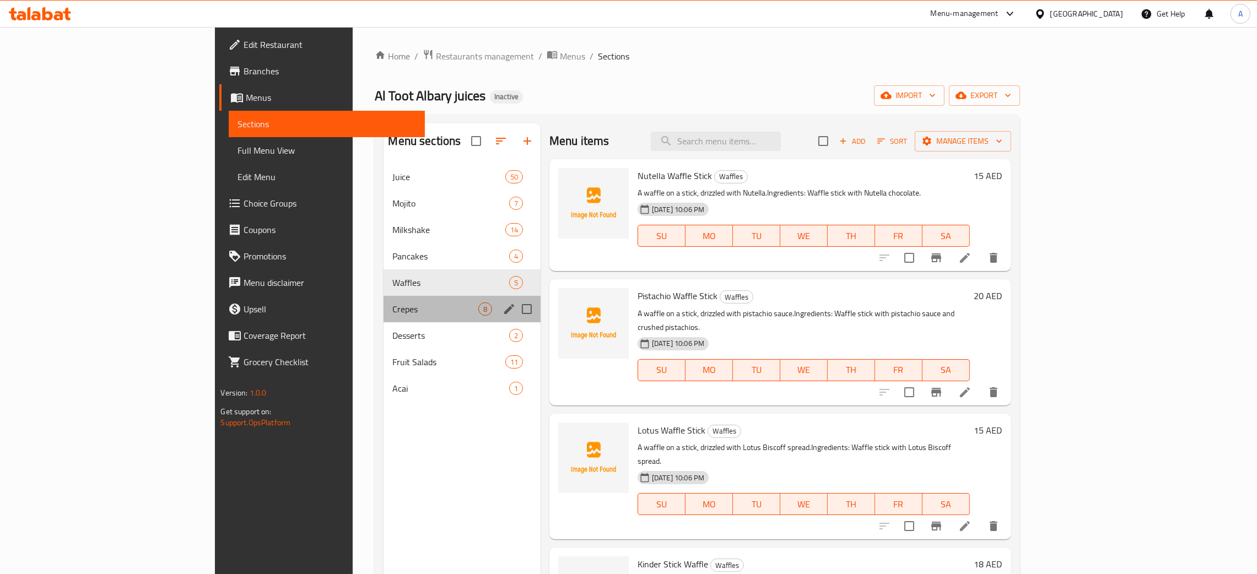
click at [384, 300] on div "Crepes 8" at bounding box center [462, 309] width 157 height 26
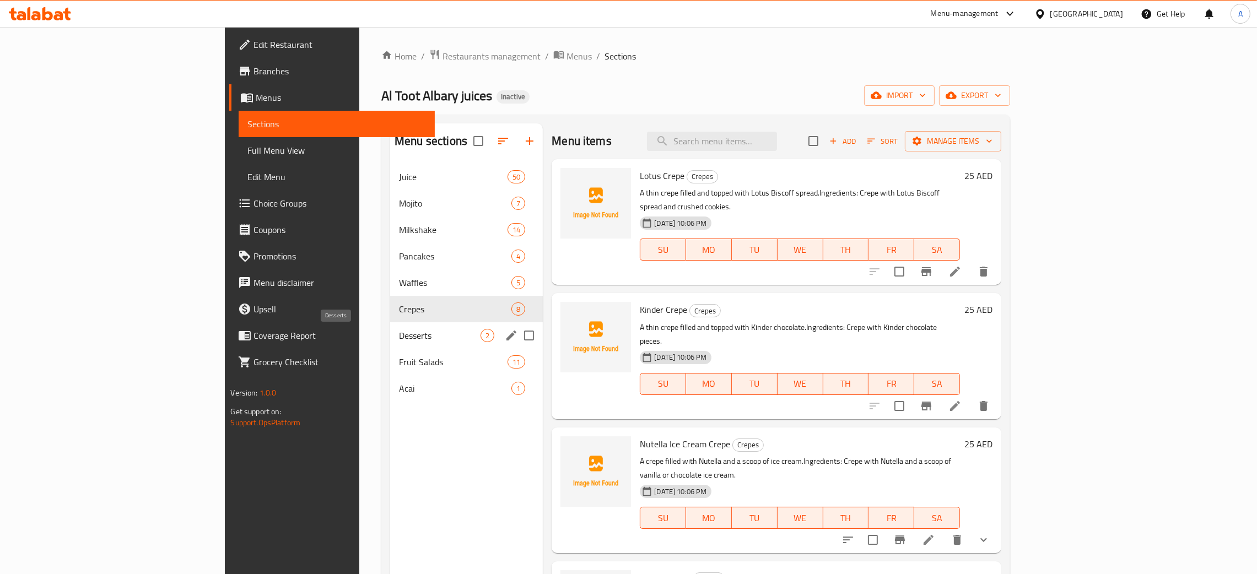
click at [399, 332] on span "Desserts" at bounding box center [440, 335] width 82 height 13
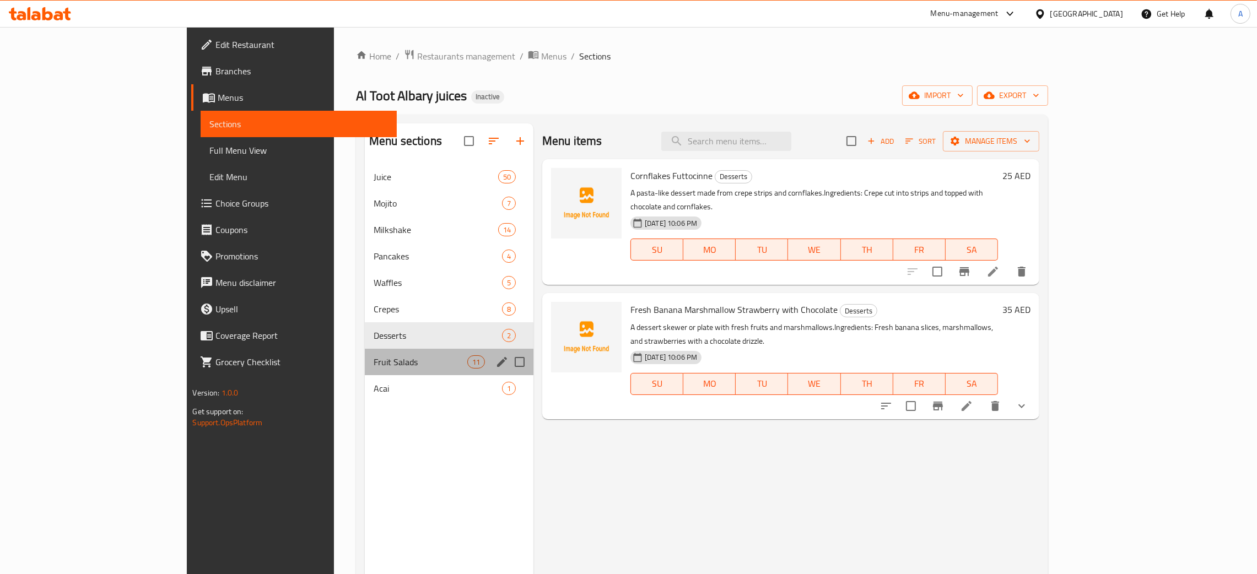
click at [372, 353] on div "Fruit Salads 11" at bounding box center [449, 362] width 169 height 26
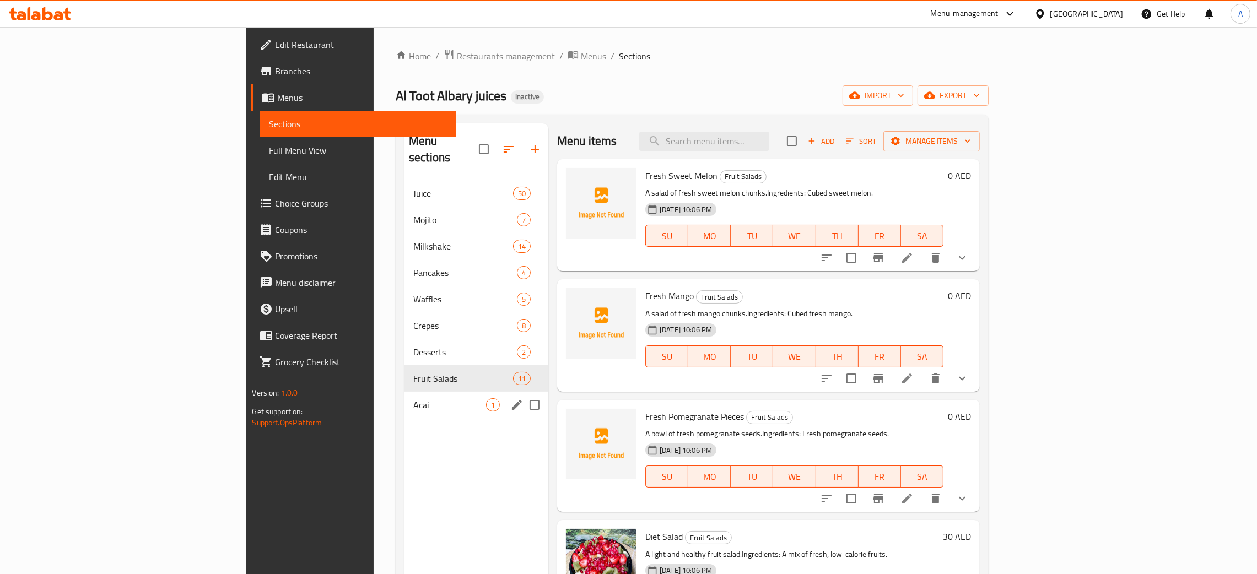
click at [404, 401] on div "Acai 1" at bounding box center [476, 405] width 144 height 26
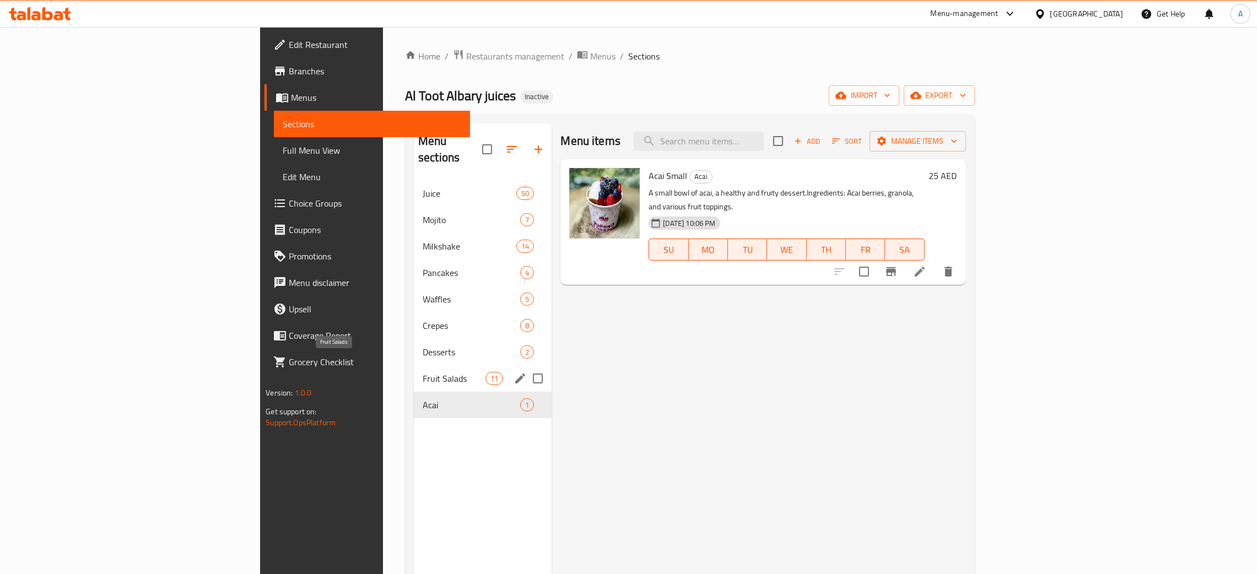
click at [423, 372] on span "Fruit Salads" at bounding box center [454, 378] width 63 height 13
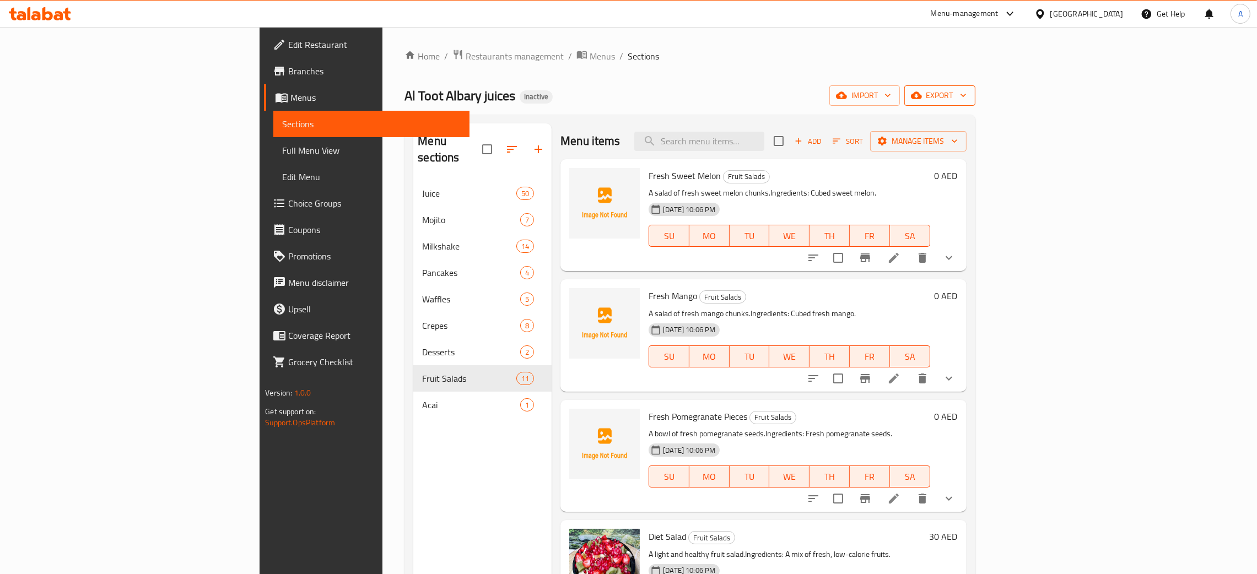
click at [969, 90] on icon "button" at bounding box center [963, 95] width 11 height 11
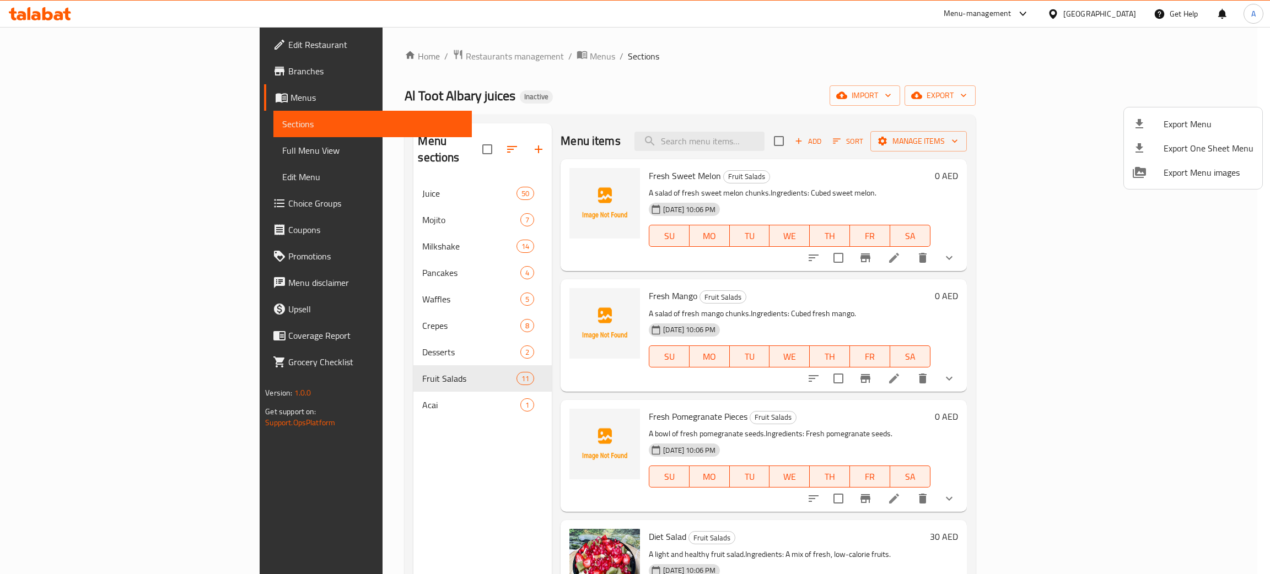
click at [1193, 108] on ul "Export Menu Export One Sheet Menu Export Menu images" at bounding box center [1193, 148] width 138 height 82
click at [1178, 121] on span "Export Menu" at bounding box center [1208, 123] width 90 height 13
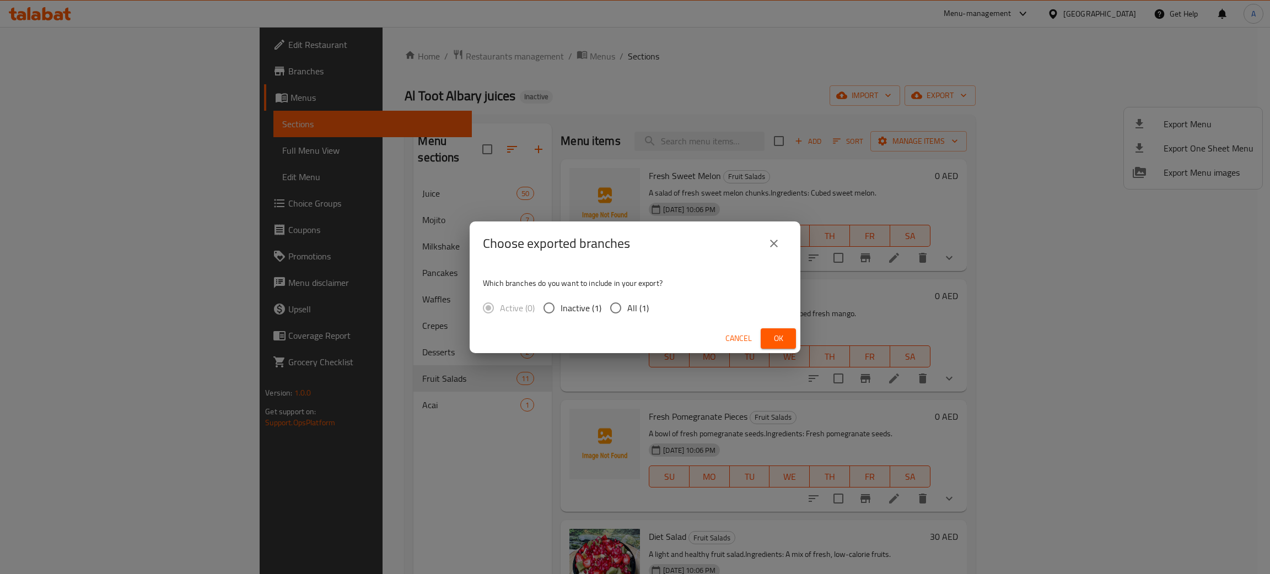
click at [780, 337] on span "Ok" at bounding box center [778, 339] width 18 height 14
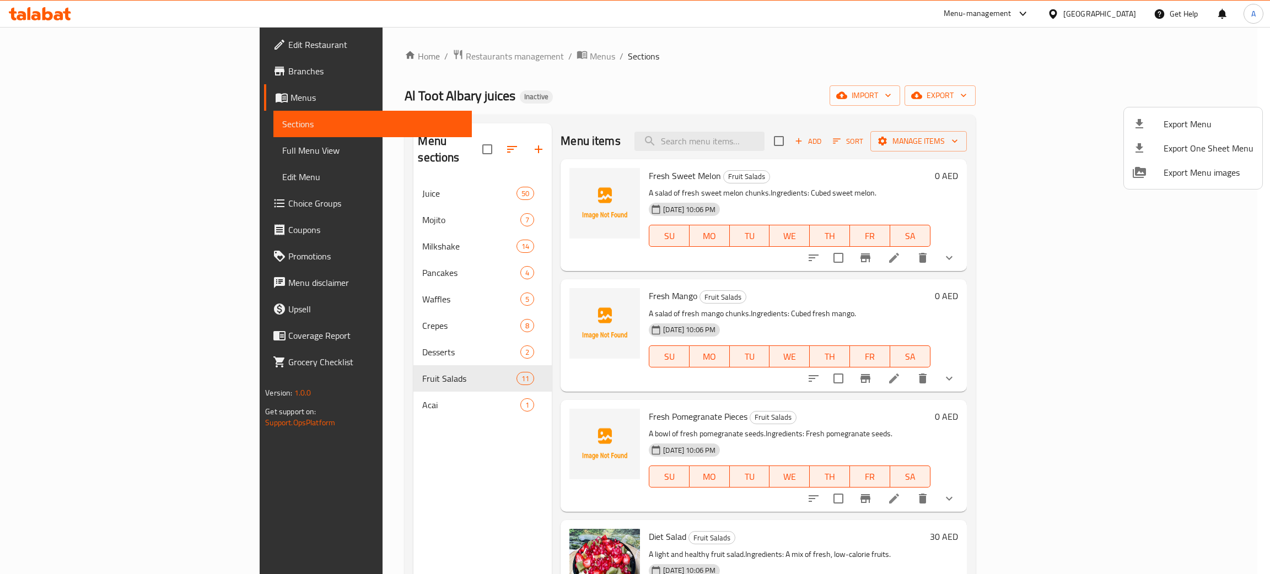
click at [1100, 16] on div at bounding box center [635, 287] width 1270 height 574
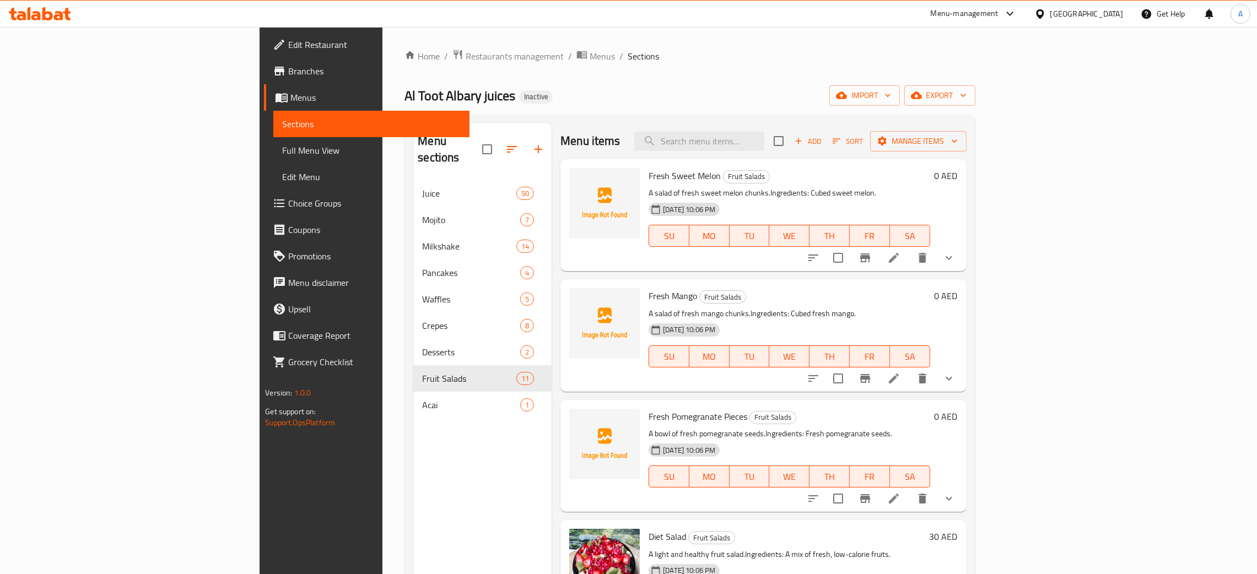
click at [1098, 13] on div "United Arab Emirates" at bounding box center [1086, 14] width 73 height 12
click at [989, 106] on div "[GEOGRAPHIC_DATA]" at bounding box center [1039, 113] width 165 height 25
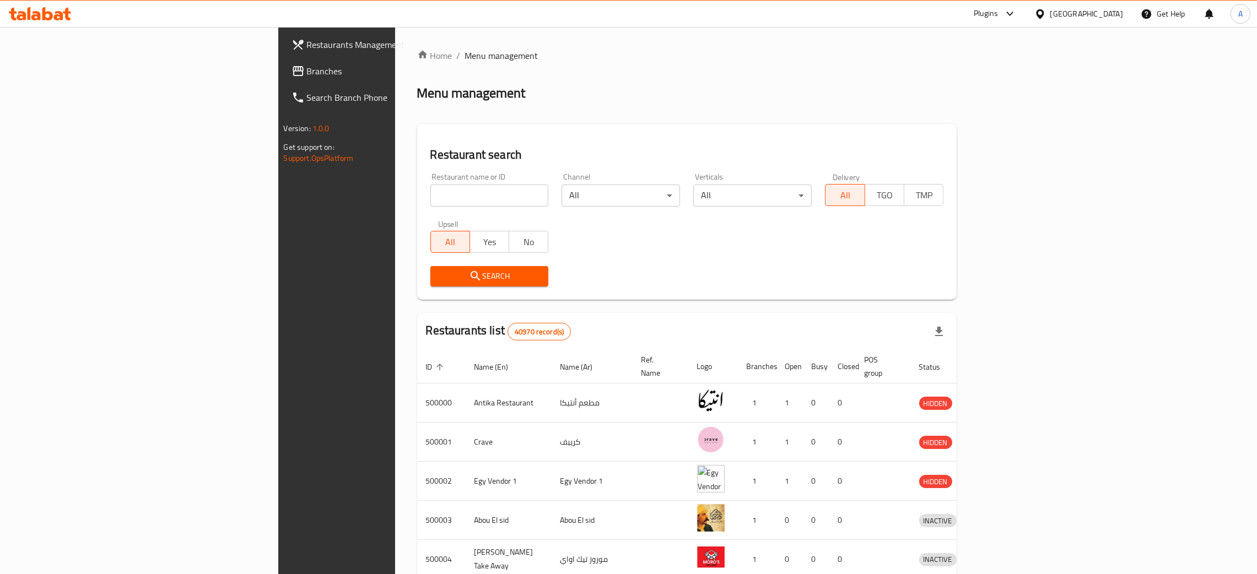
click at [430, 195] on input "search" at bounding box center [489, 196] width 118 height 22
paste input "SANDOSHY"
type input "SANDOSHY"
click button "Search" at bounding box center [489, 276] width 118 height 20
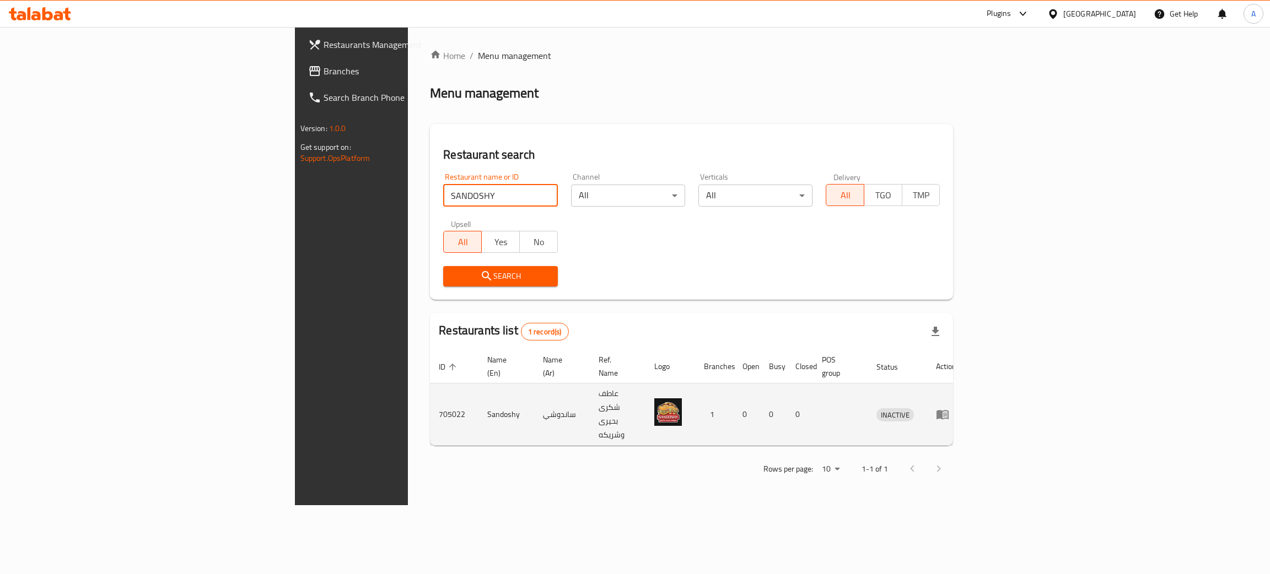
click at [949, 408] on icon "enhanced table" at bounding box center [942, 414] width 13 height 13
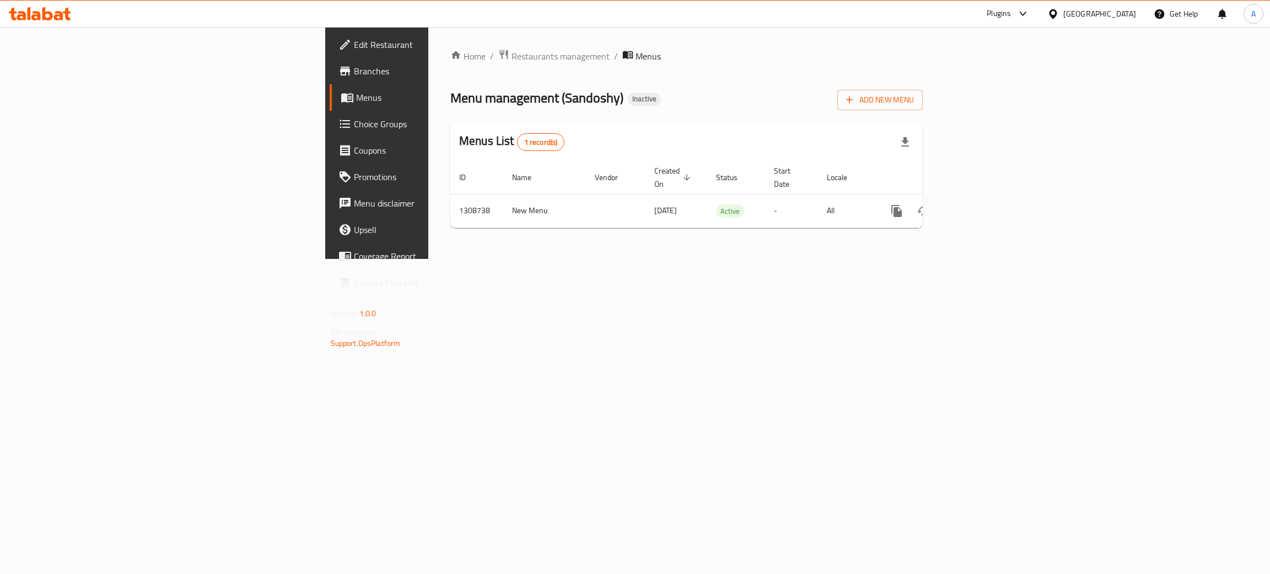
click at [354, 38] on span "Edit Restaurant" at bounding box center [441, 44] width 175 height 13
click at [983, 203] on icon "enhanced table" at bounding box center [975, 209] width 13 height 13
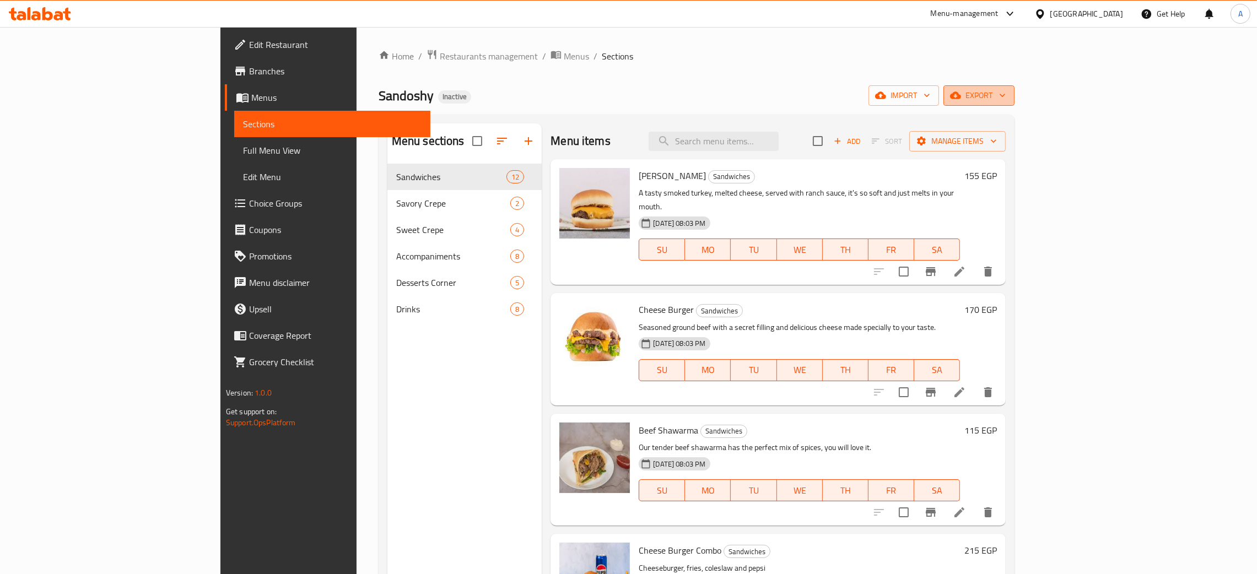
click at [1015, 97] on button "export" at bounding box center [978, 95] width 71 height 20
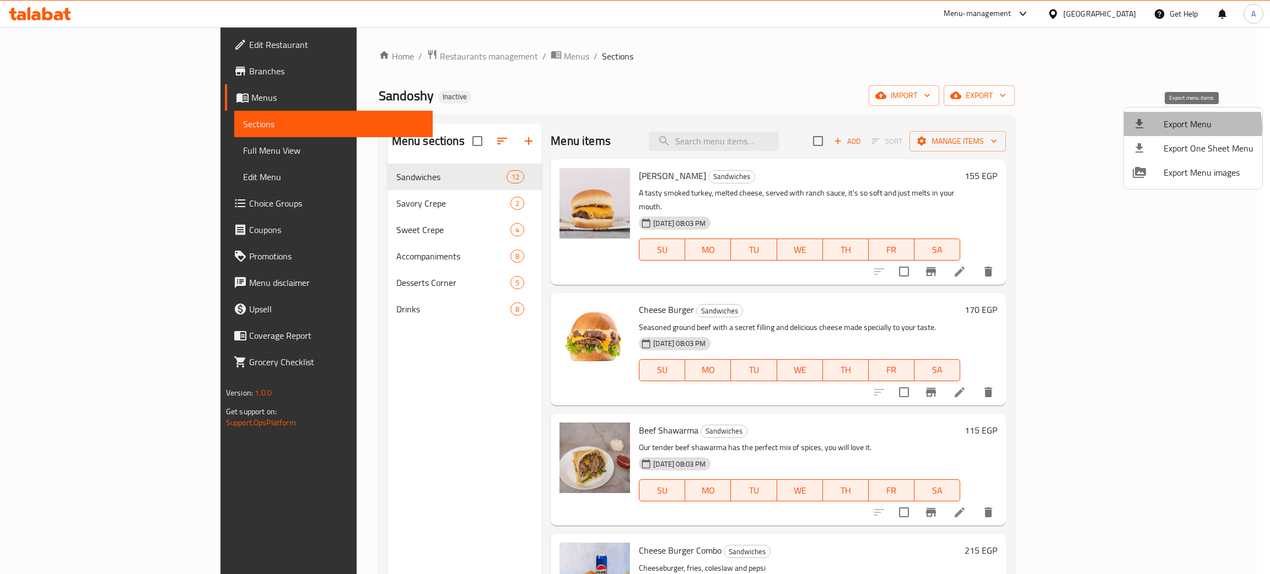
click at [1184, 127] on span "Export Menu" at bounding box center [1208, 123] width 90 height 13
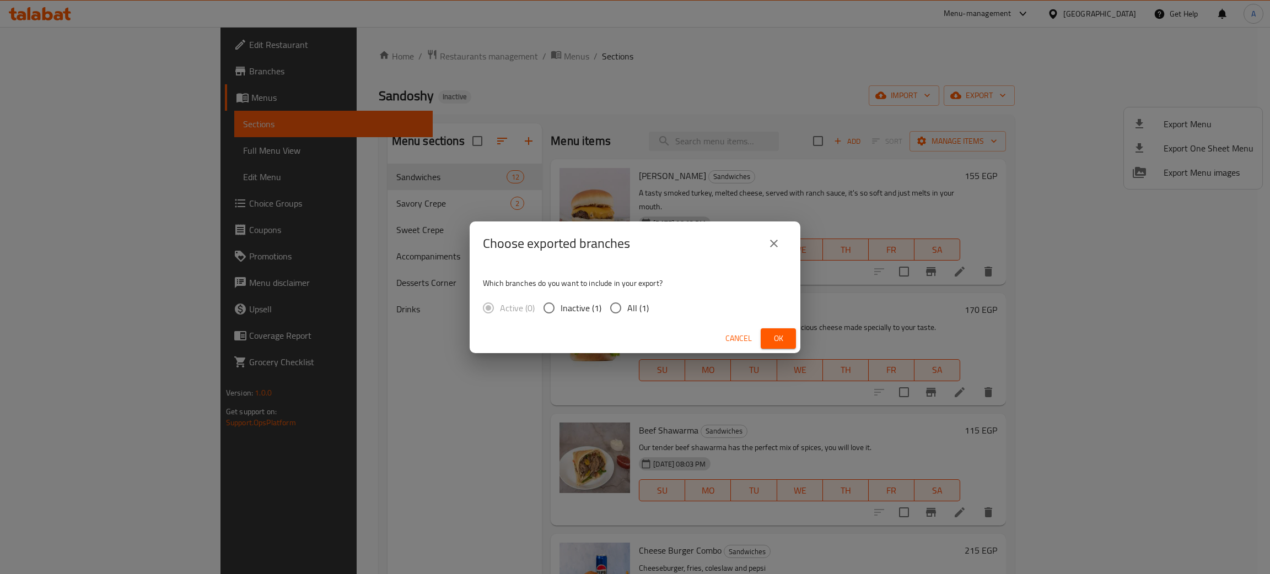
click at [785, 339] on span "Ok" at bounding box center [778, 339] width 18 height 14
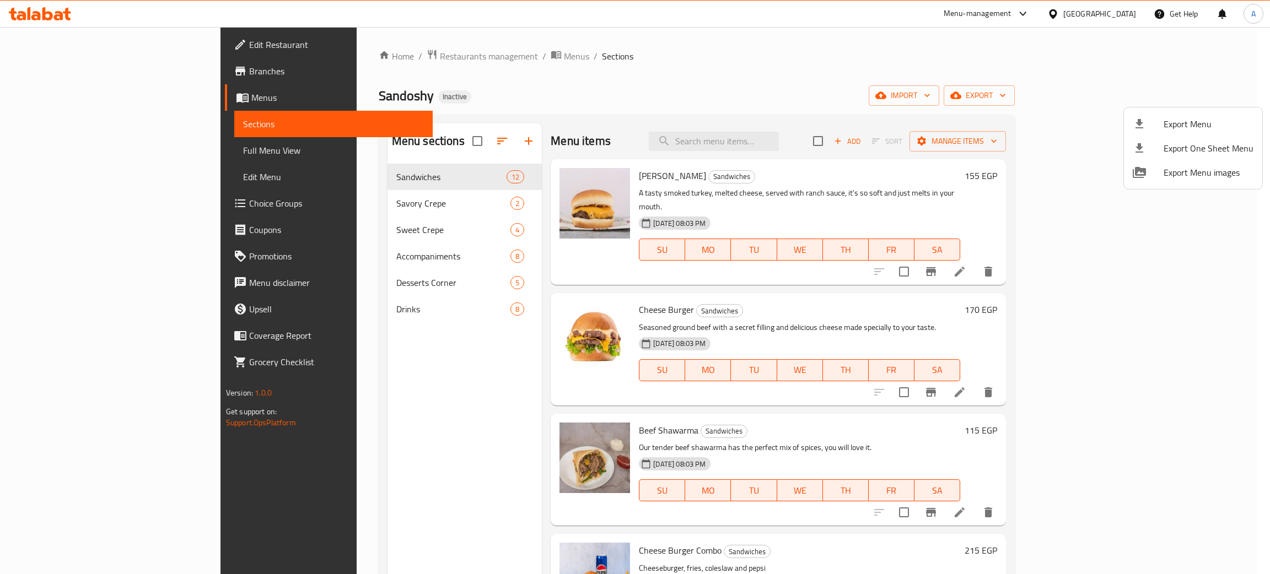
click at [602, 73] on div at bounding box center [635, 287] width 1270 height 574
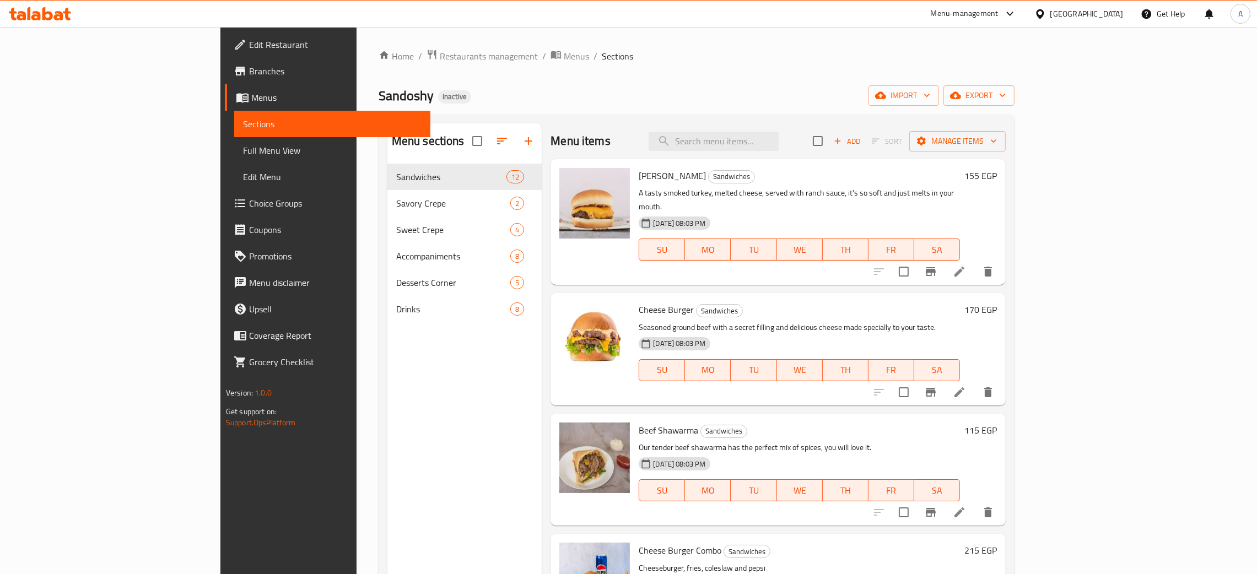
click at [35, 13] on icon at bounding box center [40, 13] width 62 height 13
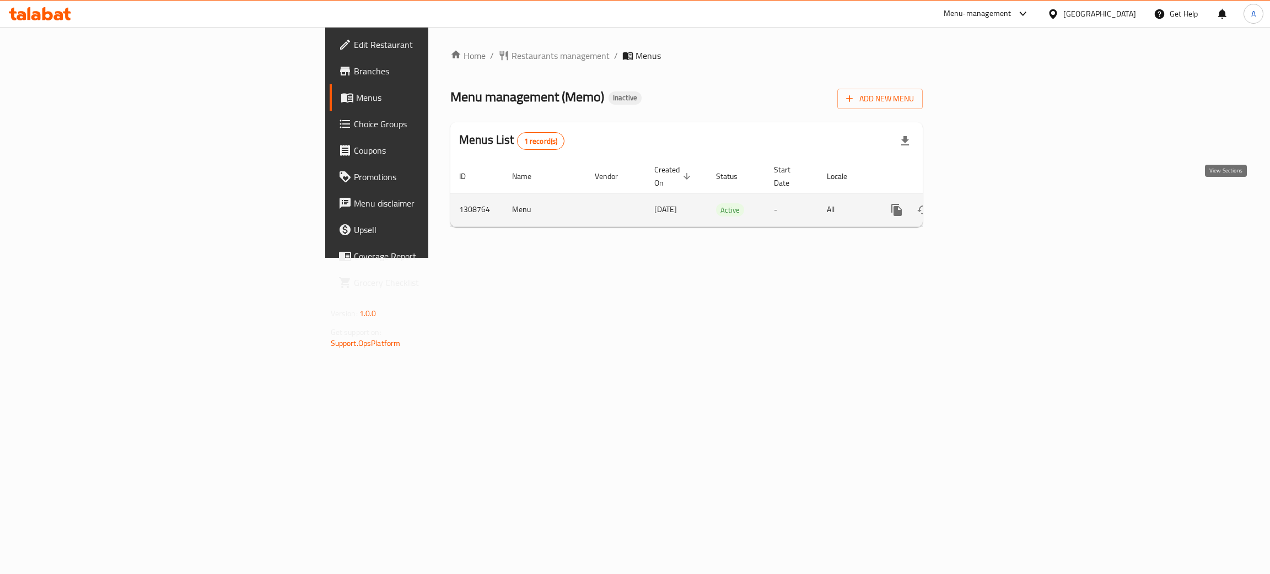
click at [983, 203] on icon "enhanced table" at bounding box center [975, 209] width 13 height 13
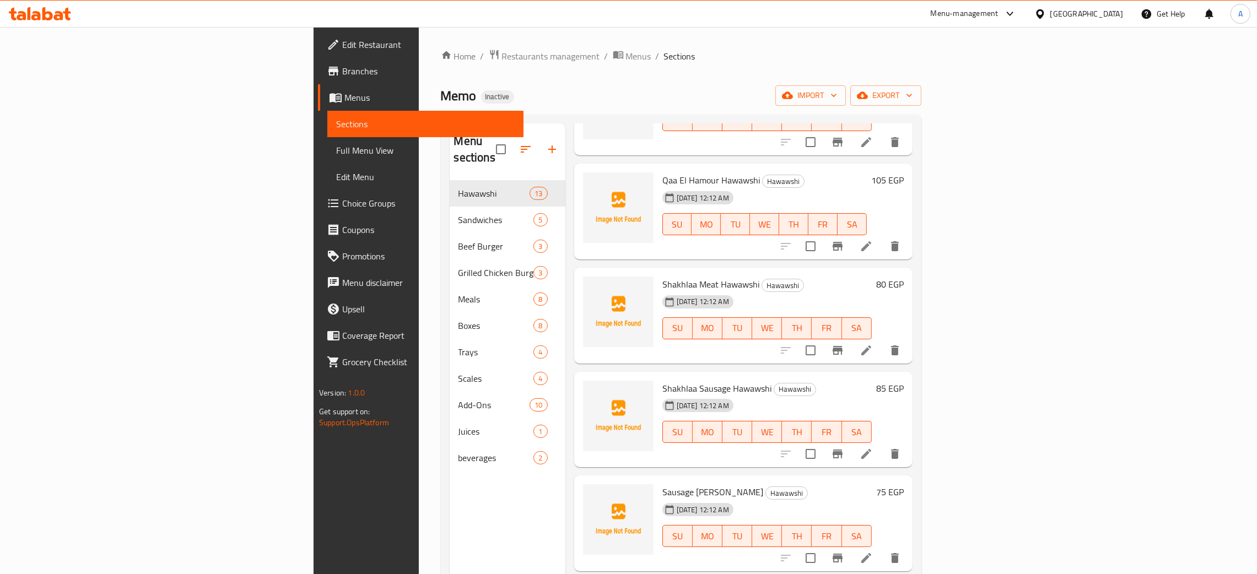
scroll to position [802, 0]
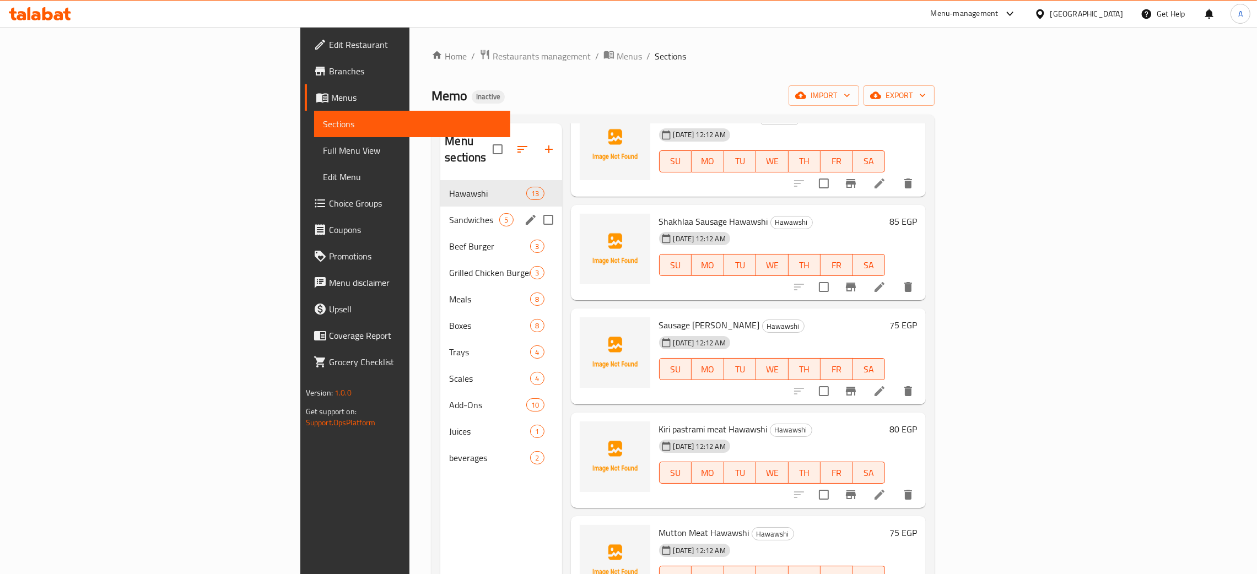
click at [449, 213] on span "Sandwiches" at bounding box center [474, 219] width 50 height 13
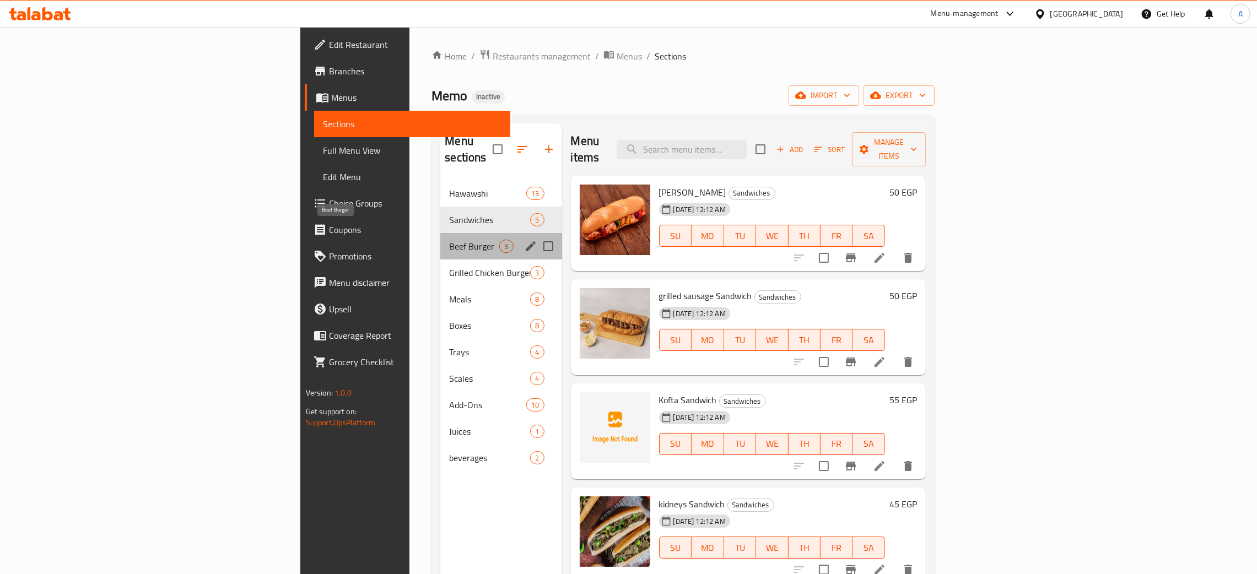
click at [449, 240] on span "Beef Burger" at bounding box center [474, 246] width 50 height 13
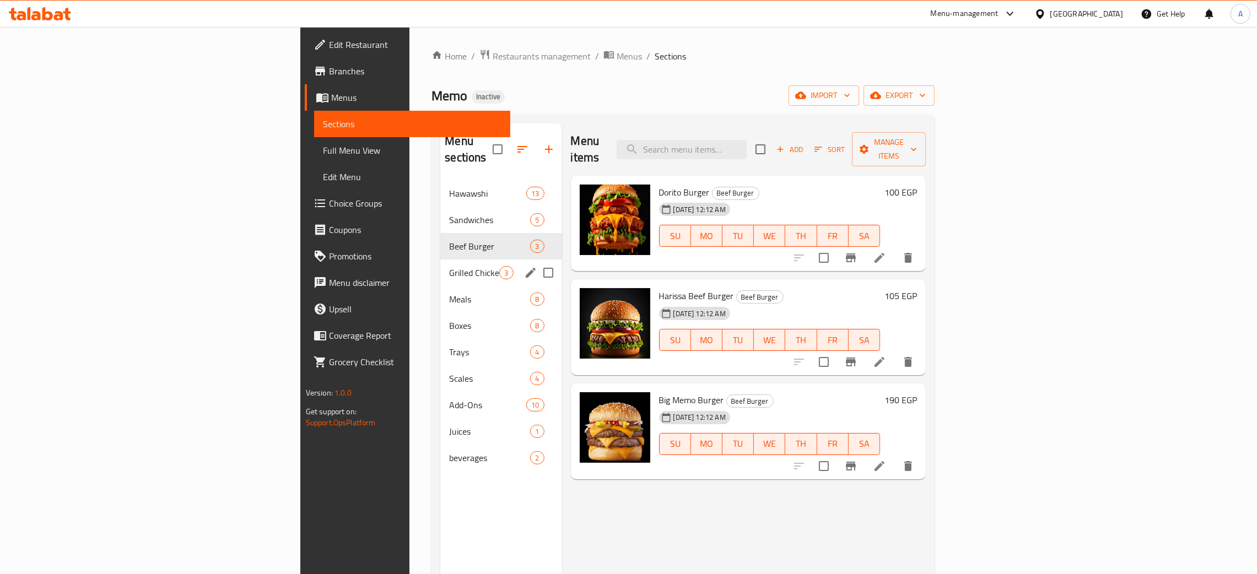
click at [440, 266] on div "Grilled Chicken Burger 3" at bounding box center [500, 273] width 121 height 26
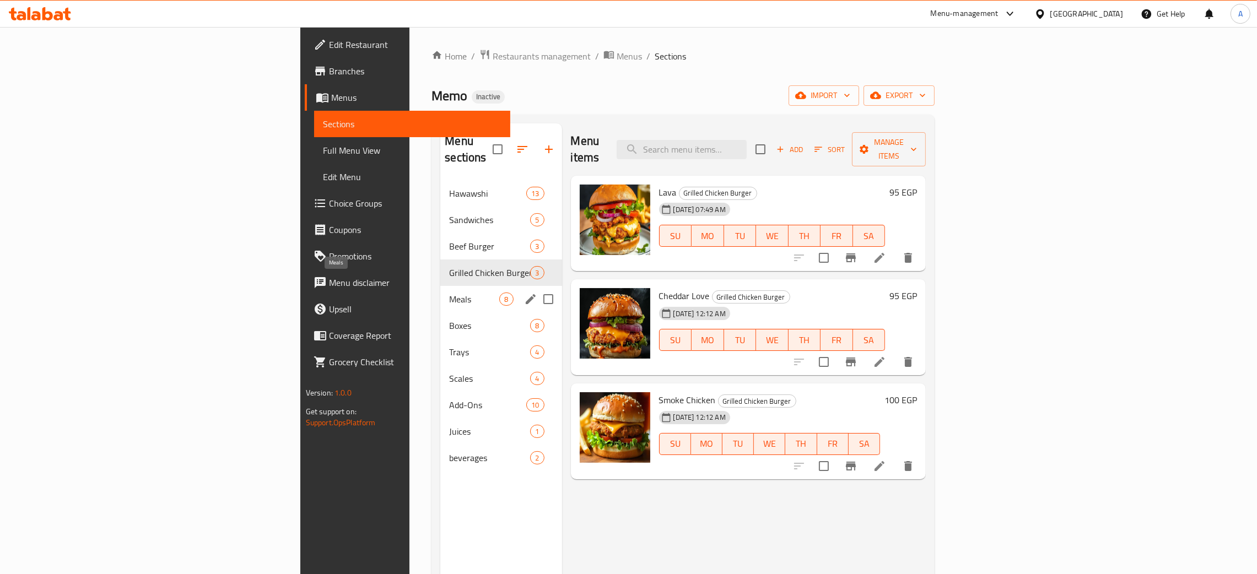
click at [449, 293] on span "Meals" at bounding box center [474, 299] width 50 height 13
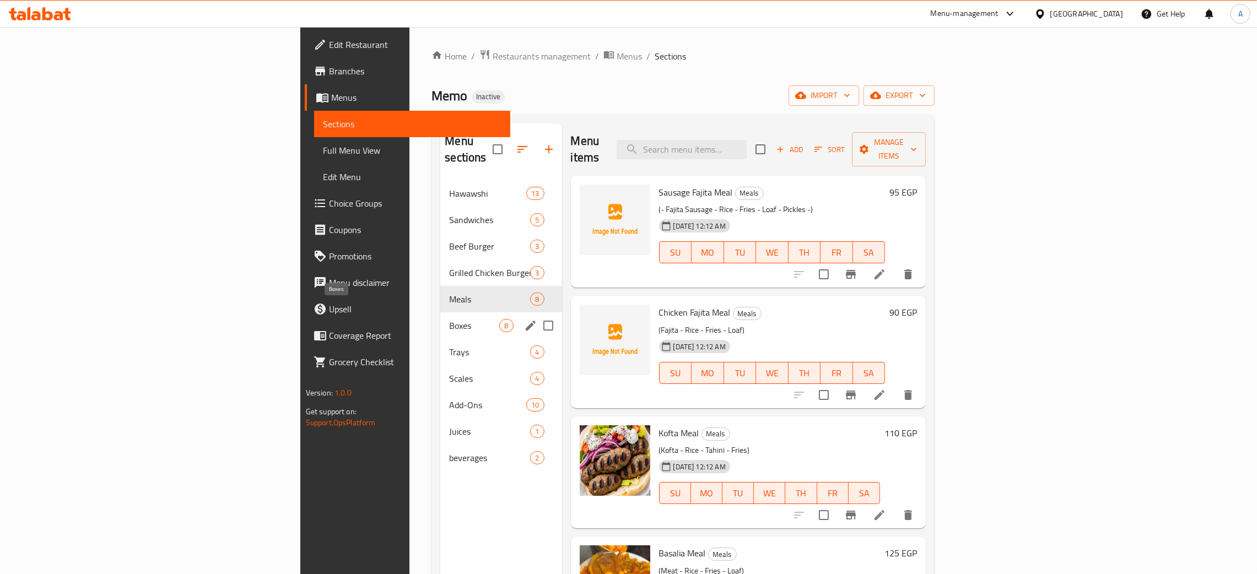
click at [449, 319] on span "Boxes" at bounding box center [474, 325] width 50 height 13
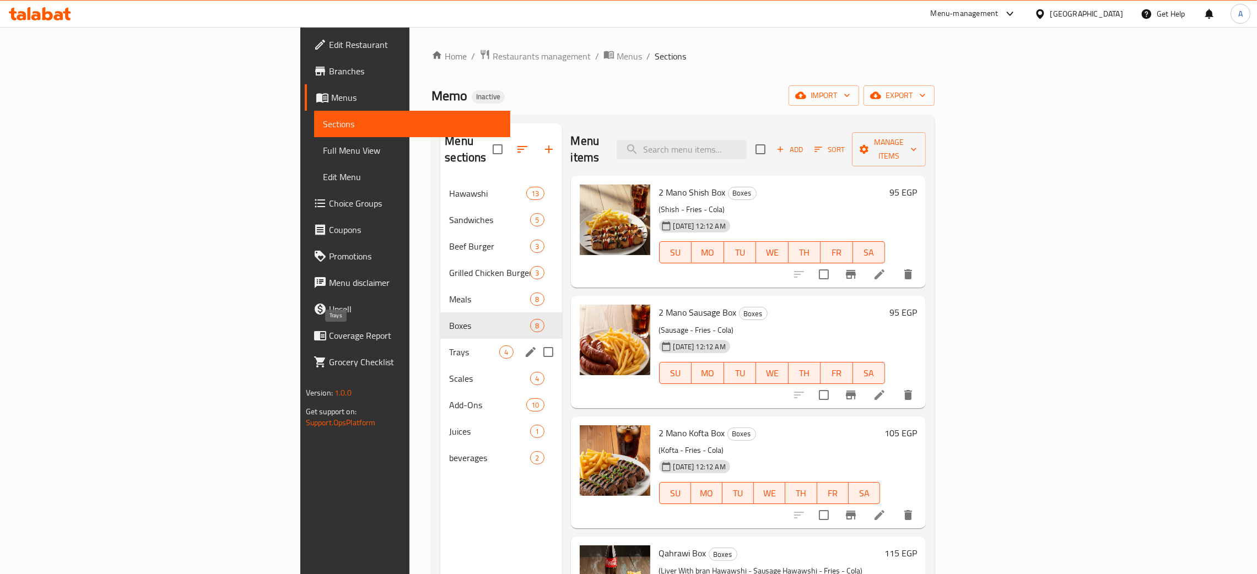
click at [449, 346] on span "Trays" at bounding box center [474, 352] width 50 height 13
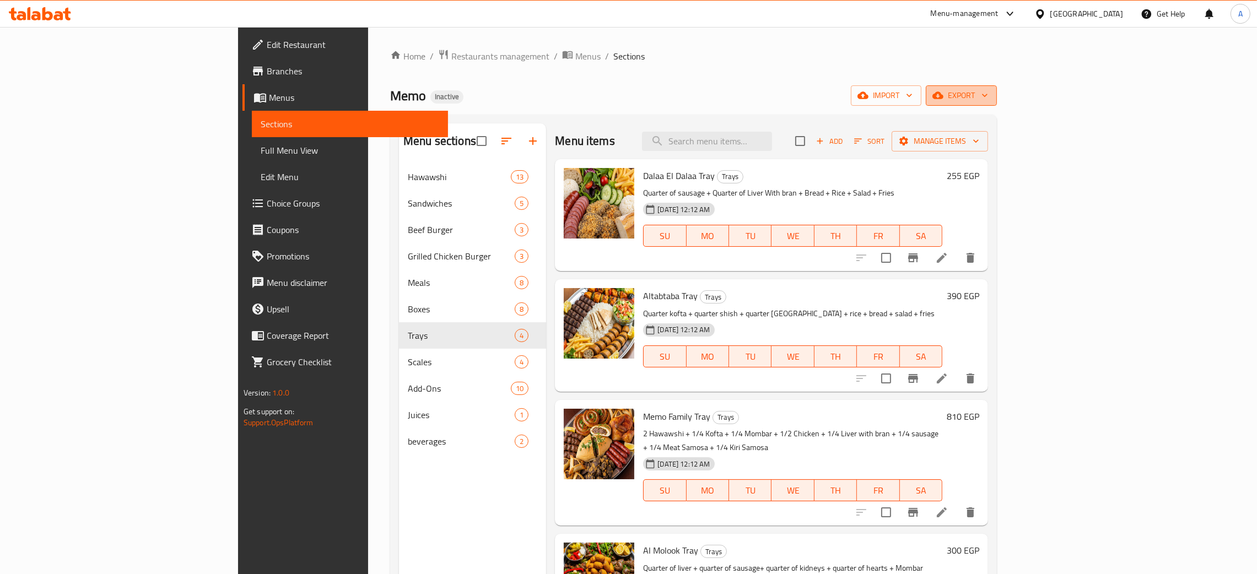
click at [990, 96] on icon "button" at bounding box center [984, 95] width 11 height 11
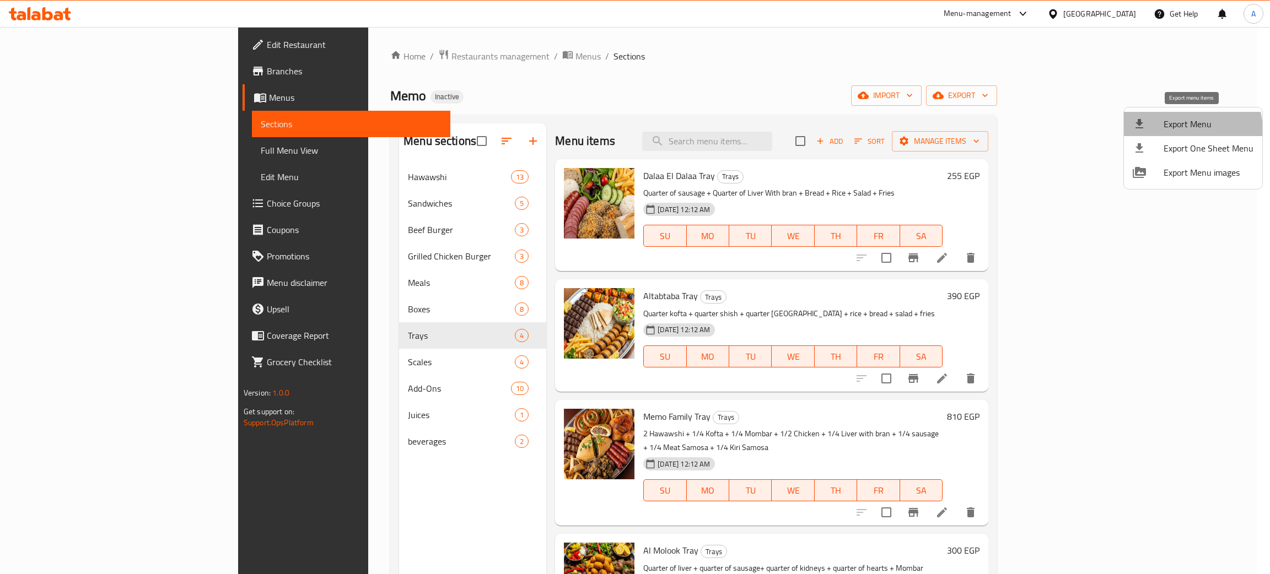
click at [1181, 131] on span "Export Menu" at bounding box center [1208, 123] width 90 height 13
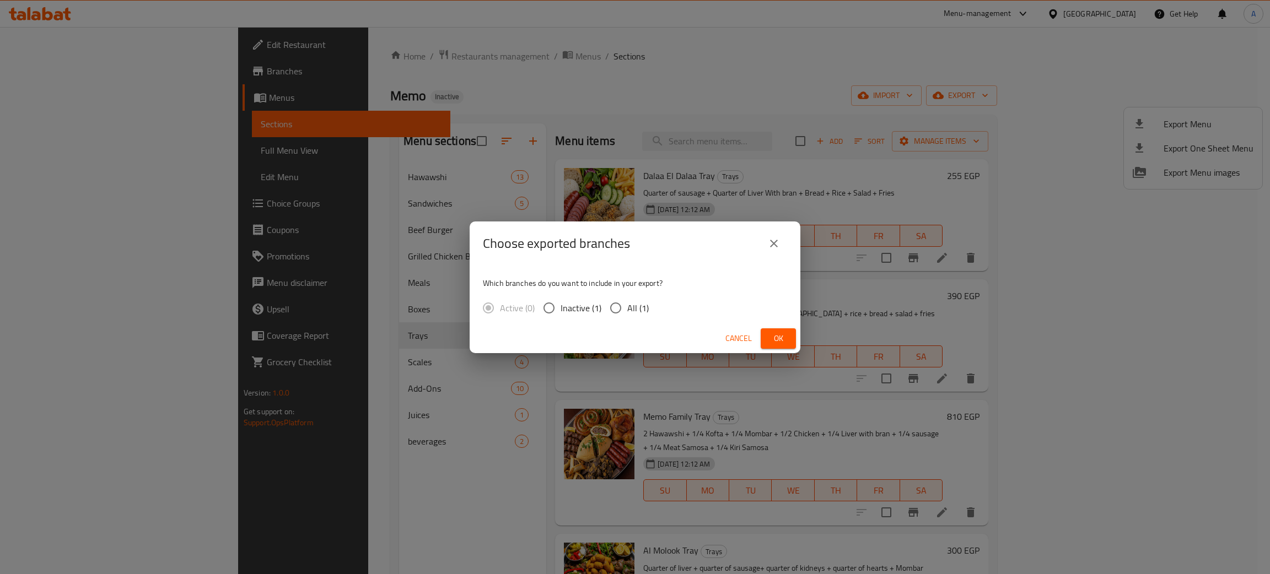
click at [779, 337] on span "Ok" at bounding box center [778, 339] width 18 height 14
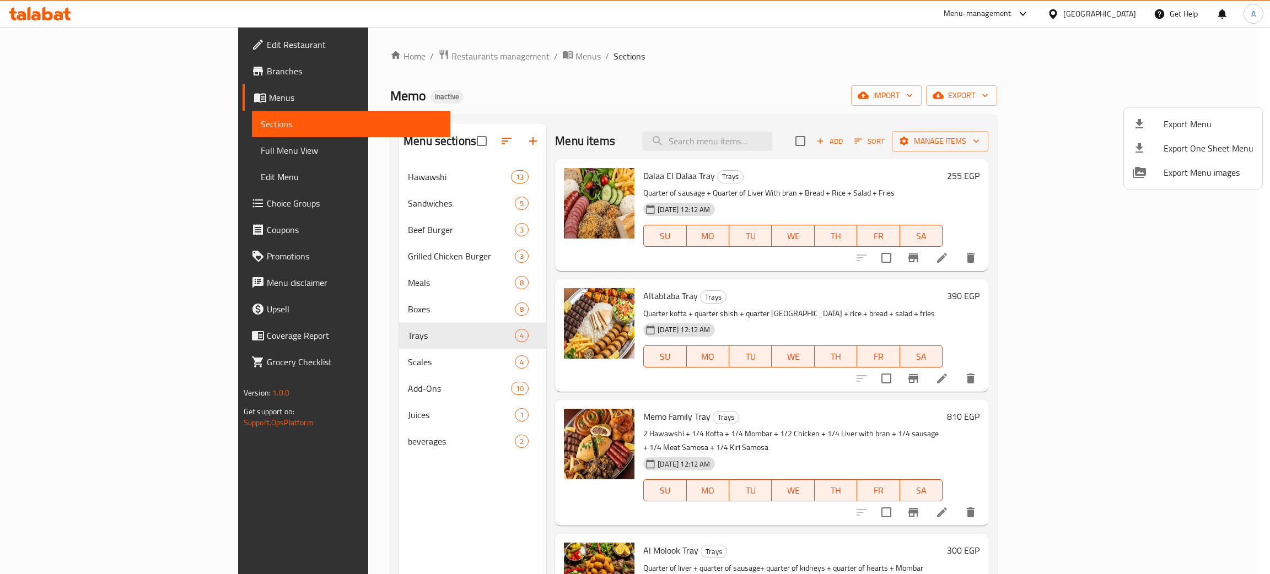
click at [25, 12] on div at bounding box center [635, 287] width 1270 height 574
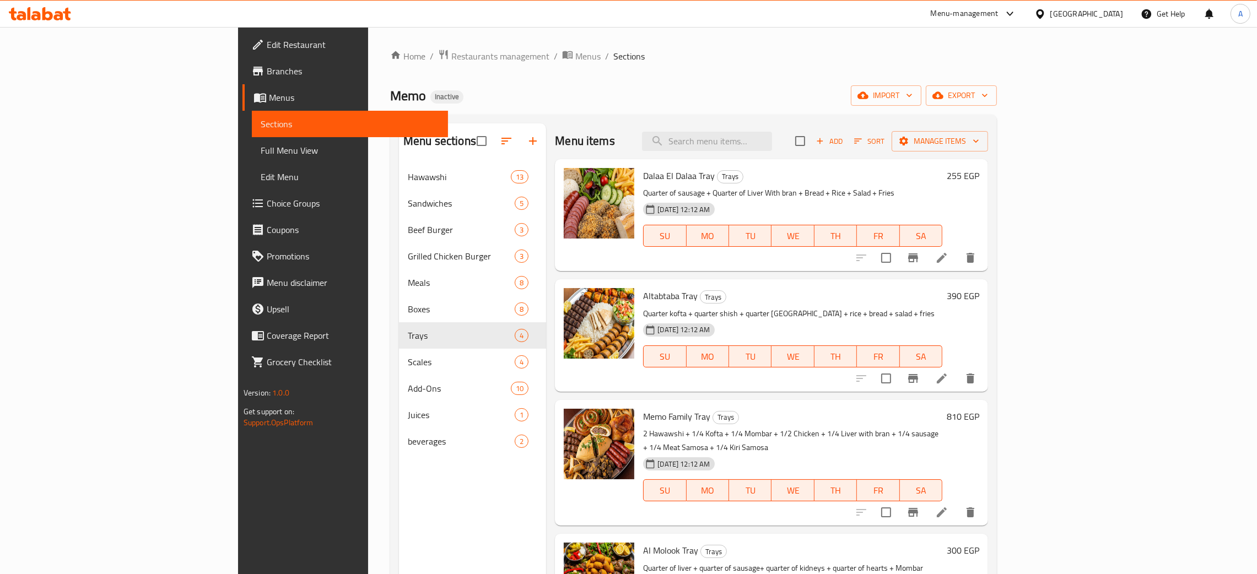
click at [25, 12] on icon at bounding box center [40, 13] width 62 height 13
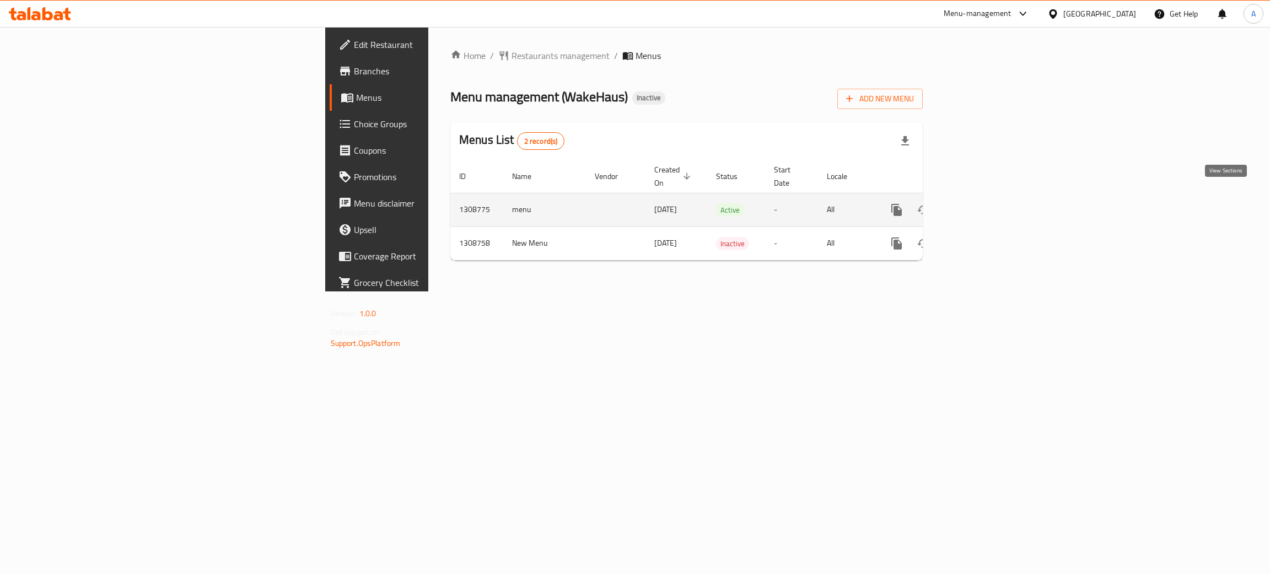
click at [983, 203] on icon "enhanced table" at bounding box center [975, 209] width 13 height 13
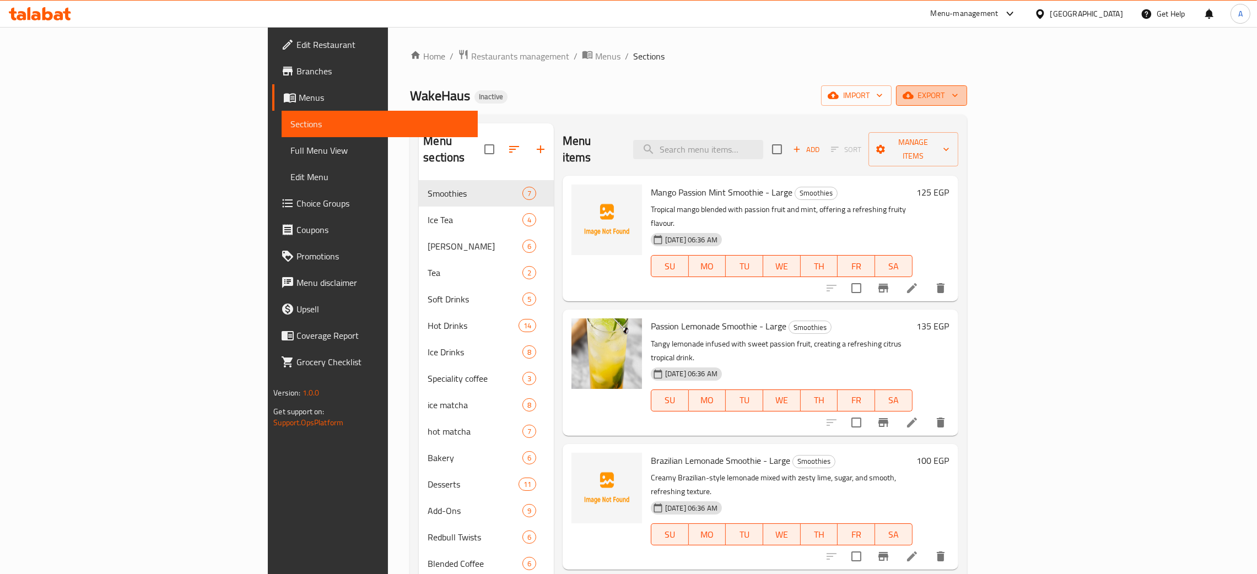
click at [961, 90] on icon "button" at bounding box center [954, 95] width 11 height 11
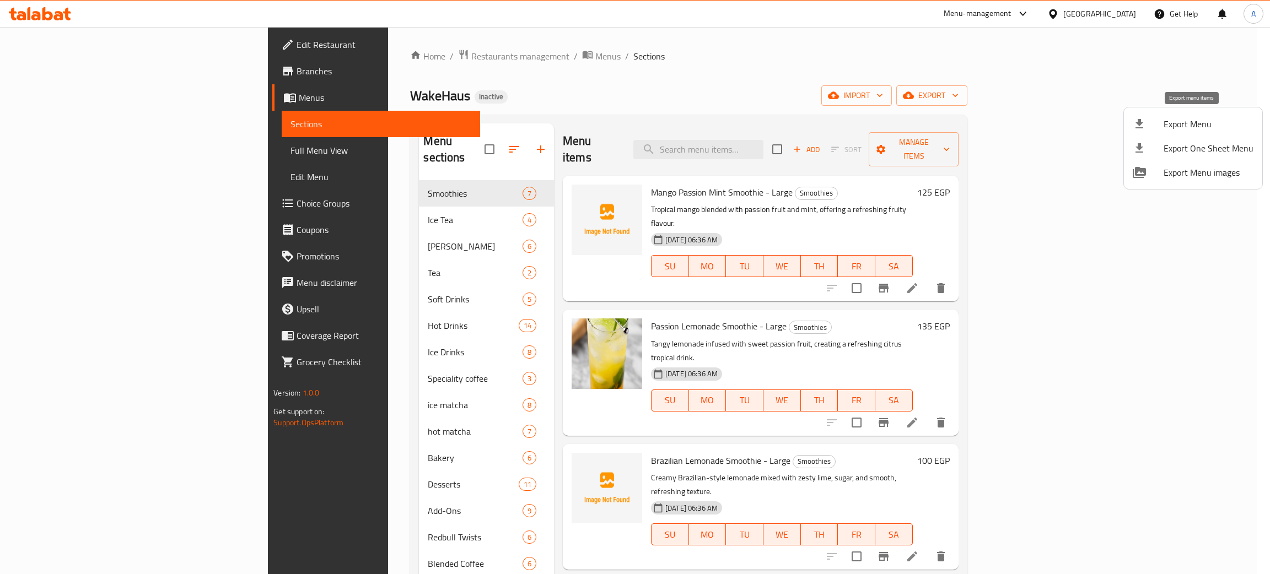
click at [1158, 124] on div at bounding box center [1147, 123] width 31 height 13
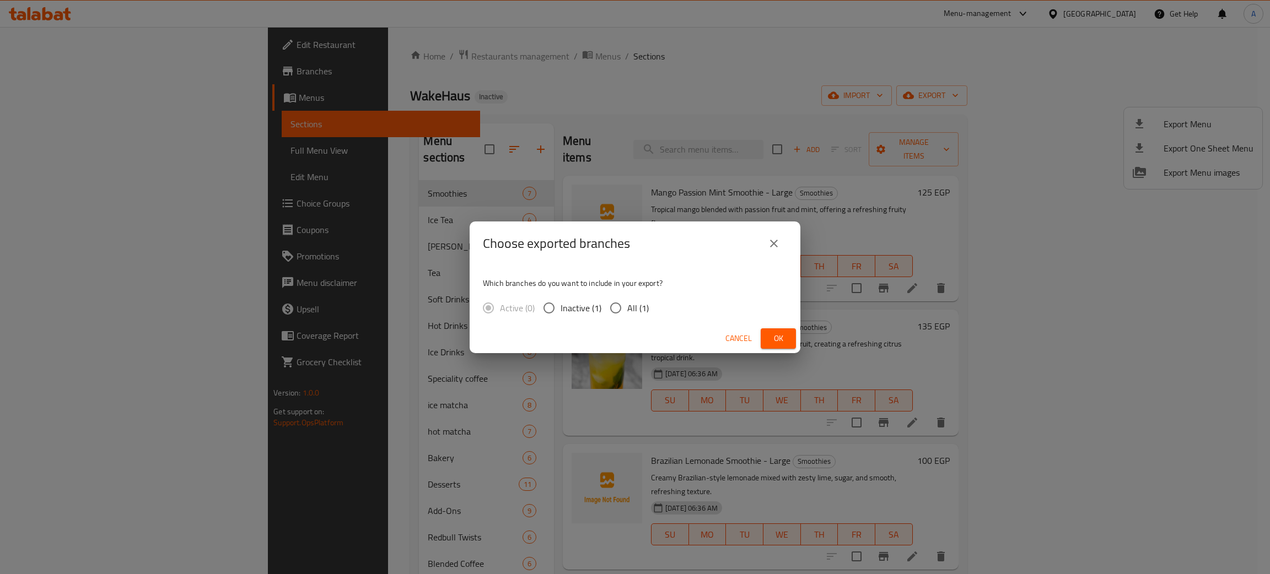
click at [785, 335] on span "Ok" at bounding box center [778, 339] width 18 height 14
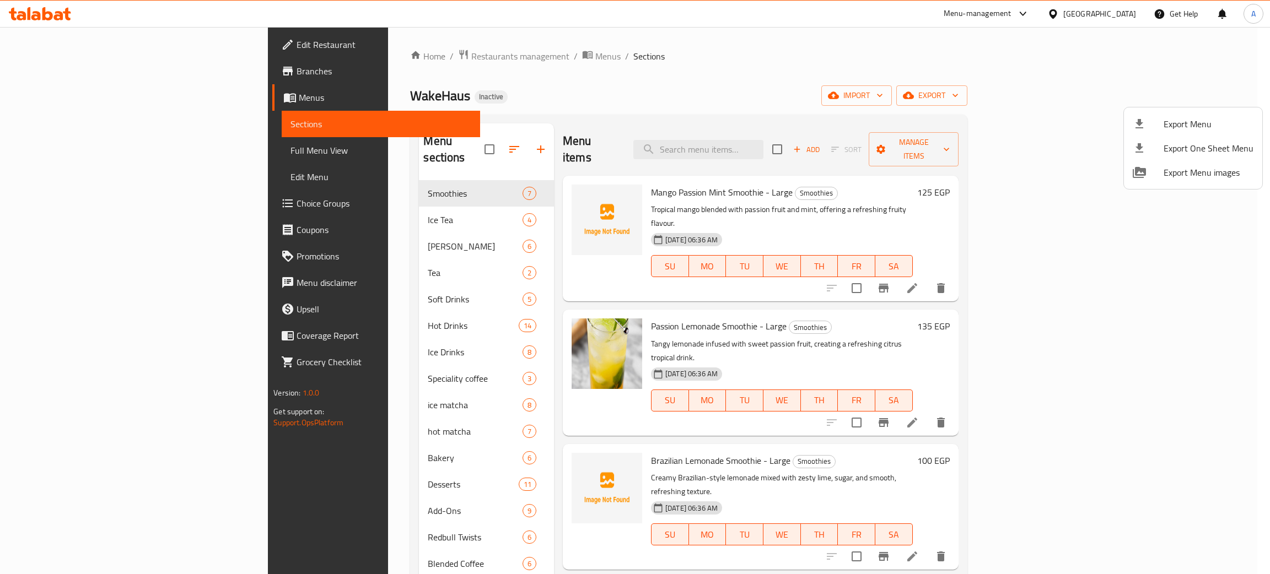
click at [1125, 13] on div at bounding box center [635, 287] width 1270 height 574
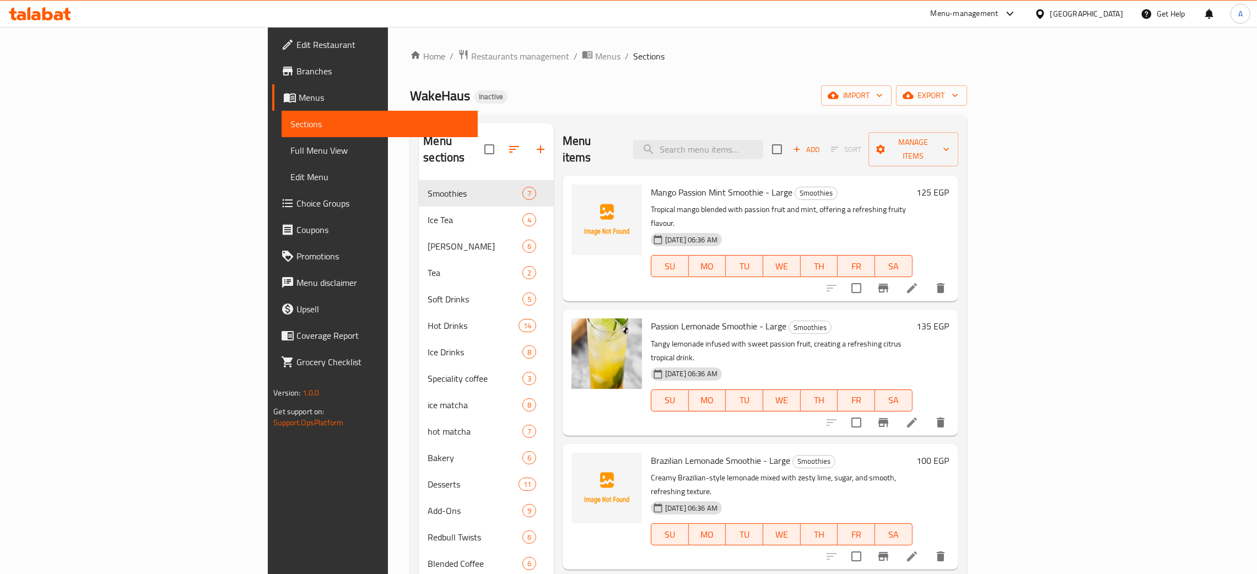
click at [1115, 10] on div "[GEOGRAPHIC_DATA]" at bounding box center [1086, 14] width 73 height 12
click at [979, 166] on div "Jordan" at bounding box center [977, 161] width 39 height 25
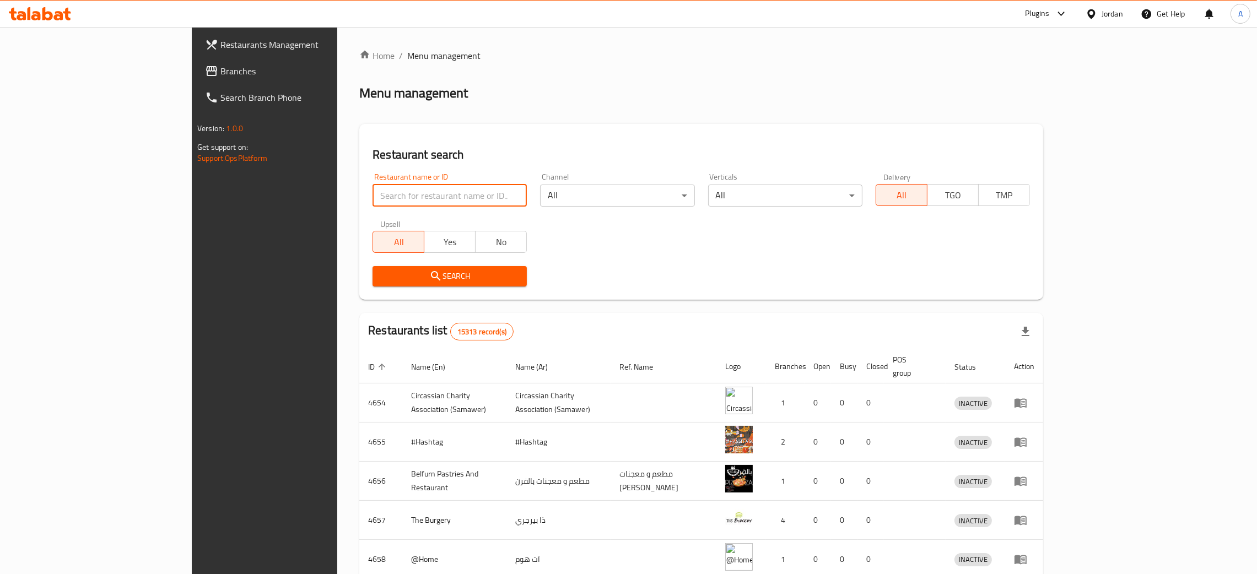
click at [373, 187] on input "search" at bounding box center [450, 196] width 154 height 22
paste input "قلاية بندورة"
type input "قلاية بندورة"
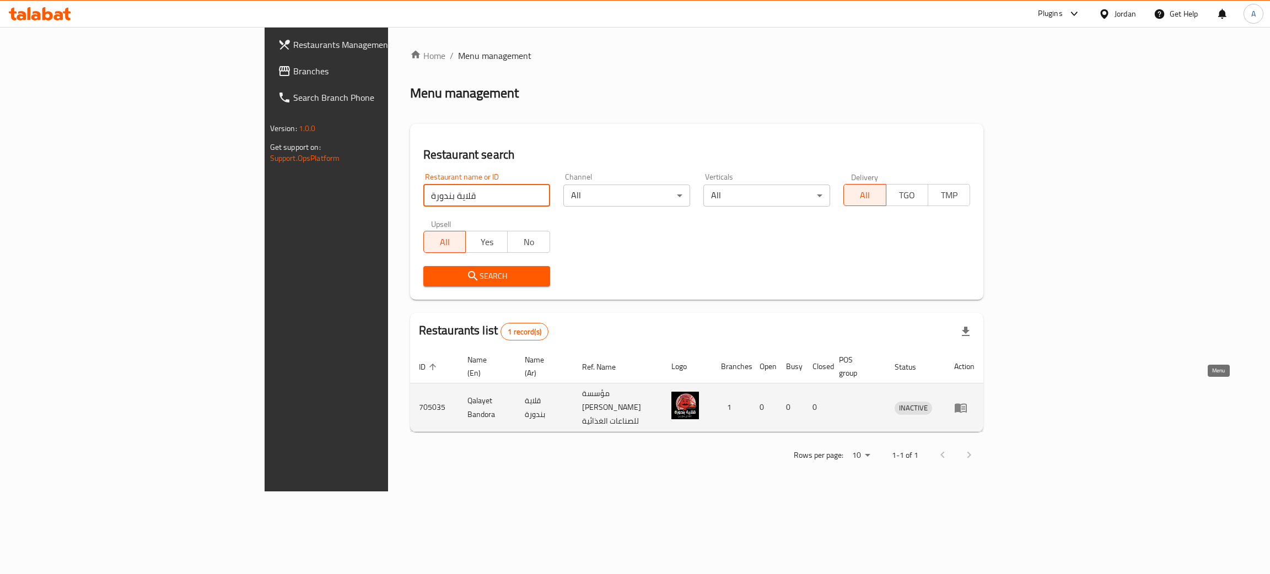
click at [965, 406] on icon "enhanced table" at bounding box center [963, 408] width 4 height 4
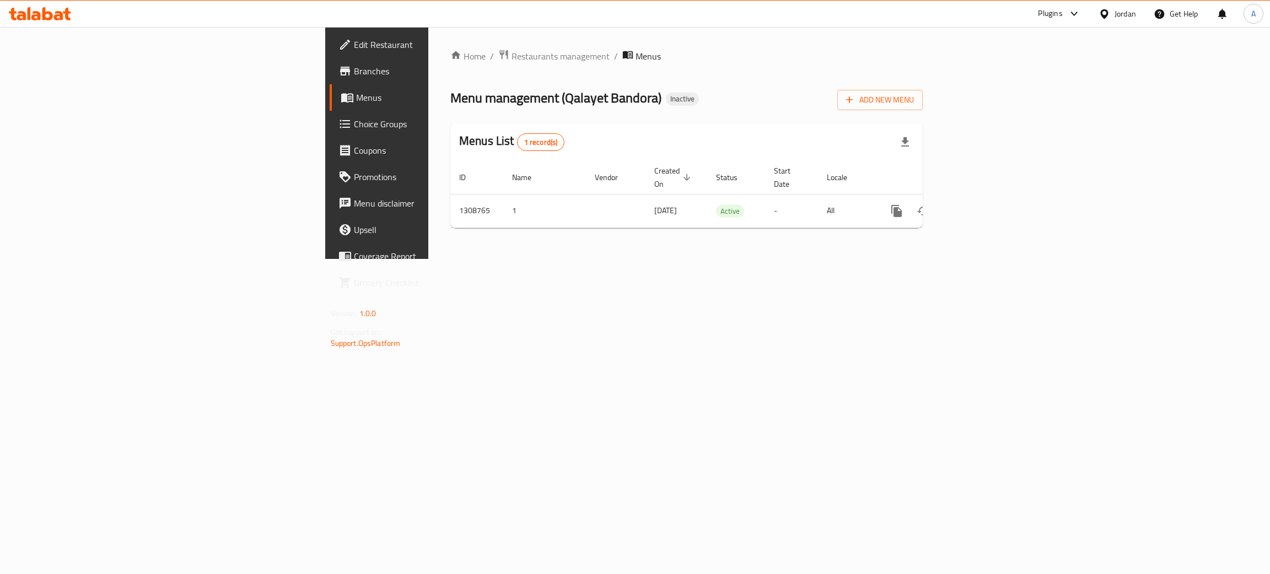
click at [354, 46] on span "Edit Restaurant" at bounding box center [441, 44] width 175 height 13
click at [983, 203] on icon "enhanced table" at bounding box center [975, 209] width 13 height 13
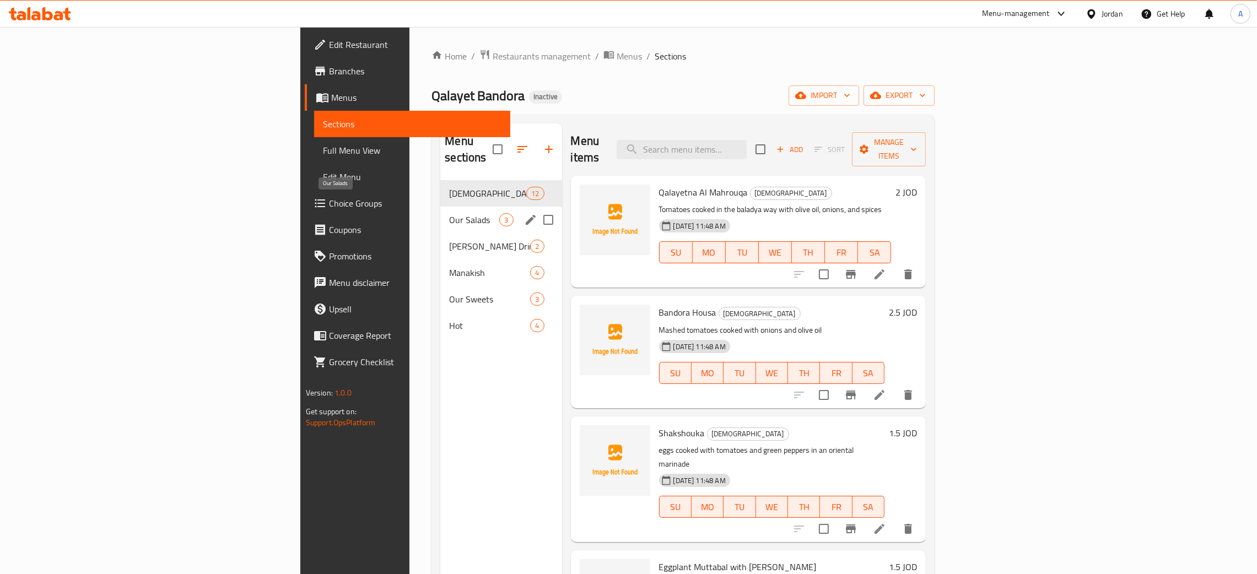
click at [449, 213] on span "Our Salads" at bounding box center [474, 219] width 50 height 13
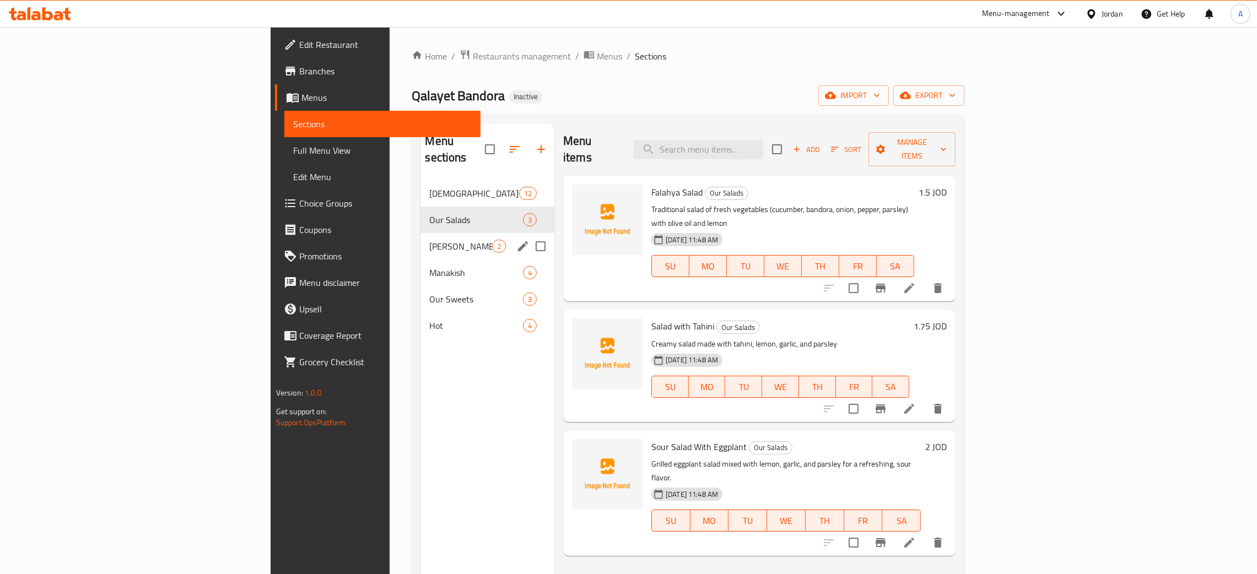
click at [420, 233] on div "Ayam Zaman Drinks 2" at bounding box center [487, 246] width 134 height 26
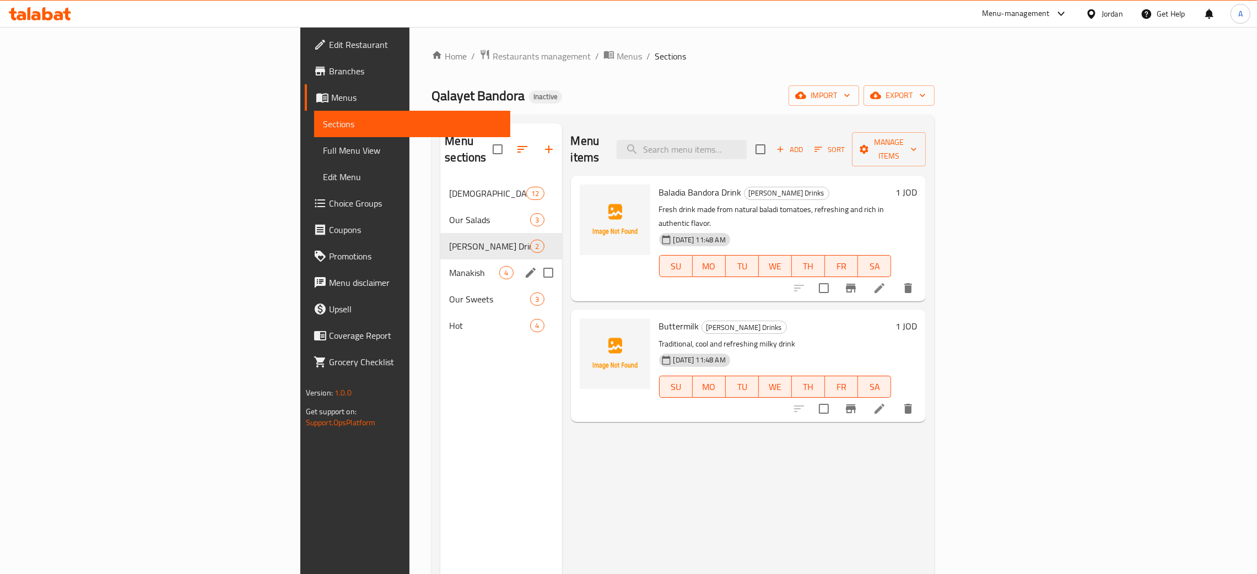
click at [449, 266] on span "Manakish" at bounding box center [474, 272] width 50 height 13
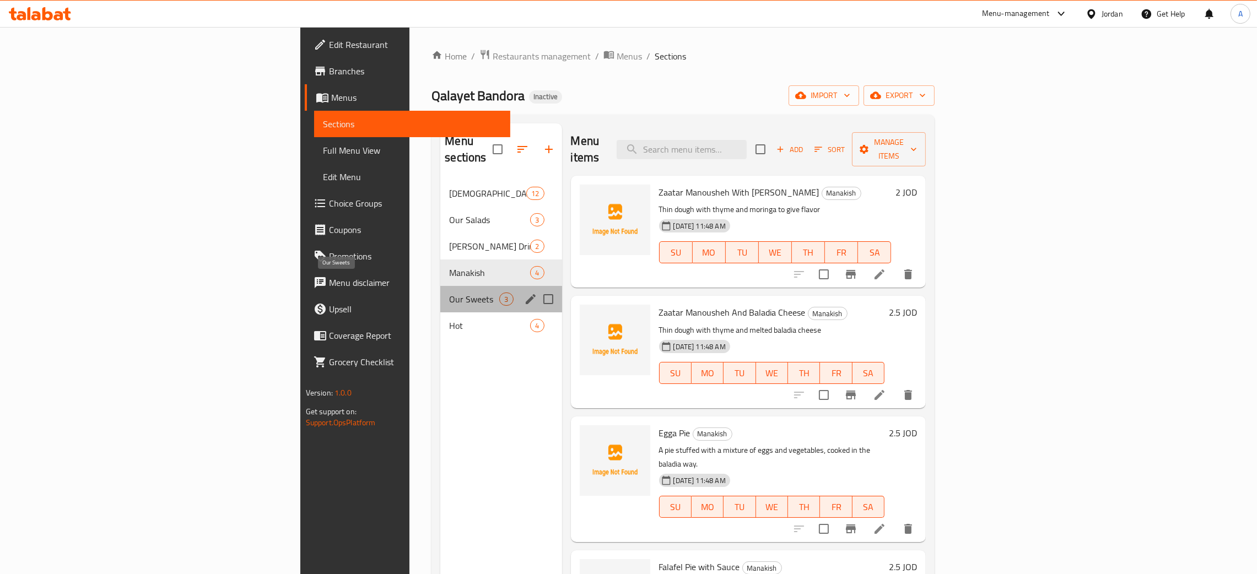
click at [449, 293] on span "Our Sweets" at bounding box center [474, 299] width 50 height 13
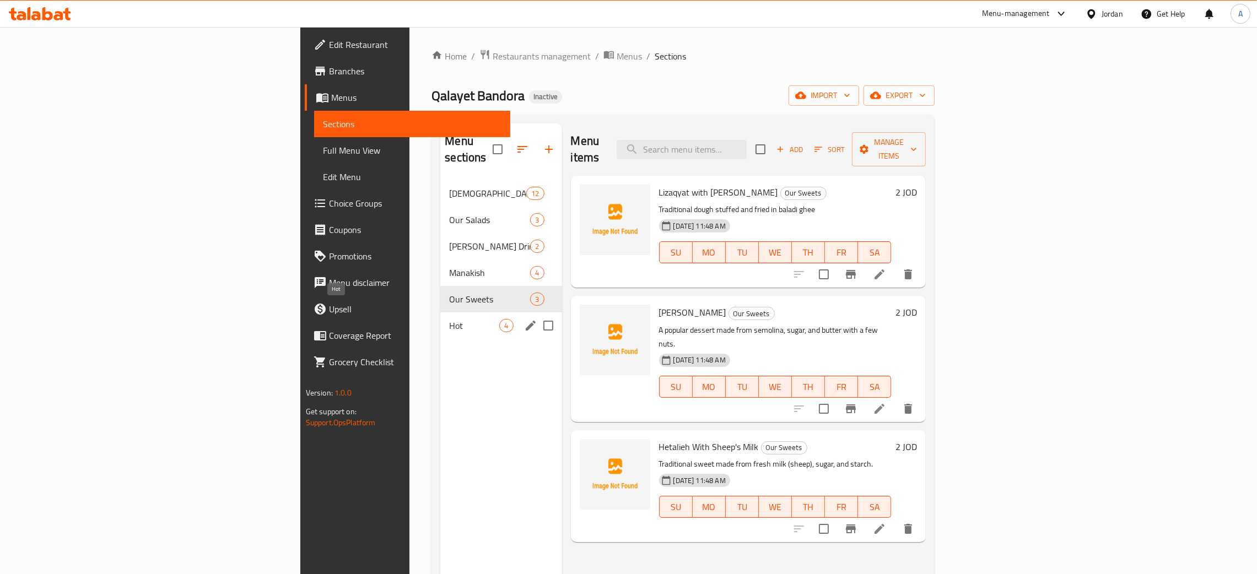
click at [449, 319] on span "Hot" at bounding box center [474, 325] width 50 height 13
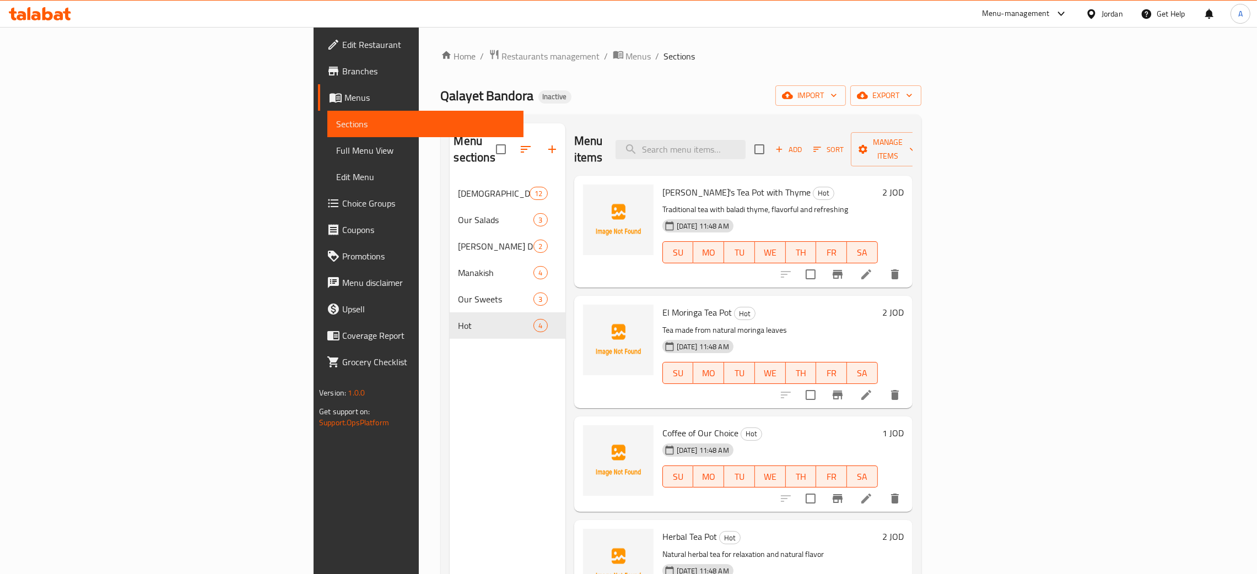
click at [1114, 11] on div "Jordan" at bounding box center [1112, 14] width 21 height 12
click at [1000, 118] on div "[GEOGRAPHIC_DATA]" at bounding box center [1039, 113] width 165 height 25
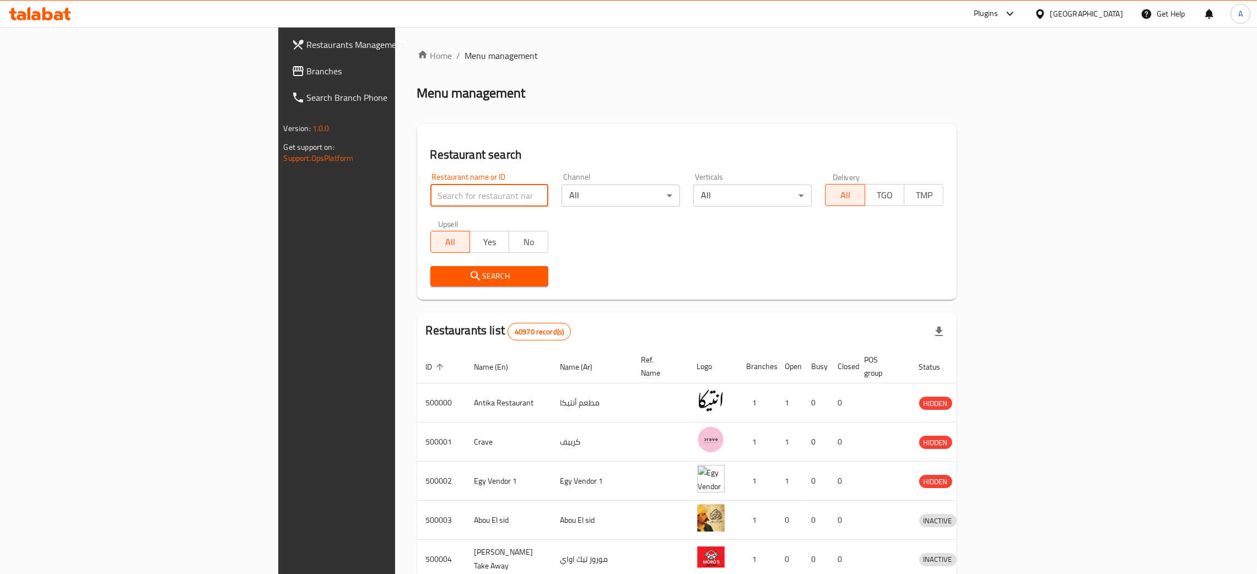
click at [430, 187] on input "search" at bounding box center [489, 196] width 118 height 22
paste input "Sharokhan"
type input "Sharokhan"
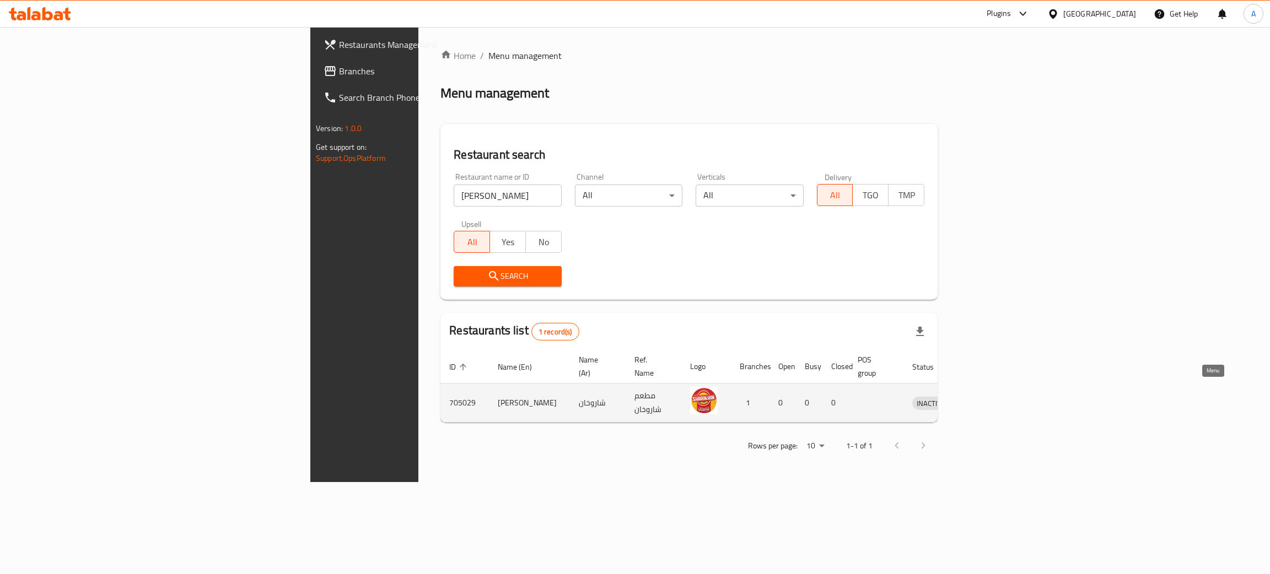
click at [984, 399] on icon "enhanced table" at bounding box center [978, 403] width 12 height 9
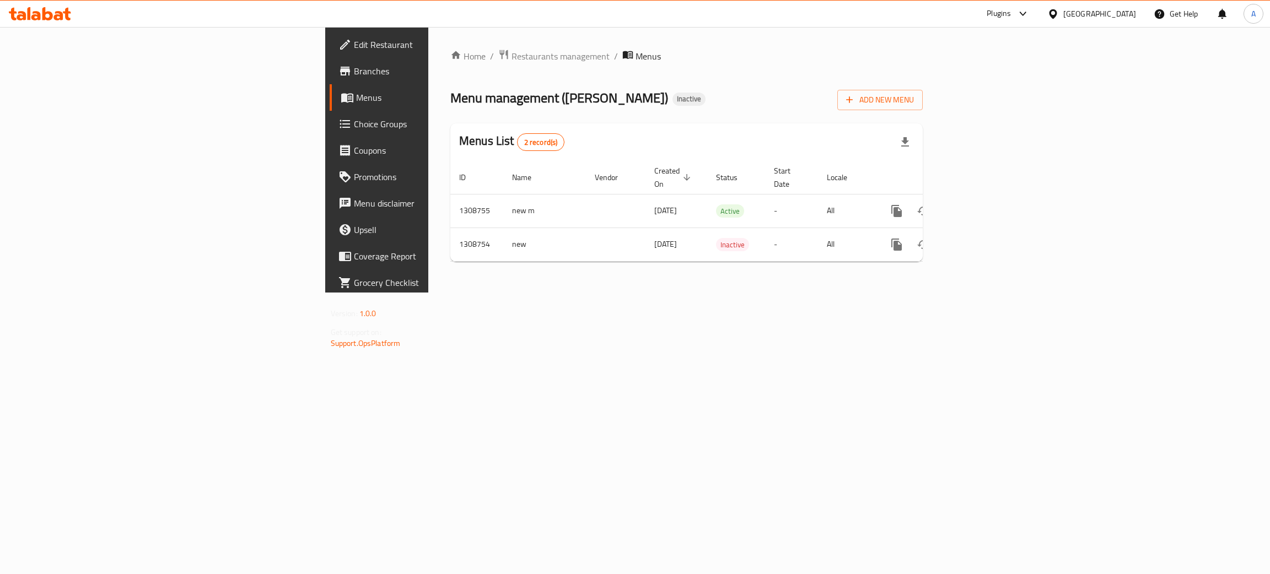
click at [354, 45] on span "Edit Restaurant" at bounding box center [441, 44] width 175 height 13
click at [983, 203] on icon "enhanced table" at bounding box center [975, 209] width 13 height 13
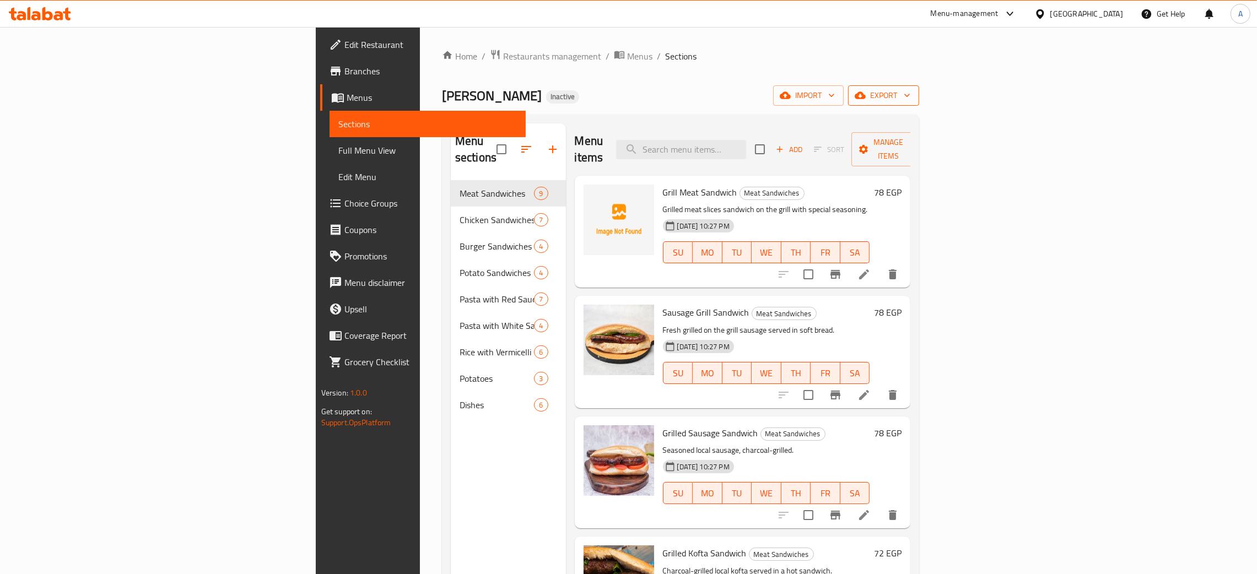
click at [910, 94] on span "export" at bounding box center [883, 96] width 53 height 14
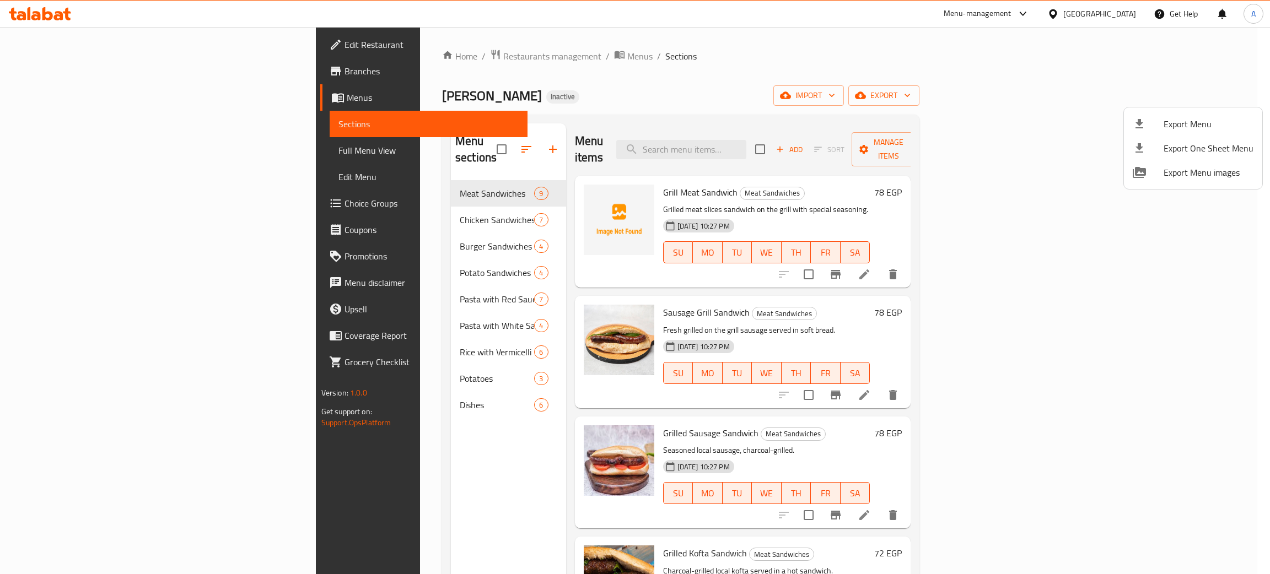
click at [1178, 120] on span "Export Menu" at bounding box center [1208, 123] width 90 height 13
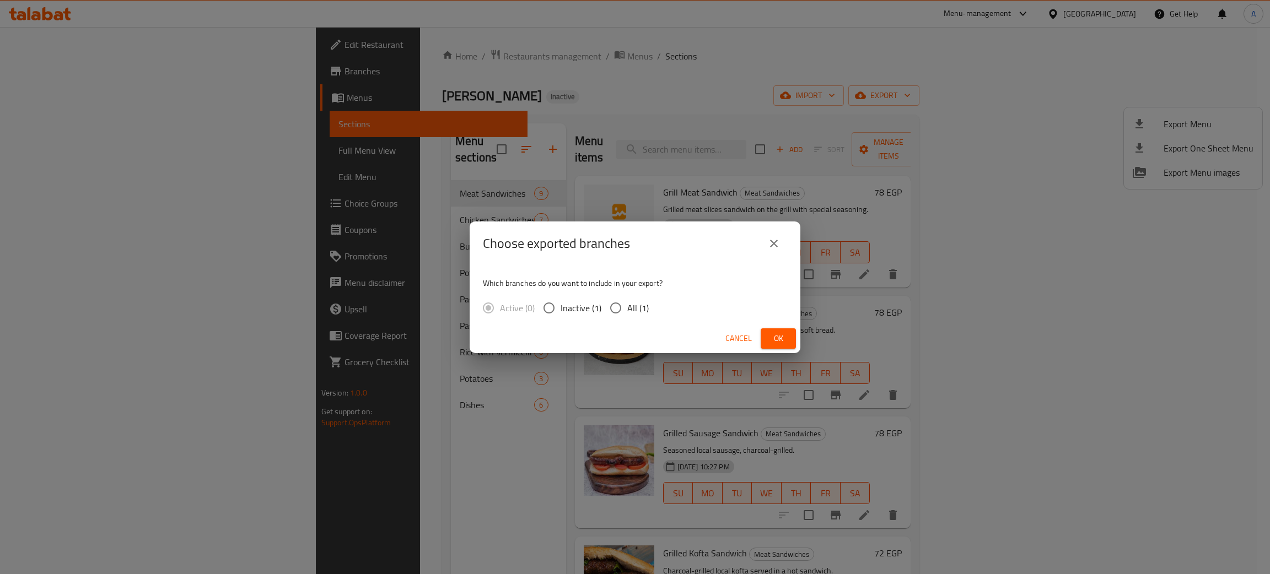
click at [785, 337] on span "Ok" at bounding box center [778, 339] width 18 height 14
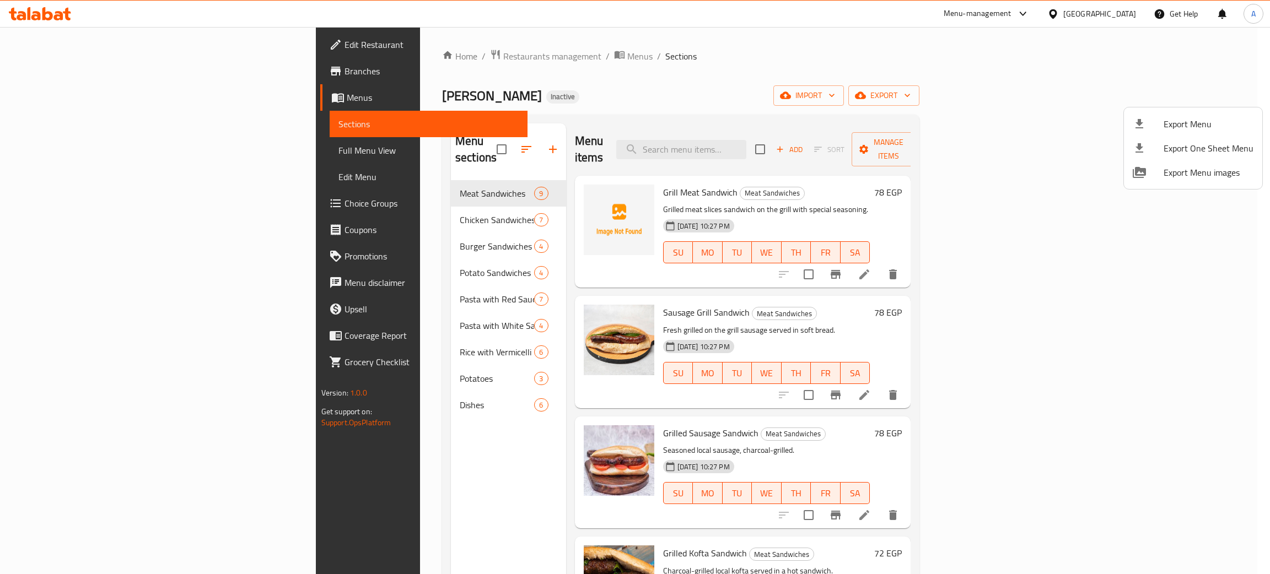
click at [52, 45] on div at bounding box center [635, 287] width 1270 height 574
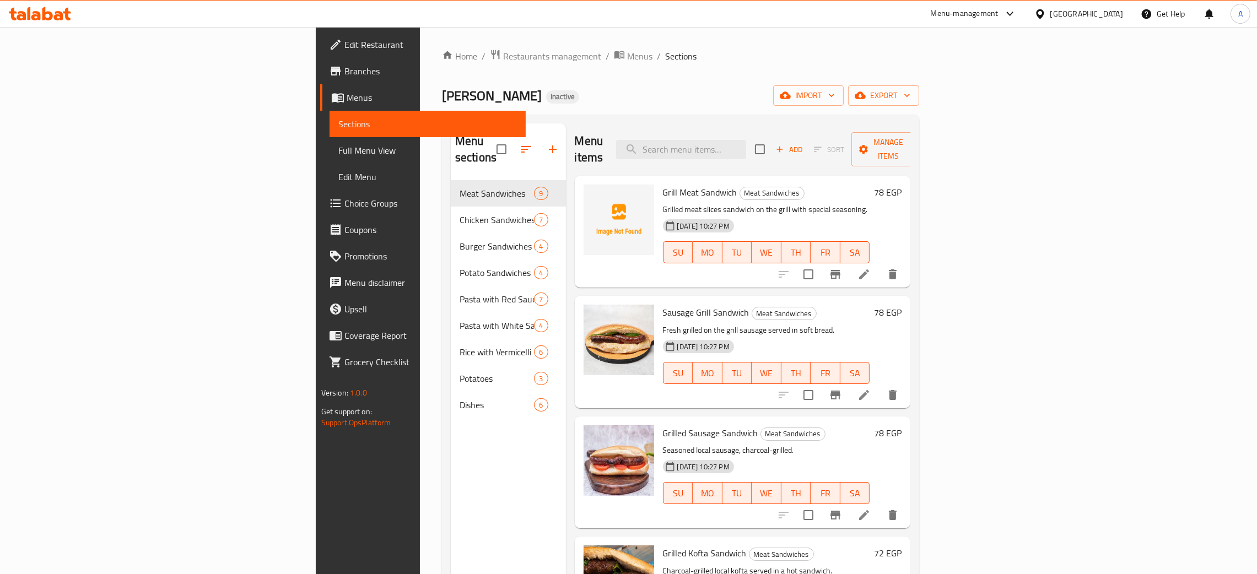
click at [344, 45] on span "Edit Restaurant" at bounding box center [430, 44] width 172 height 13
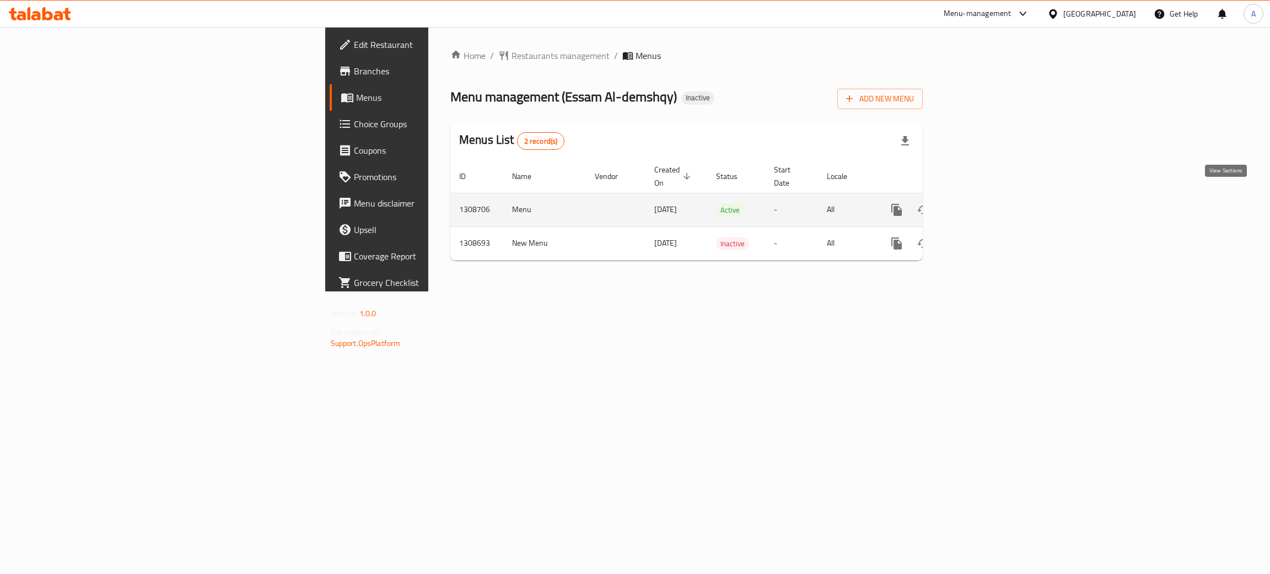
click at [983, 203] on icon "enhanced table" at bounding box center [975, 209] width 13 height 13
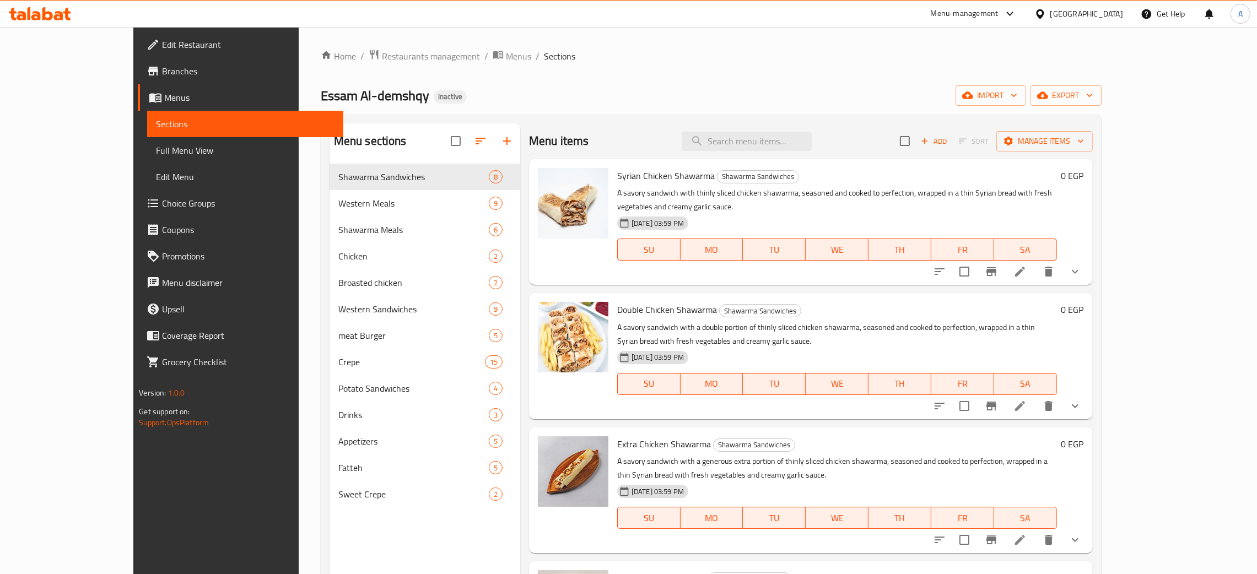
click at [743, 36] on div "Home / Restaurants management / Menus / Sections Essam Al-demshqy Inactive impo…" at bounding box center [711, 378] width 825 height 702
click at [1102, 97] on button "export" at bounding box center [1065, 95] width 71 height 20
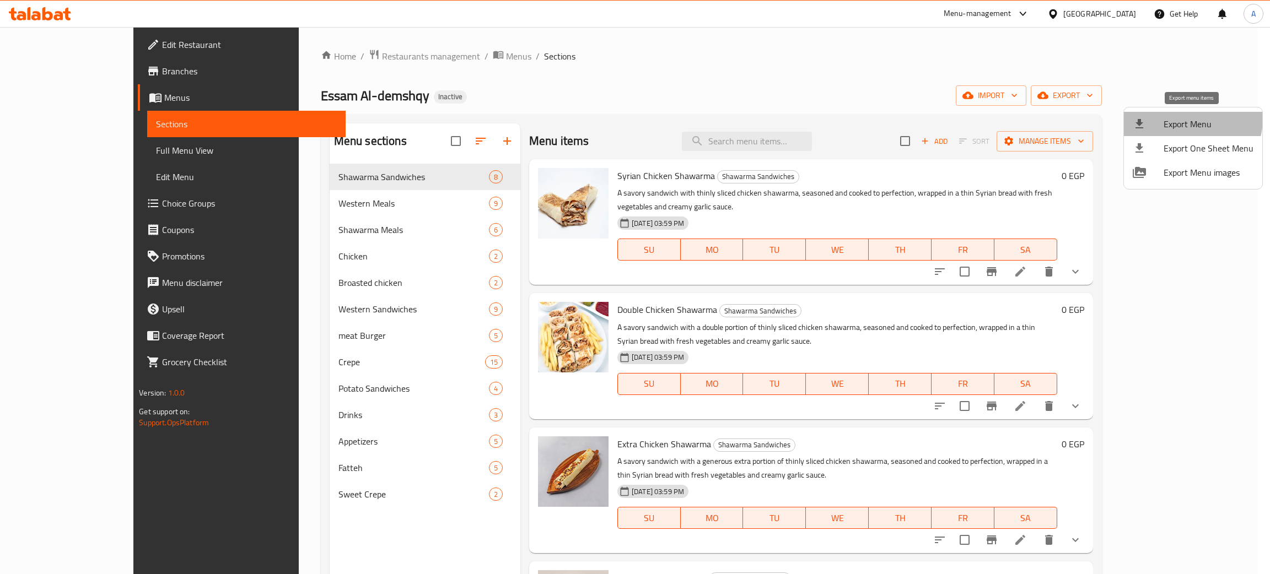
click at [1185, 118] on span "Export Menu" at bounding box center [1208, 123] width 90 height 13
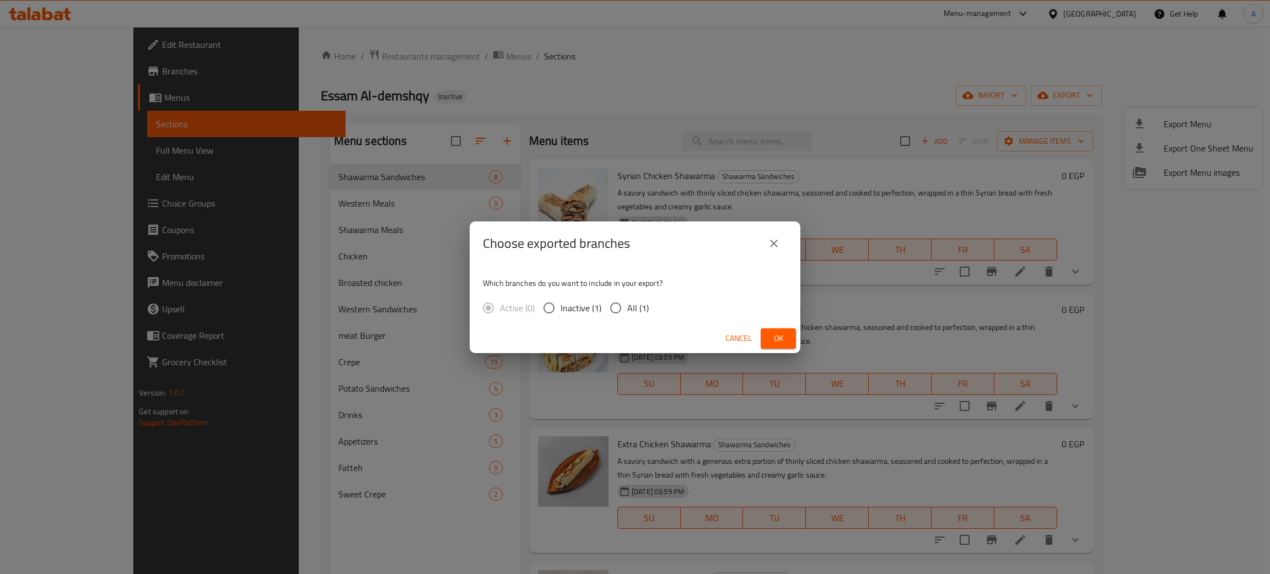
click at [776, 337] on span "Ok" at bounding box center [778, 339] width 18 height 14
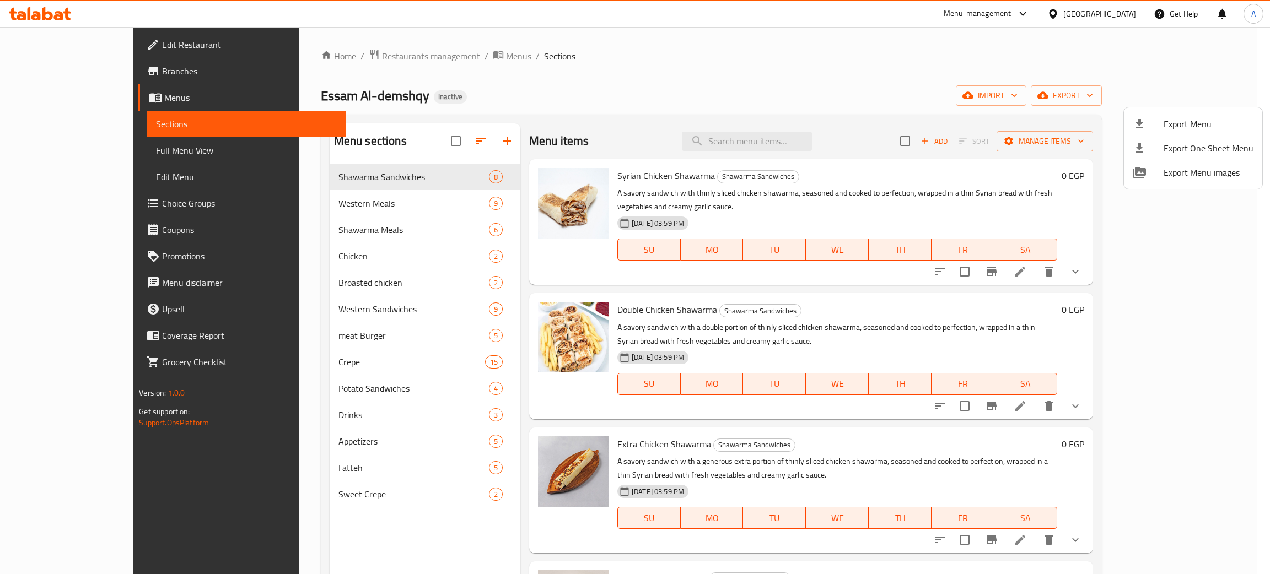
click at [37, 11] on div at bounding box center [635, 287] width 1270 height 574
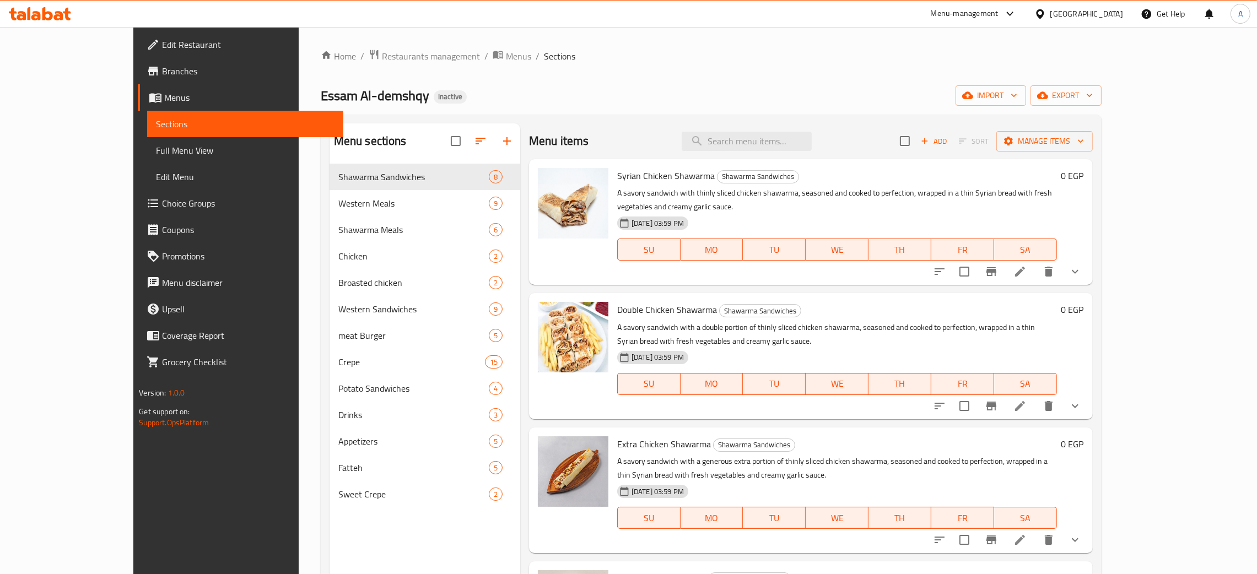
click at [39, 14] on icon at bounding box center [35, 15] width 9 height 9
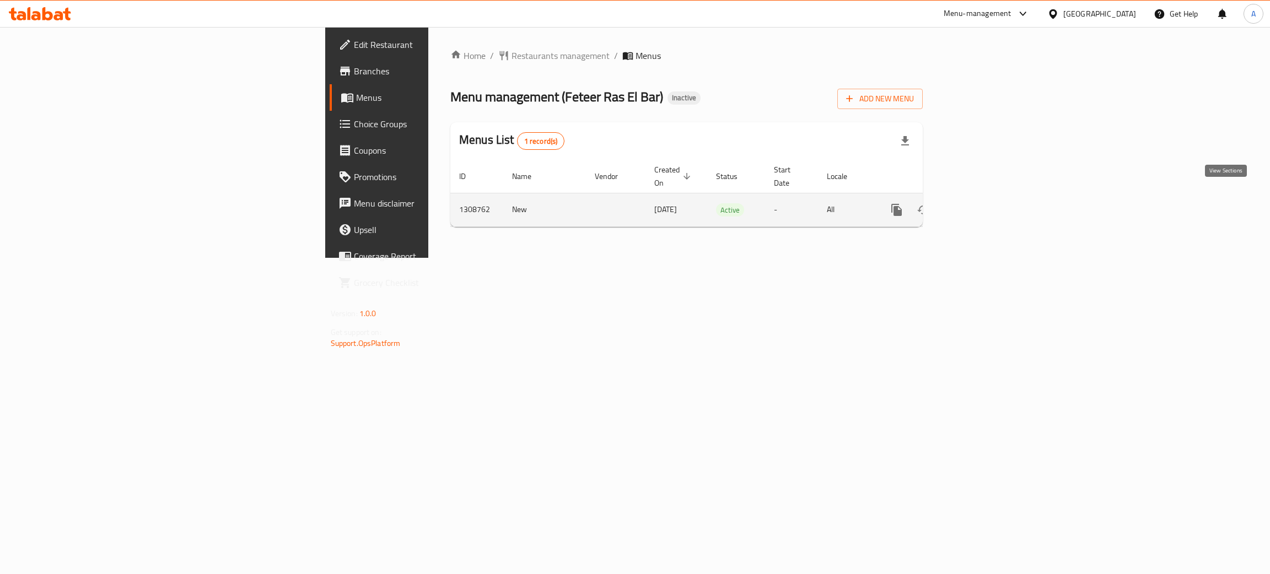
click at [983, 203] on icon "enhanced table" at bounding box center [975, 209] width 13 height 13
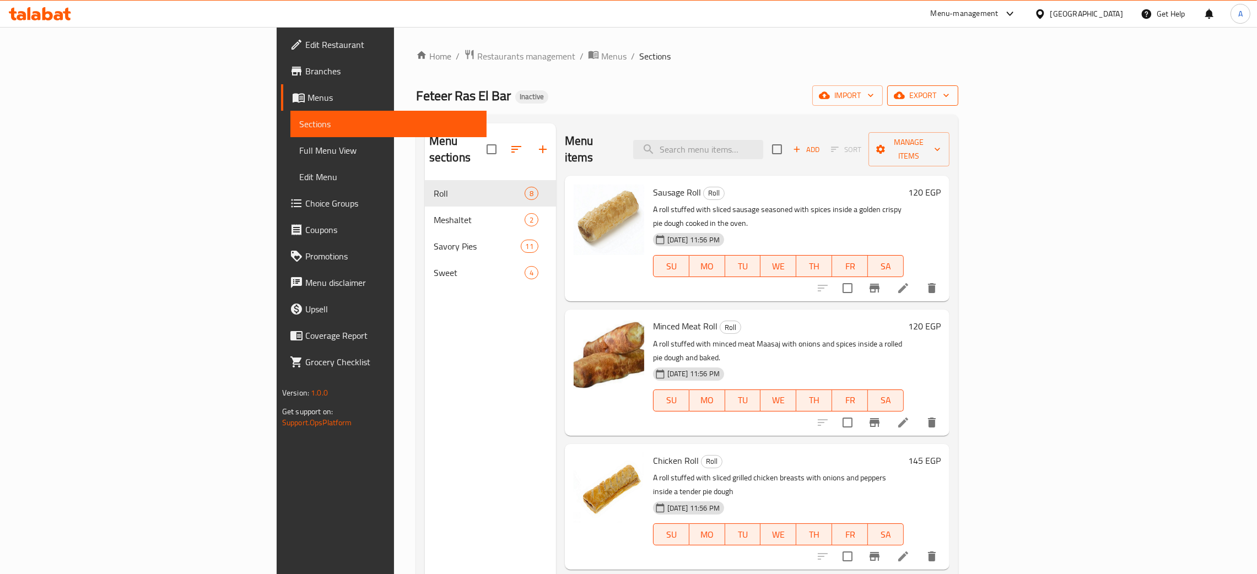
click at [952, 92] on icon "button" at bounding box center [946, 95] width 11 height 11
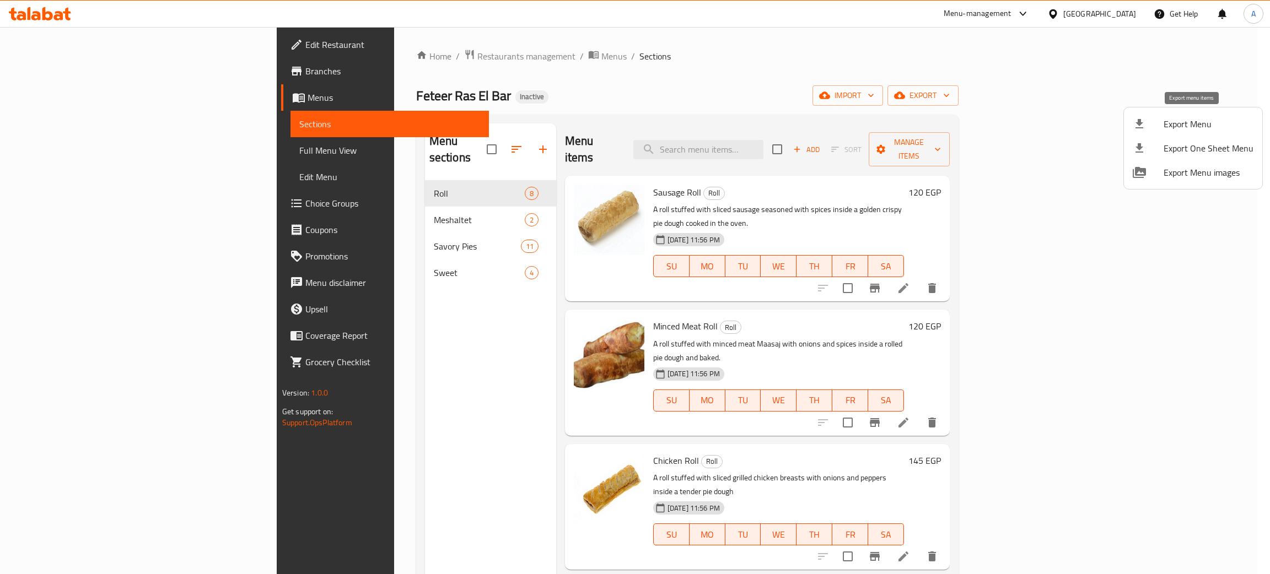
click at [1196, 121] on span "Export Menu" at bounding box center [1208, 123] width 90 height 13
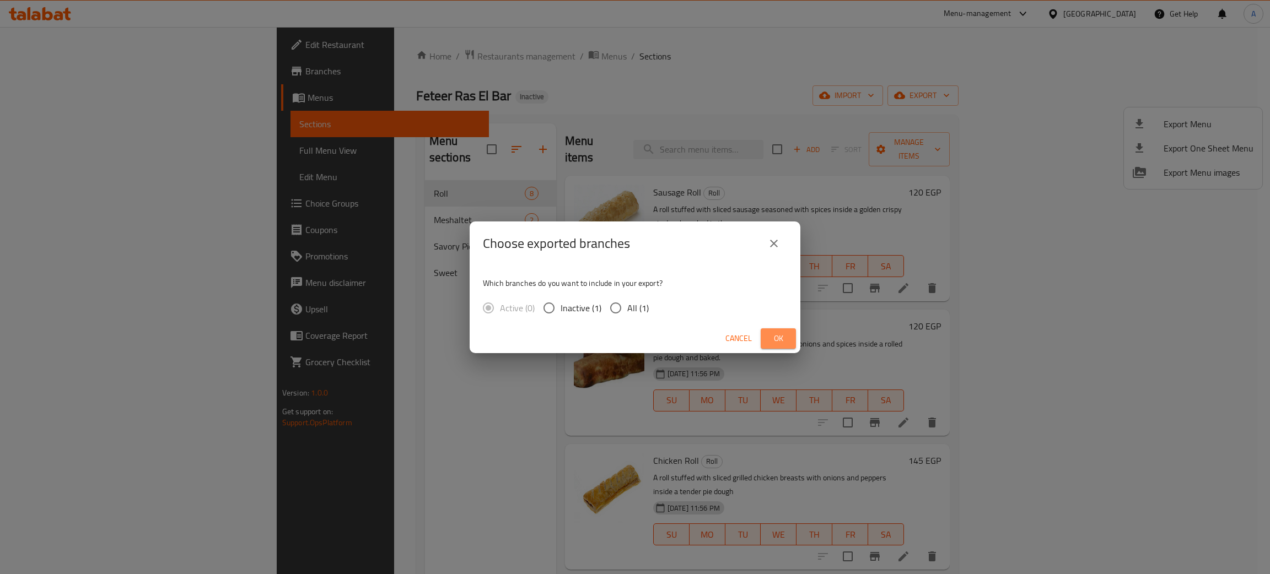
click at [791, 340] on button "Ok" at bounding box center [777, 338] width 35 height 20
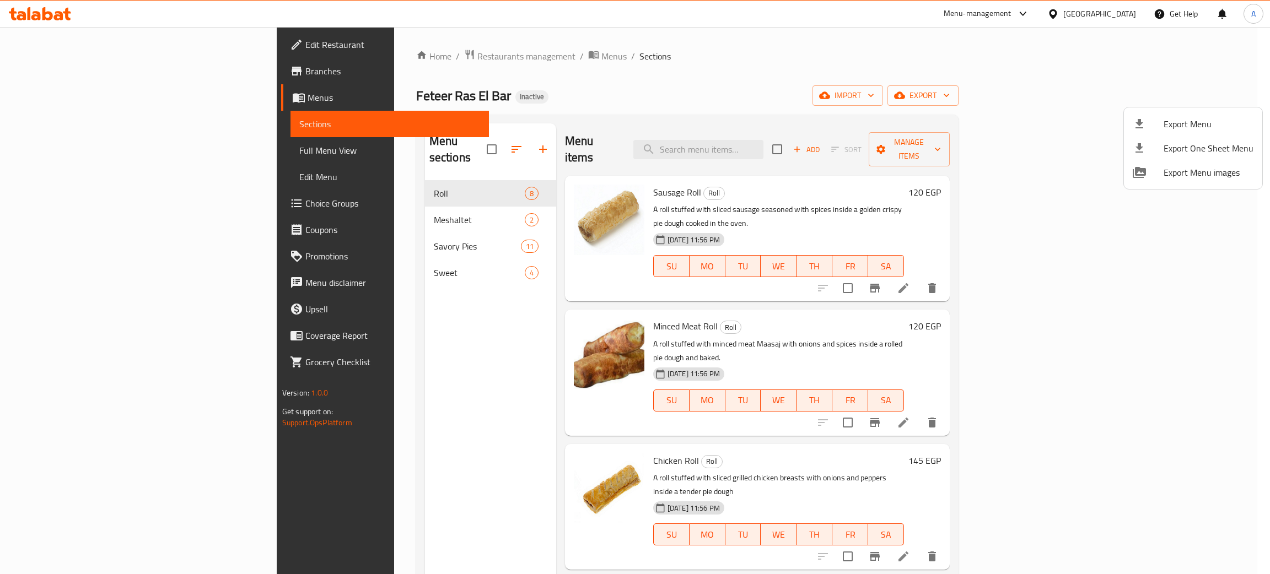
click at [71, 39] on div at bounding box center [635, 287] width 1270 height 574
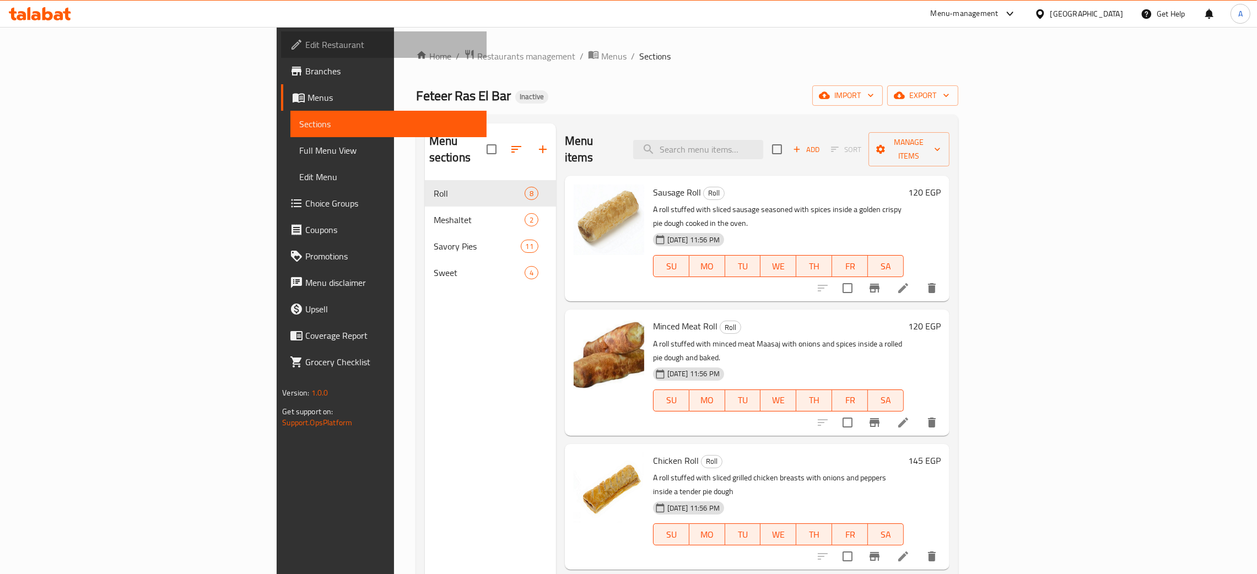
click at [305, 39] on span "Edit Restaurant" at bounding box center [391, 44] width 172 height 13
